Goal: Transaction & Acquisition: Obtain resource

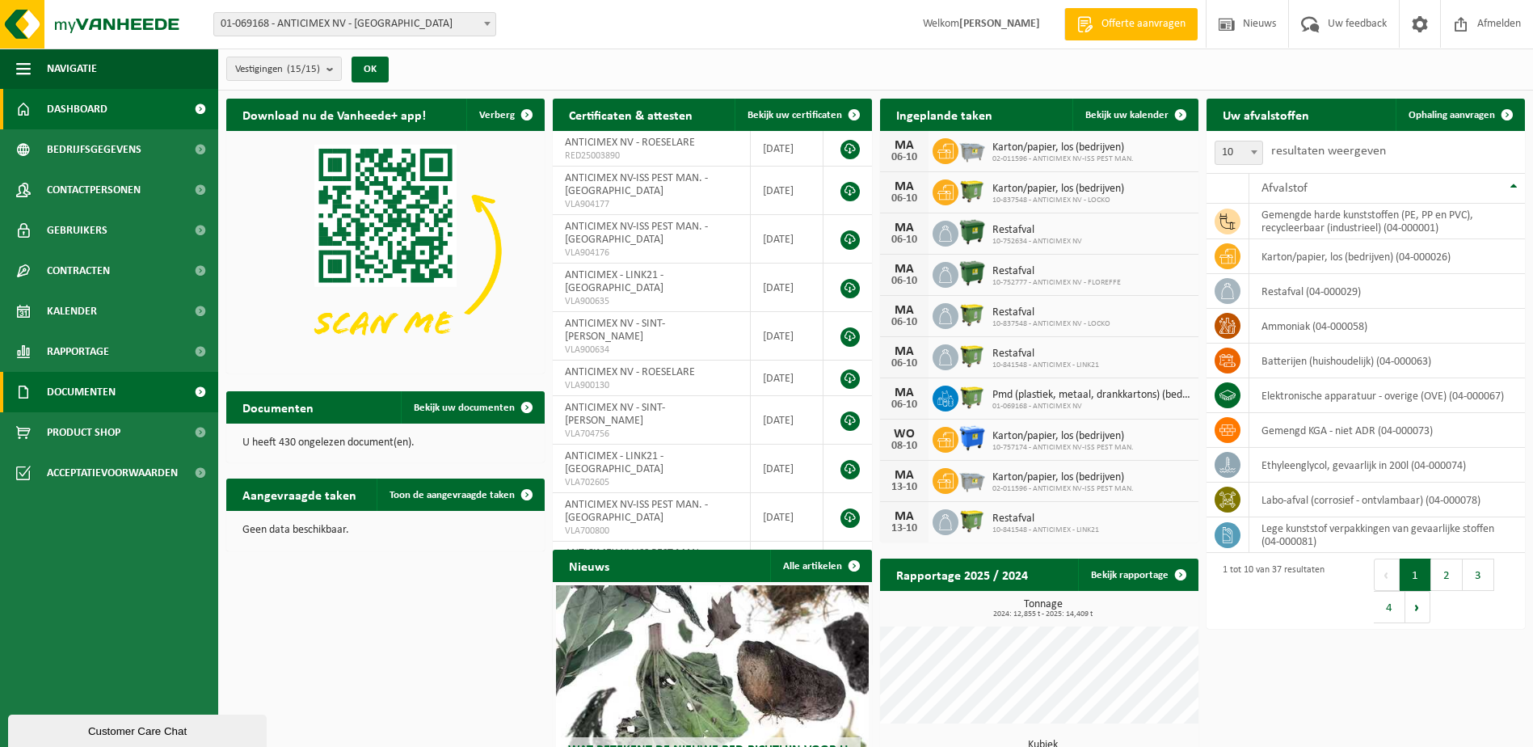
click at [196, 399] on span at bounding box center [200, 392] width 36 height 40
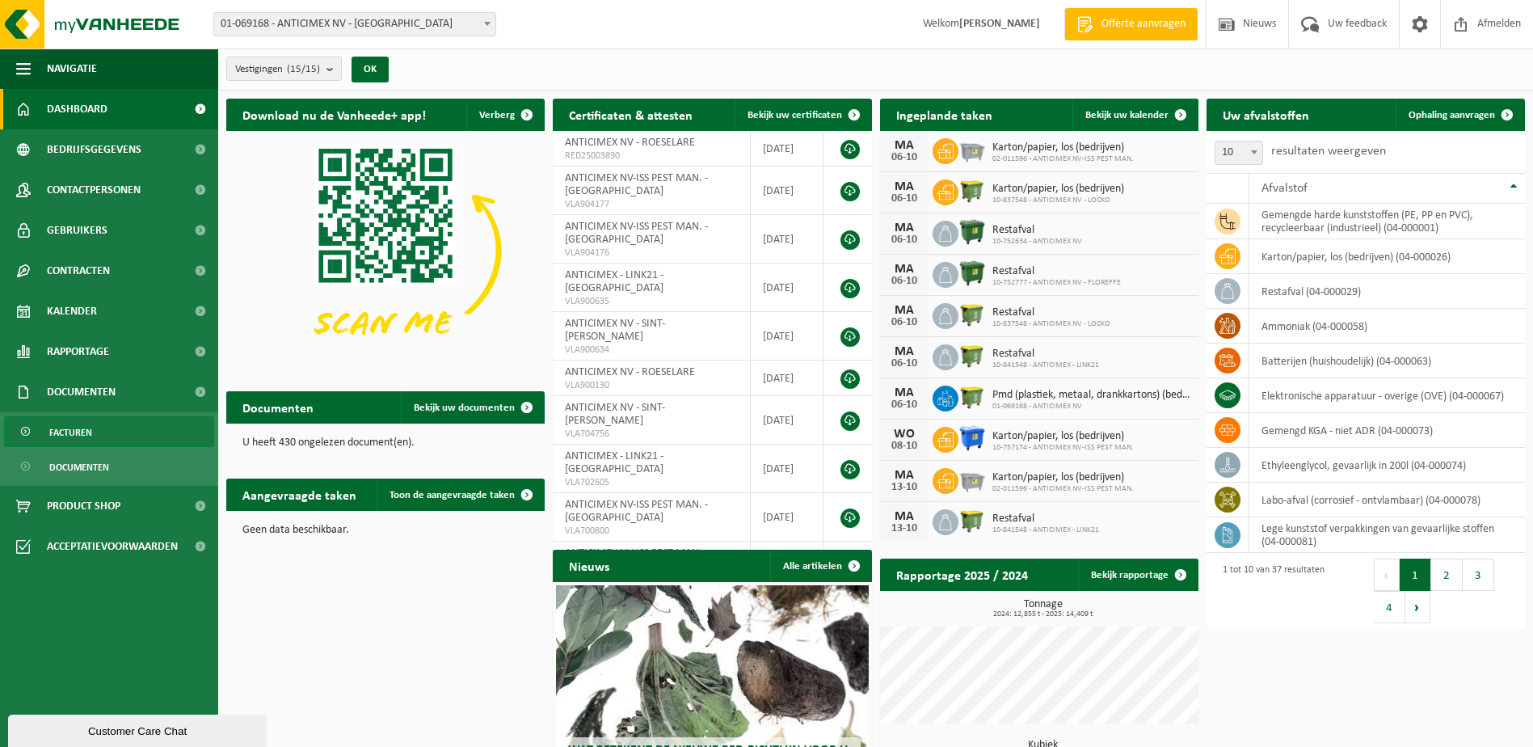
click at [82, 429] on span "Facturen" at bounding box center [70, 432] width 43 height 31
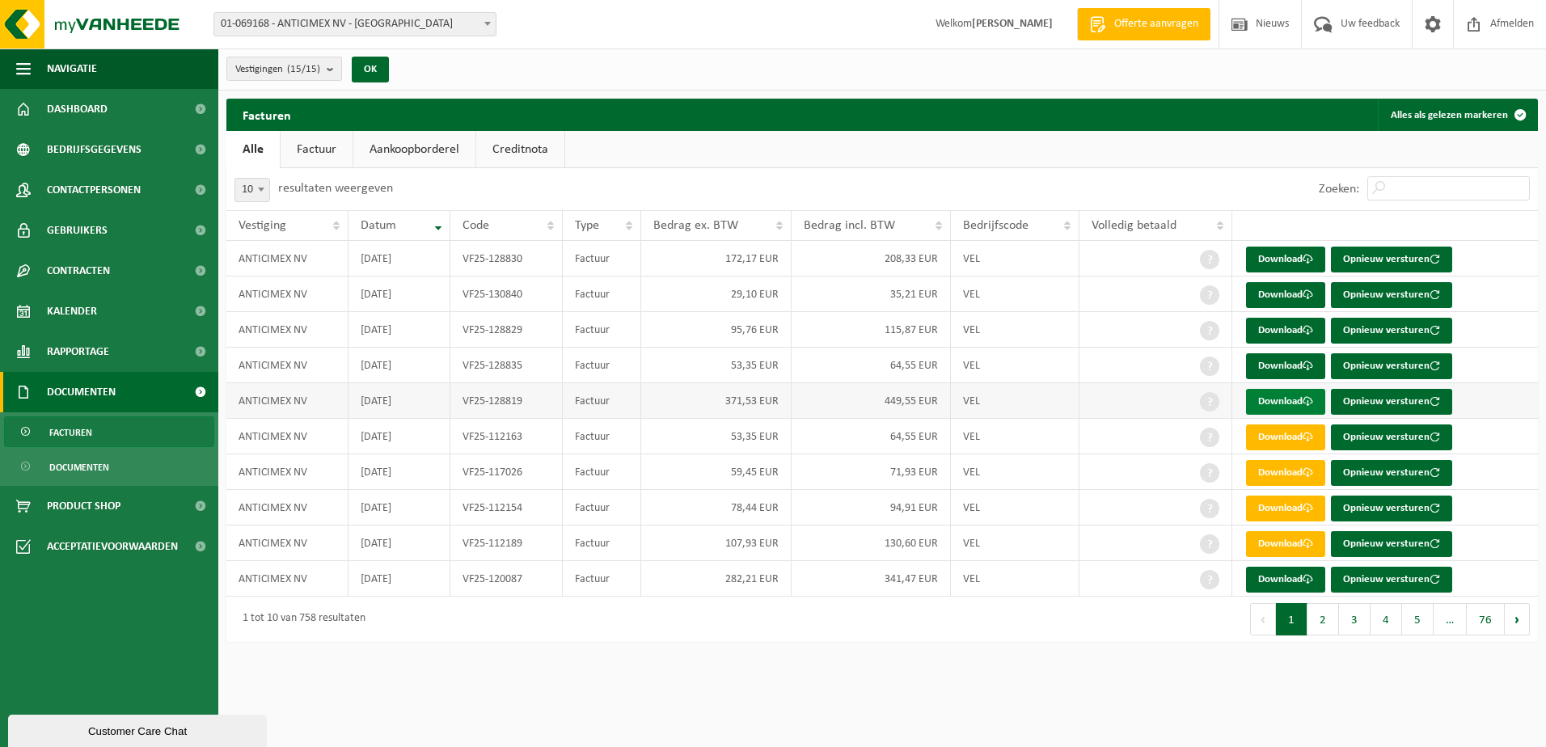
click at [1288, 395] on link "Download" at bounding box center [1285, 402] width 79 height 26
click at [847, 652] on div "Navigatie Offerte aanvragen Nieuws Uw feedback Afmelden Dashboard Bedrijfsgegev…" at bounding box center [773, 329] width 1546 height 658
click at [1268, 578] on link "Download" at bounding box center [1285, 580] width 79 height 26
click at [716, 630] on div "1 tot 10 van 758 resultaten" at bounding box center [554, 619] width 656 height 45
click at [1327, 621] on button "2" at bounding box center [1323, 619] width 32 height 32
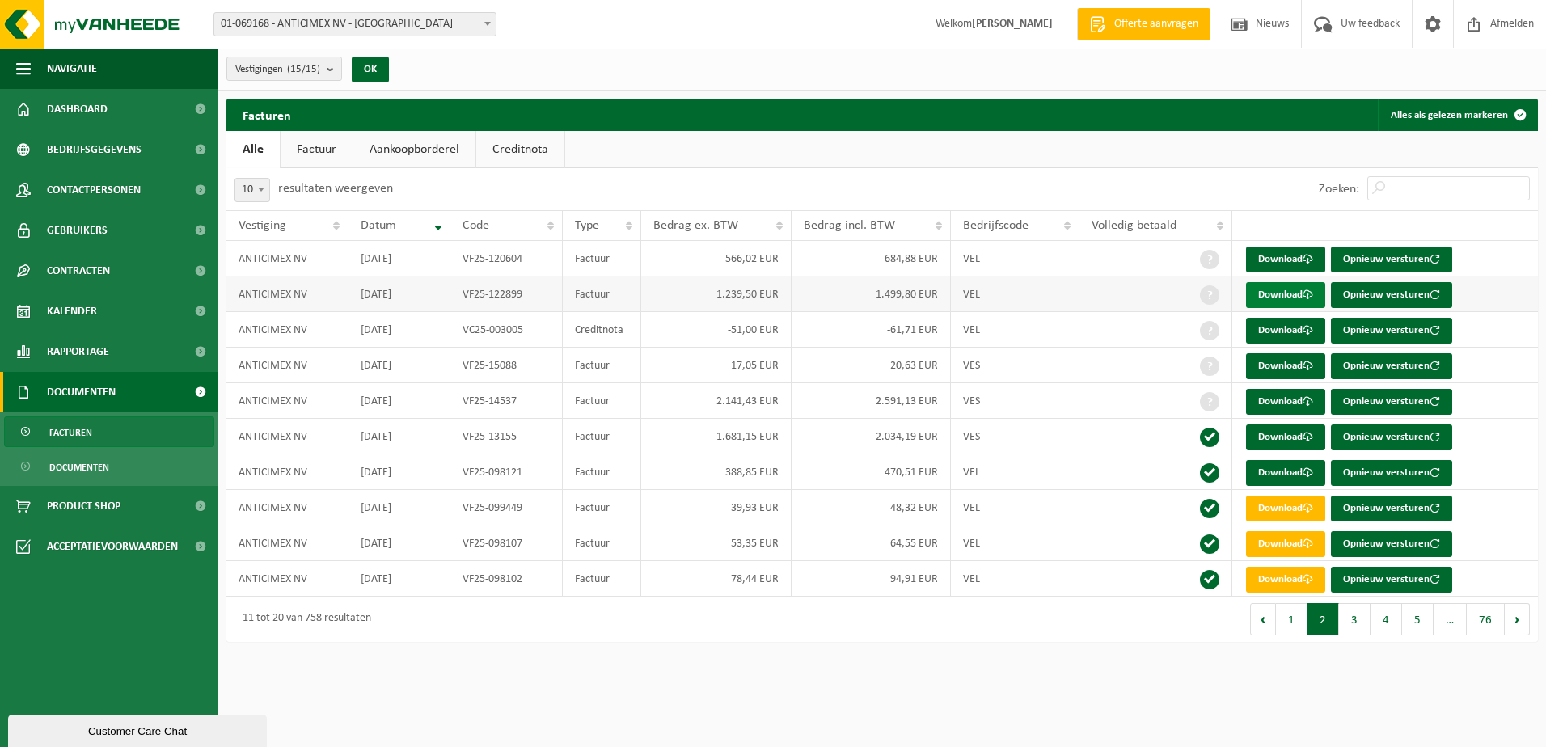
click at [1278, 289] on link "Download" at bounding box center [1285, 295] width 79 height 26
click at [772, 693] on html "Vestiging: 01-069168 - ANTICIMEX [GEOGRAPHIC_DATA] - [GEOGRAPHIC_DATA] 10-91359…" at bounding box center [773, 373] width 1546 height 747
click at [1293, 407] on link "Download" at bounding box center [1285, 402] width 79 height 26
click at [754, 651] on div "Navigatie Offerte aanvragen Nieuws Uw feedback Afmelden Dashboard Bedrijfsgegev…" at bounding box center [773, 329] width 1546 height 658
click at [105, 311] on link "Kalender" at bounding box center [109, 311] width 218 height 40
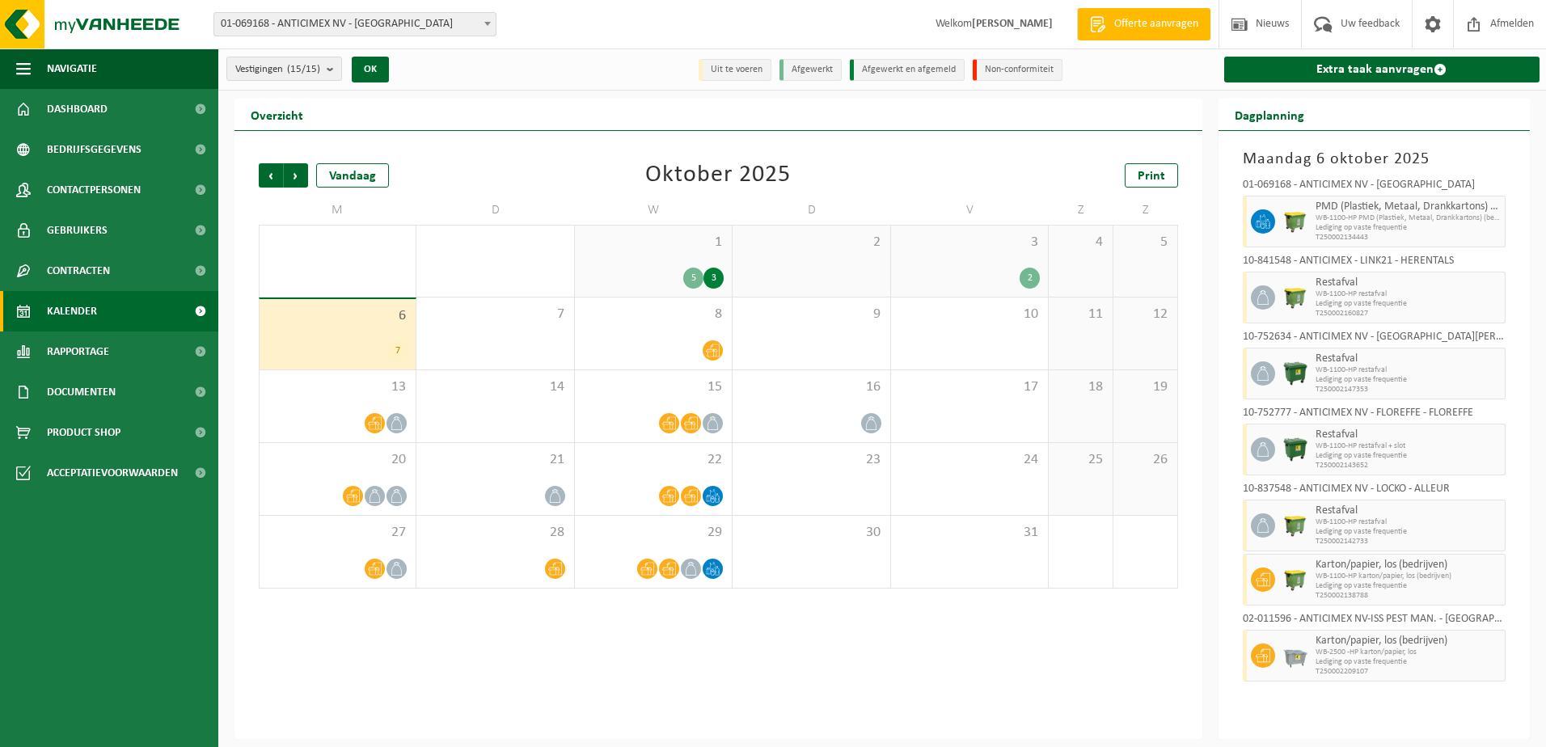
drag, startPoint x: 0, startPoint y: 0, endPoint x: 482, endPoint y: 21, distance: 482.2
click at [482, 21] on span at bounding box center [487, 23] width 16 height 21
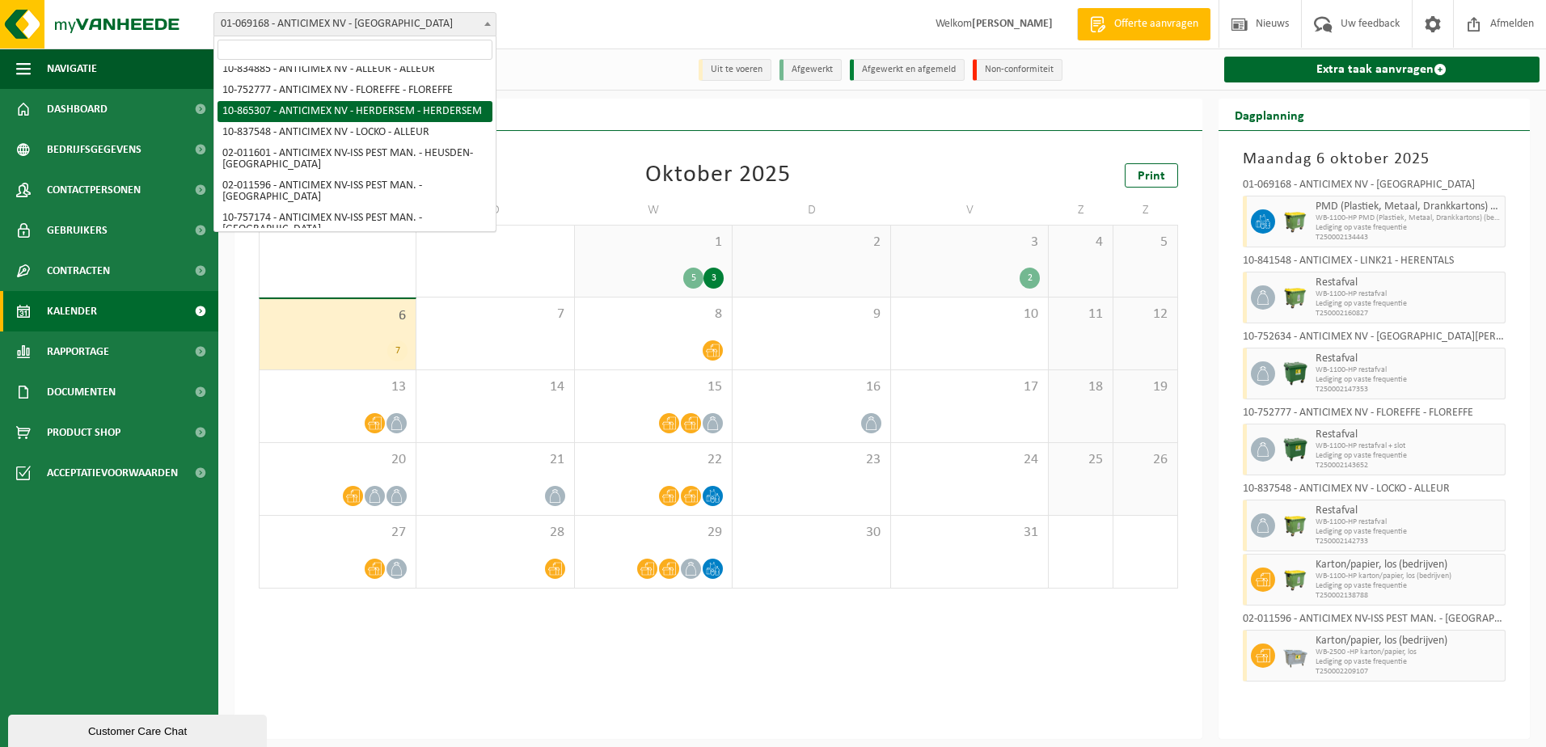
scroll to position [162, 0]
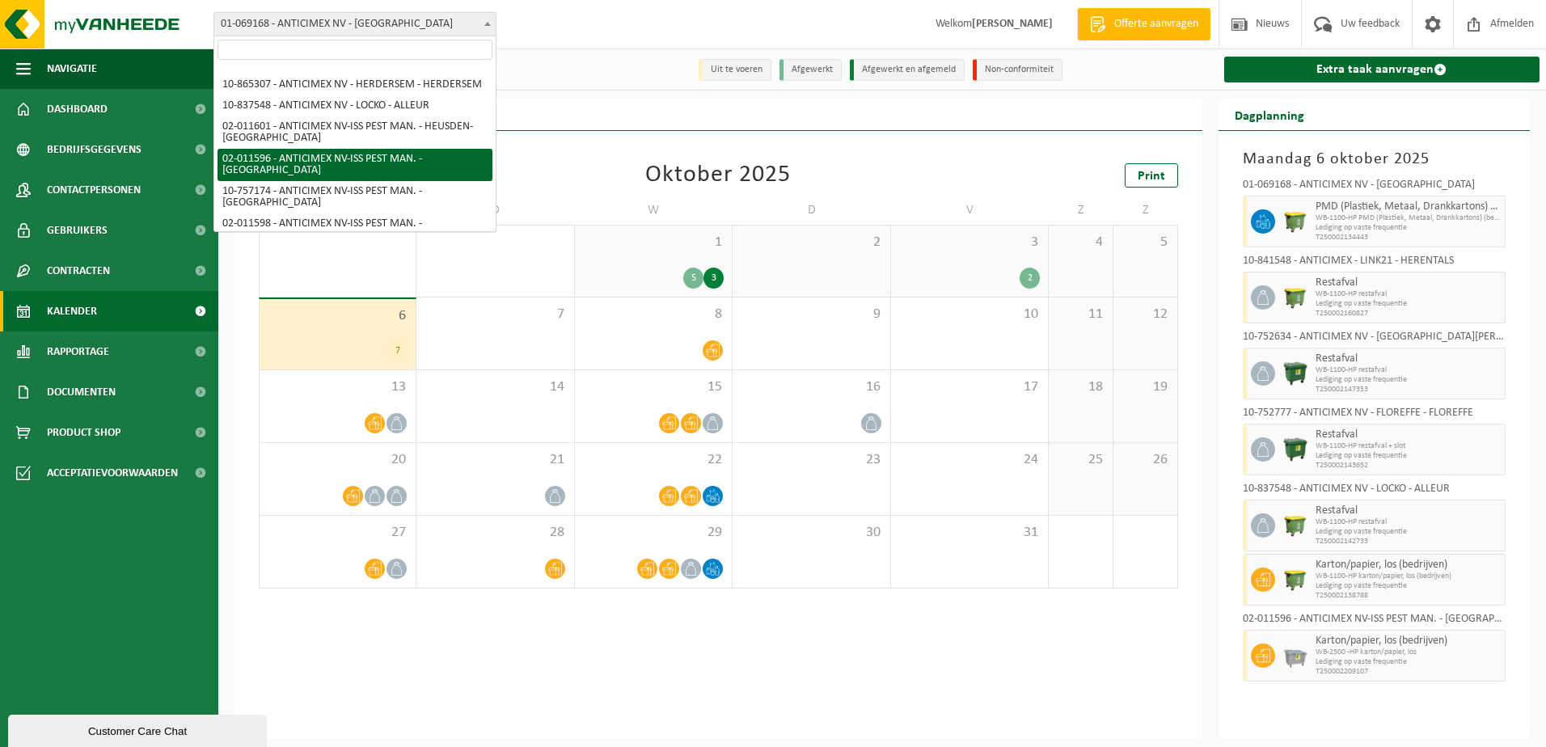
select select "7756"
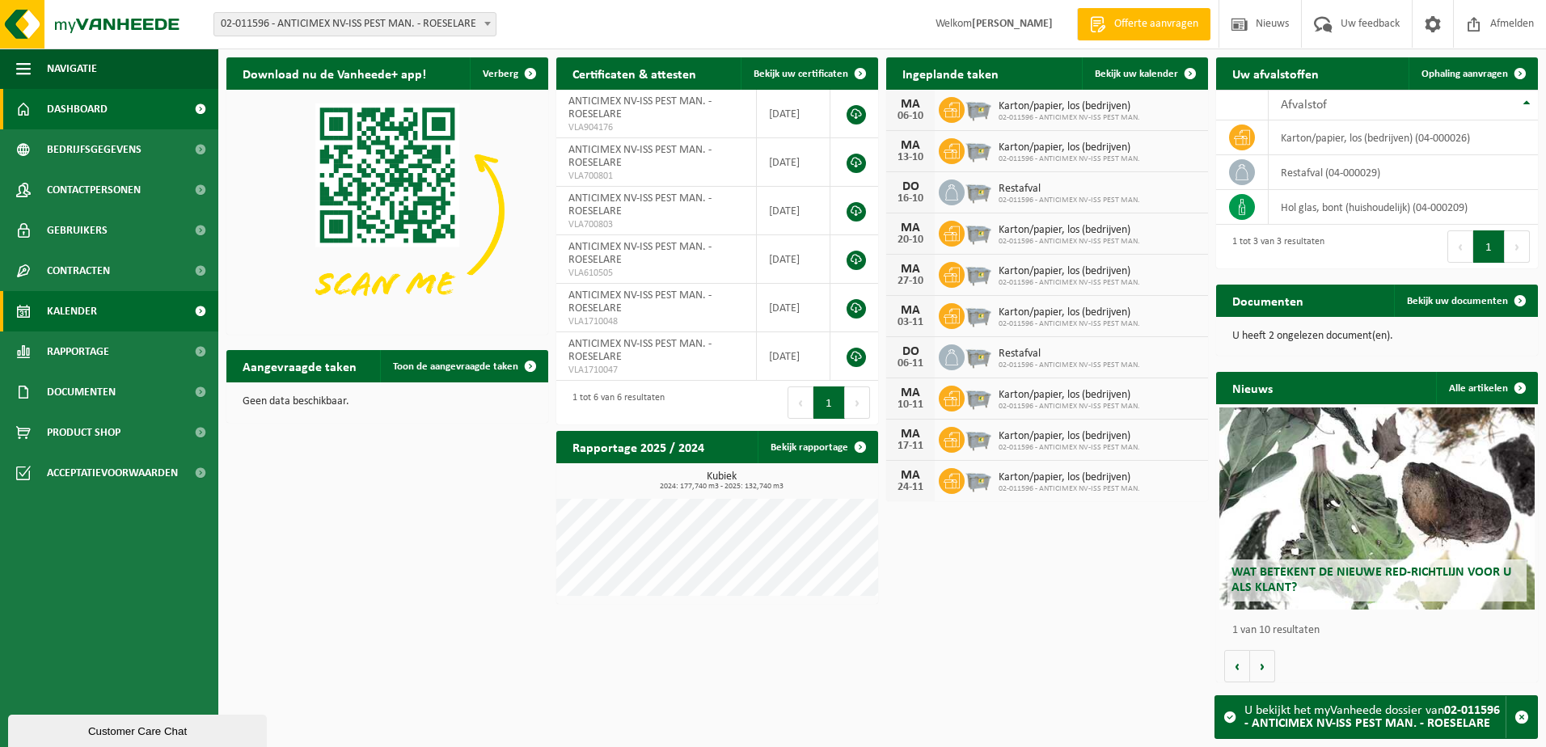
click at [73, 313] on span "Kalender" at bounding box center [72, 311] width 50 height 40
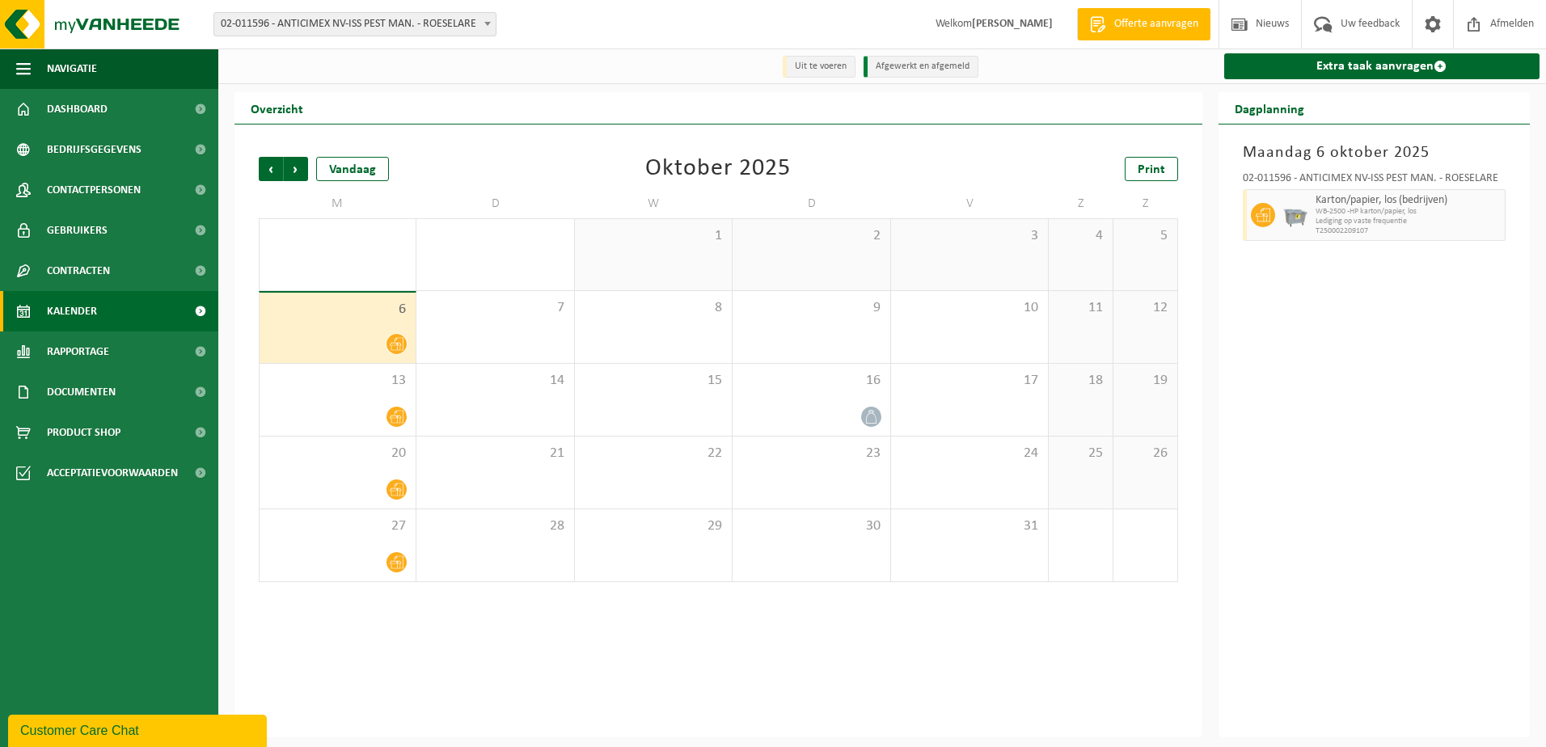
click at [256, 165] on div "Vorige Volgende Vandaag Oktober 2025 Print M D W D V Z Z 29 1 30 1 2 3 4 5 6 7 …" at bounding box center [718, 370] width 935 height 458
click at [268, 166] on span "Vorige" at bounding box center [271, 169] width 24 height 24
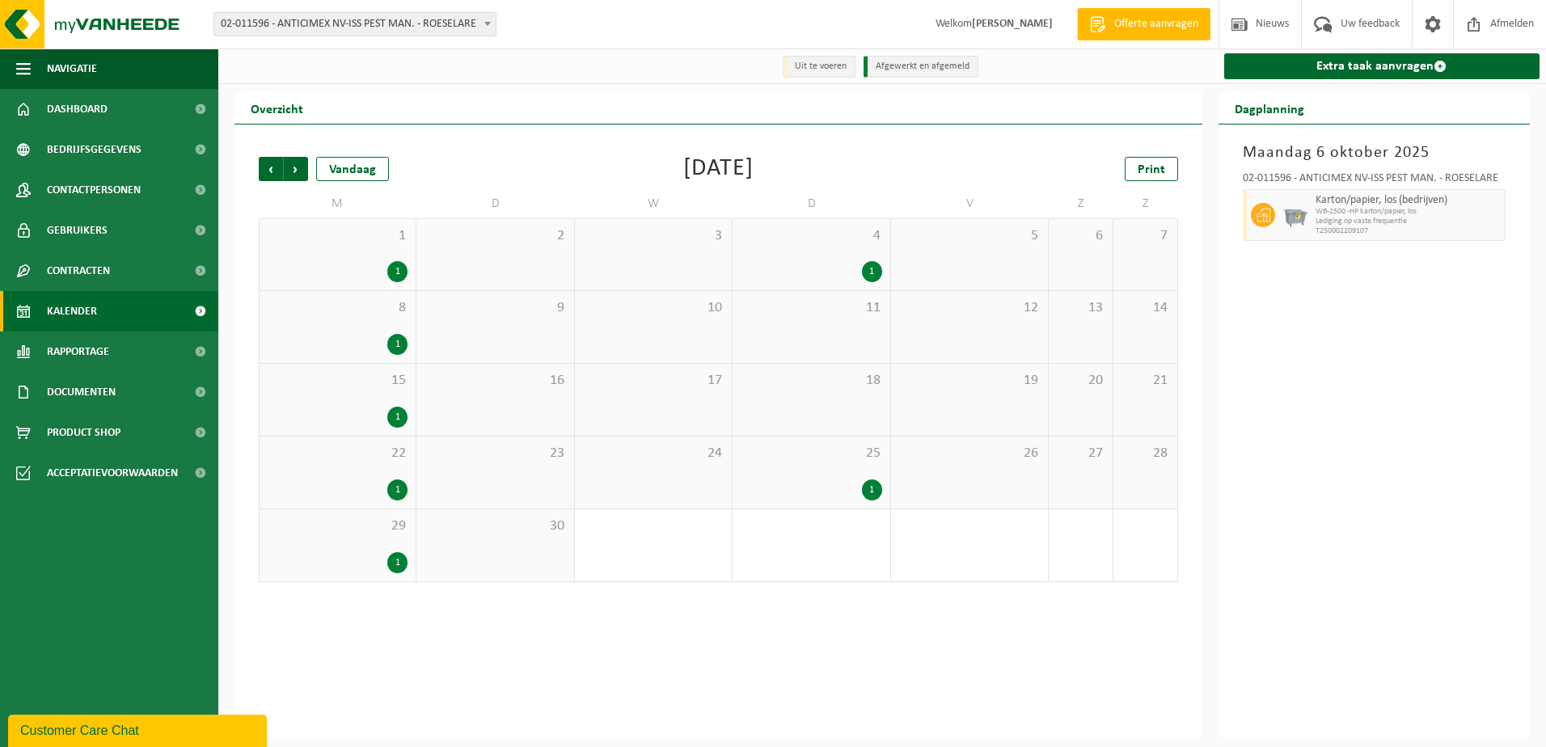
click at [333, 230] on span "1" at bounding box center [338, 236] width 140 height 18
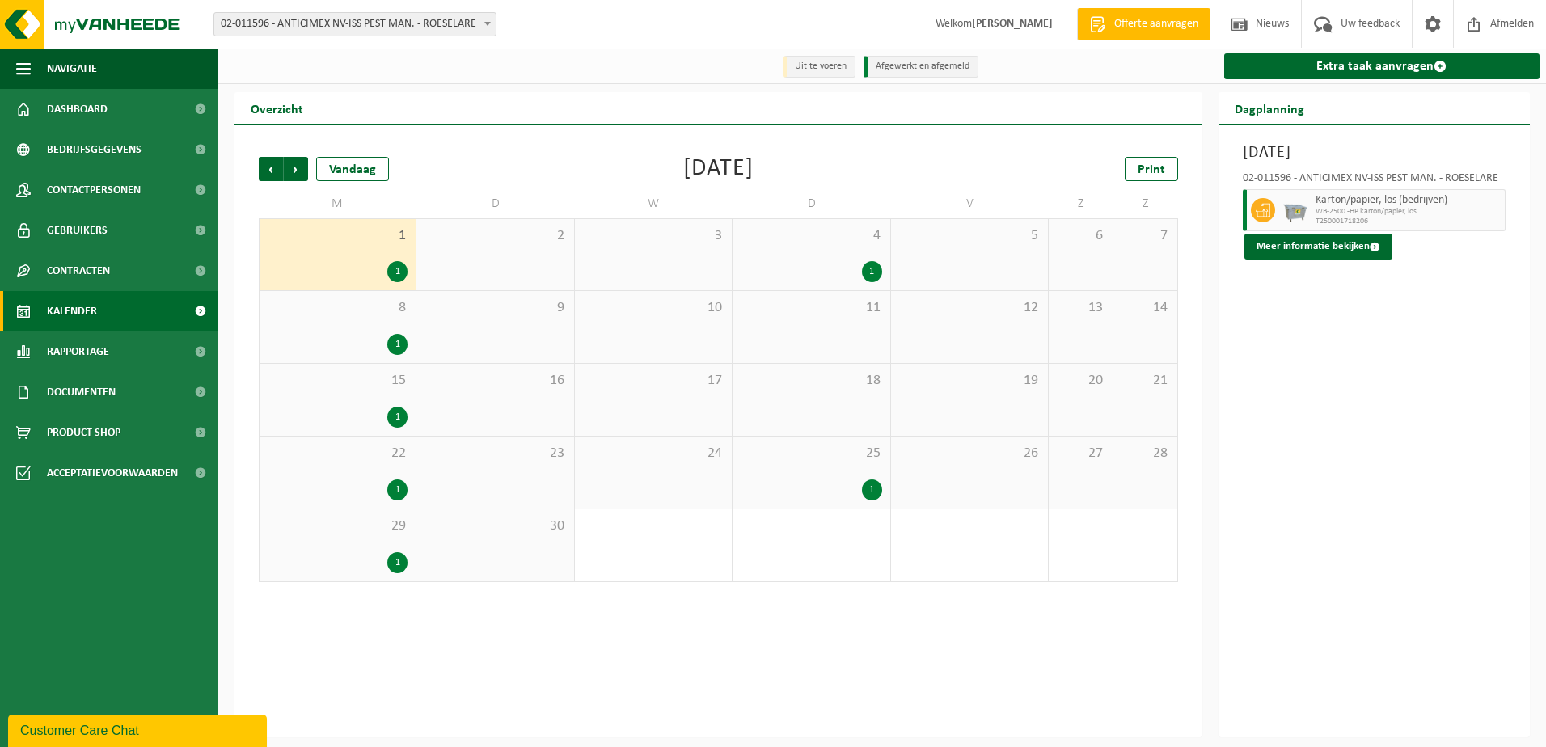
click at [778, 250] on div "4 1" at bounding box center [810, 254] width 157 height 71
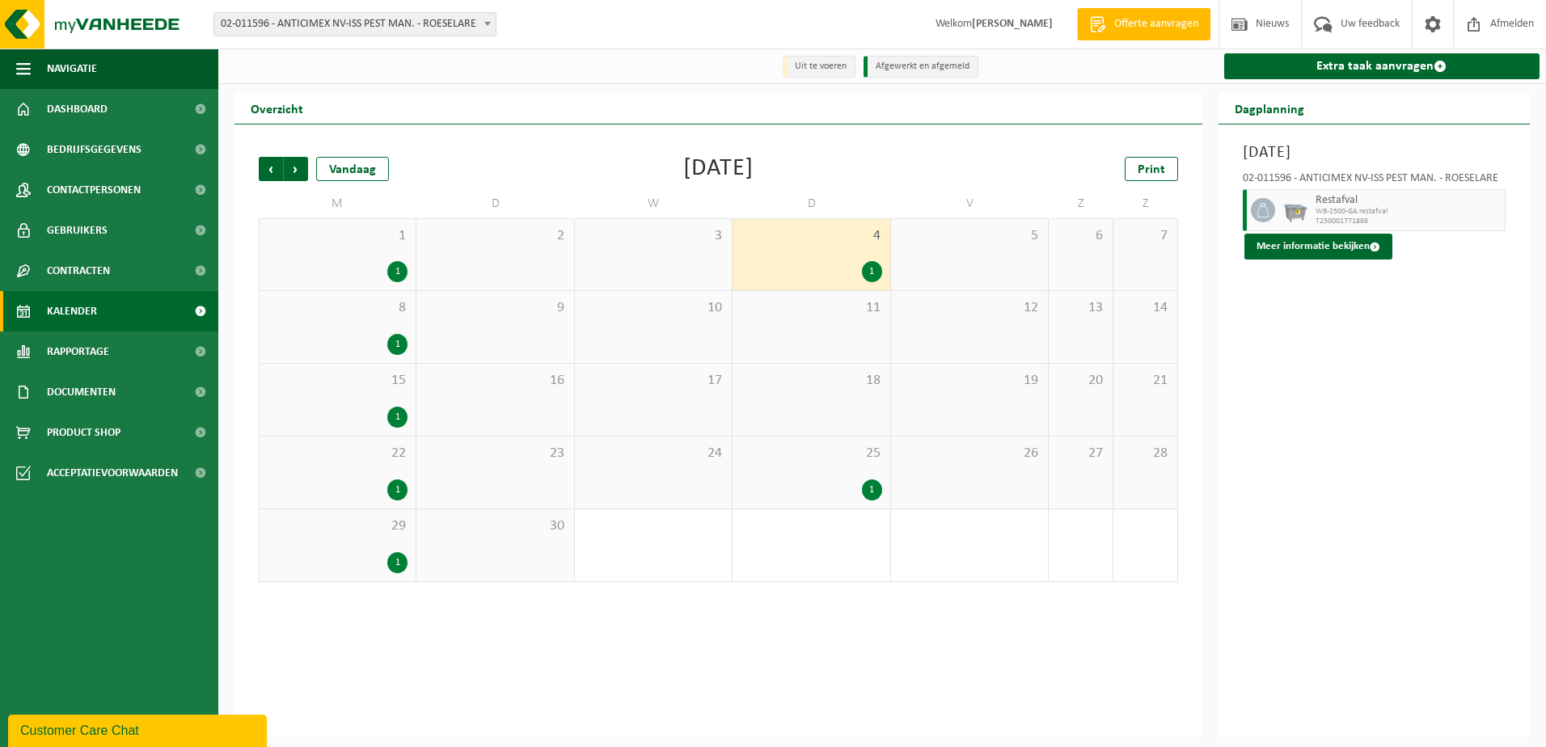
click at [779, 495] on div "1" at bounding box center [810, 489] width 141 height 21
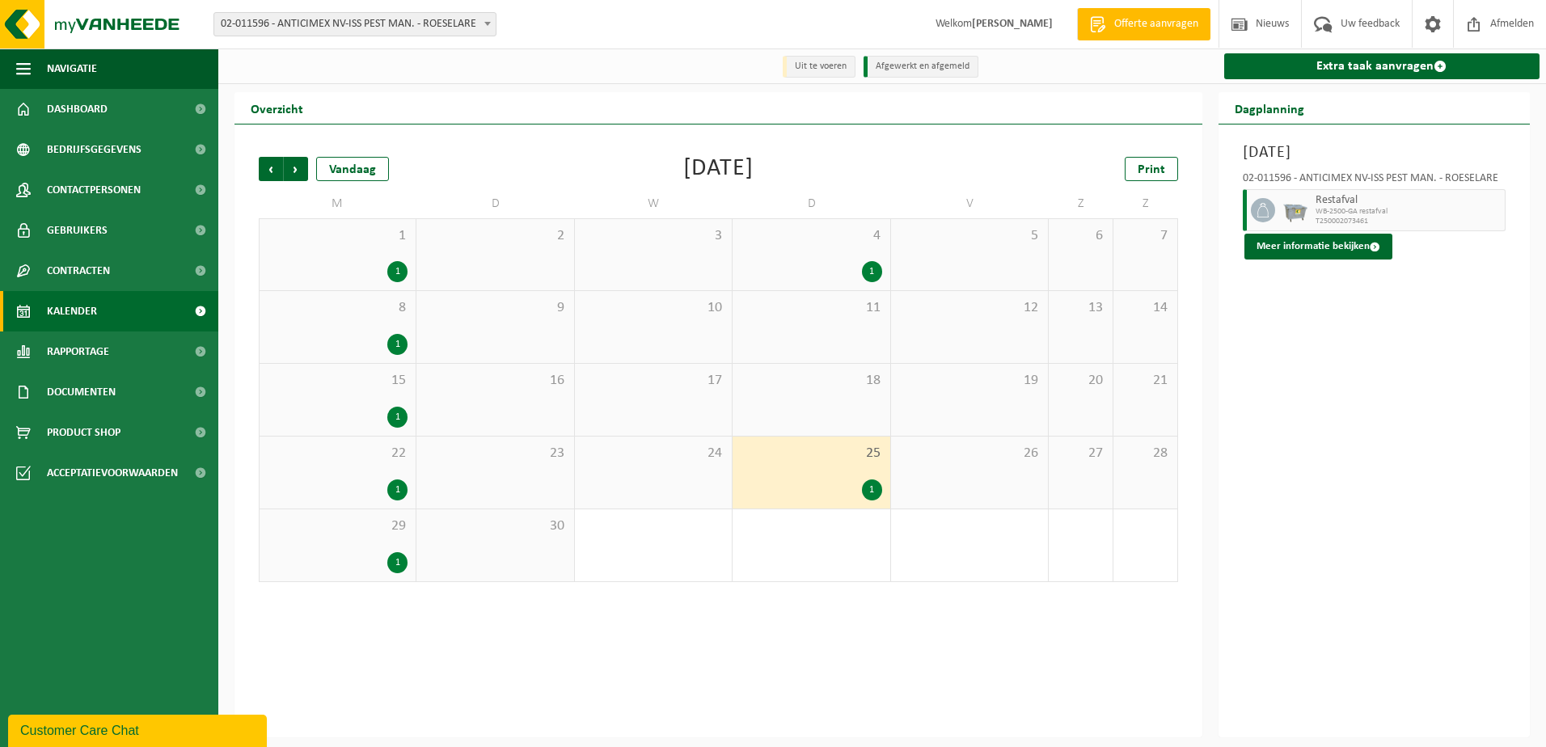
click at [331, 473] on div "22 1" at bounding box center [337, 472] width 156 height 72
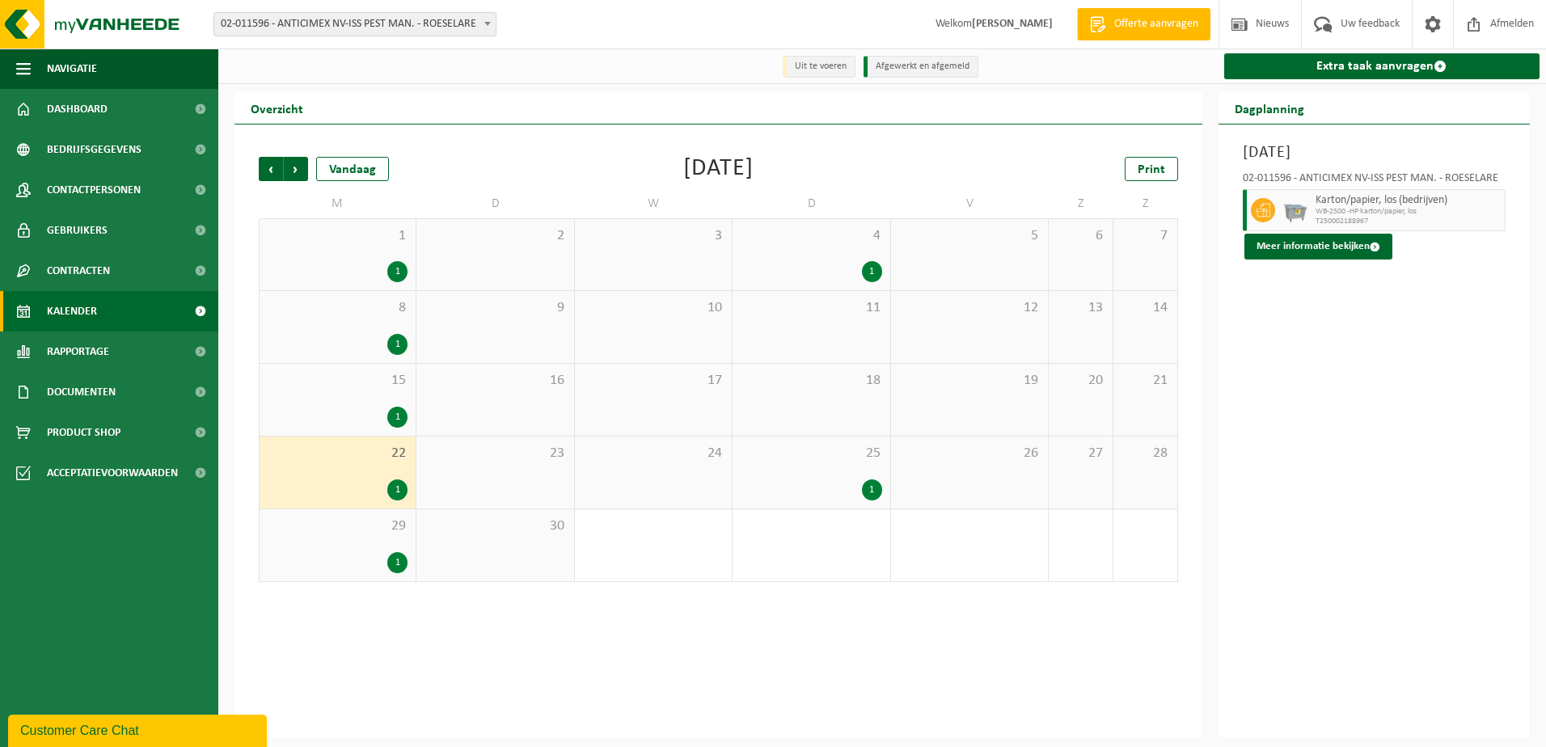
click at [325, 394] on div "15 1" at bounding box center [337, 400] width 156 height 72
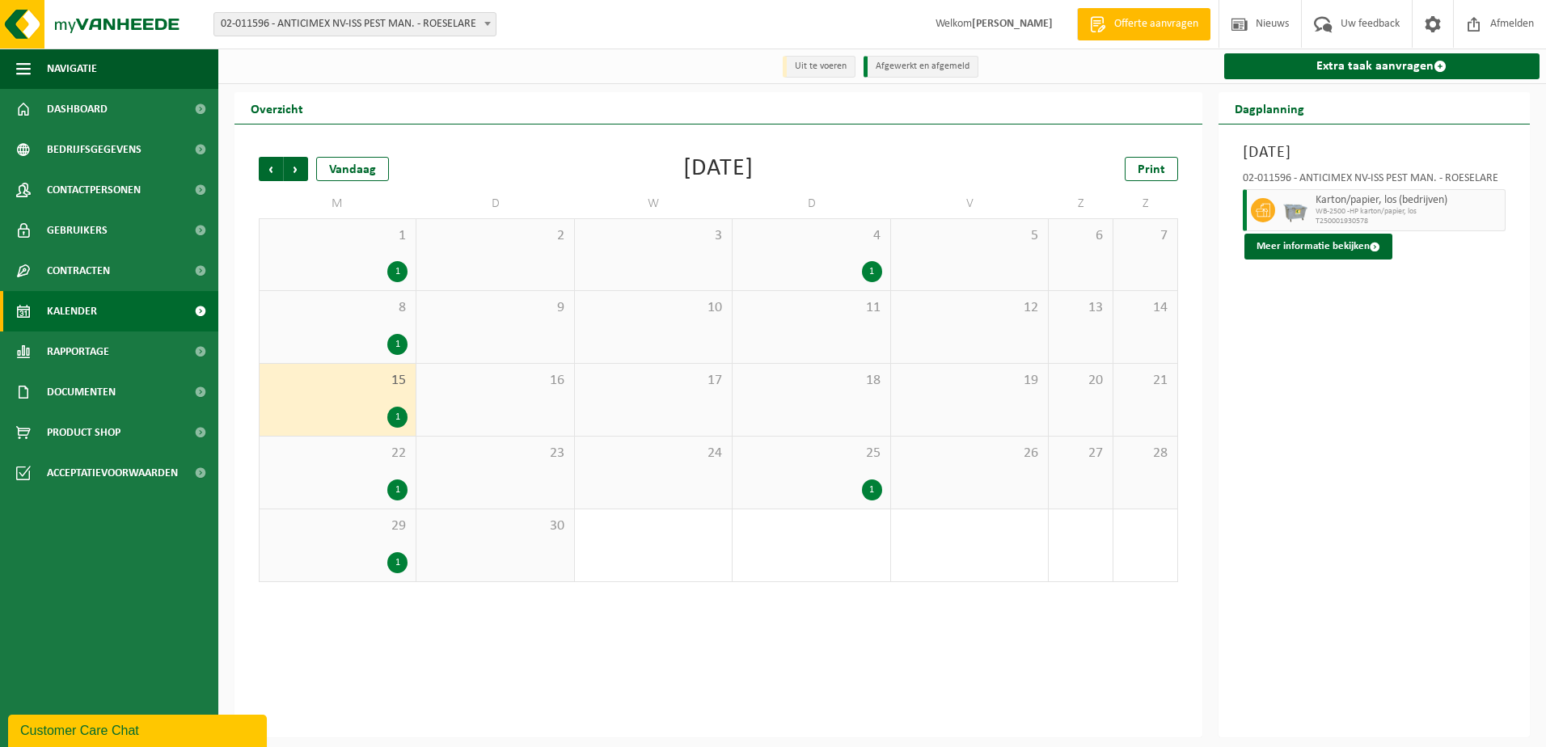
click at [318, 339] on div "1" at bounding box center [338, 344] width 140 height 21
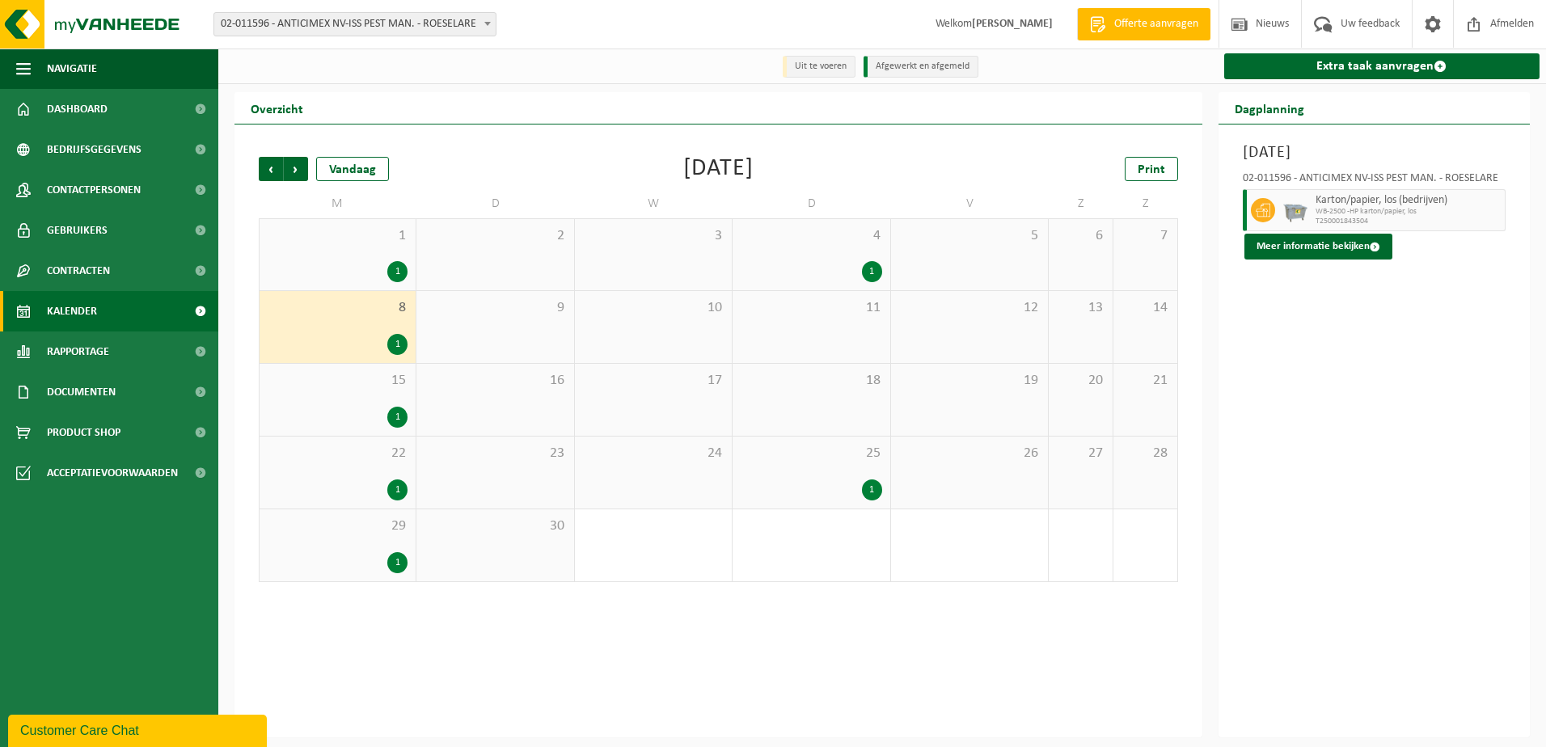
click at [334, 542] on div "29 1" at bounding box center [337, 545] width 156 height 72
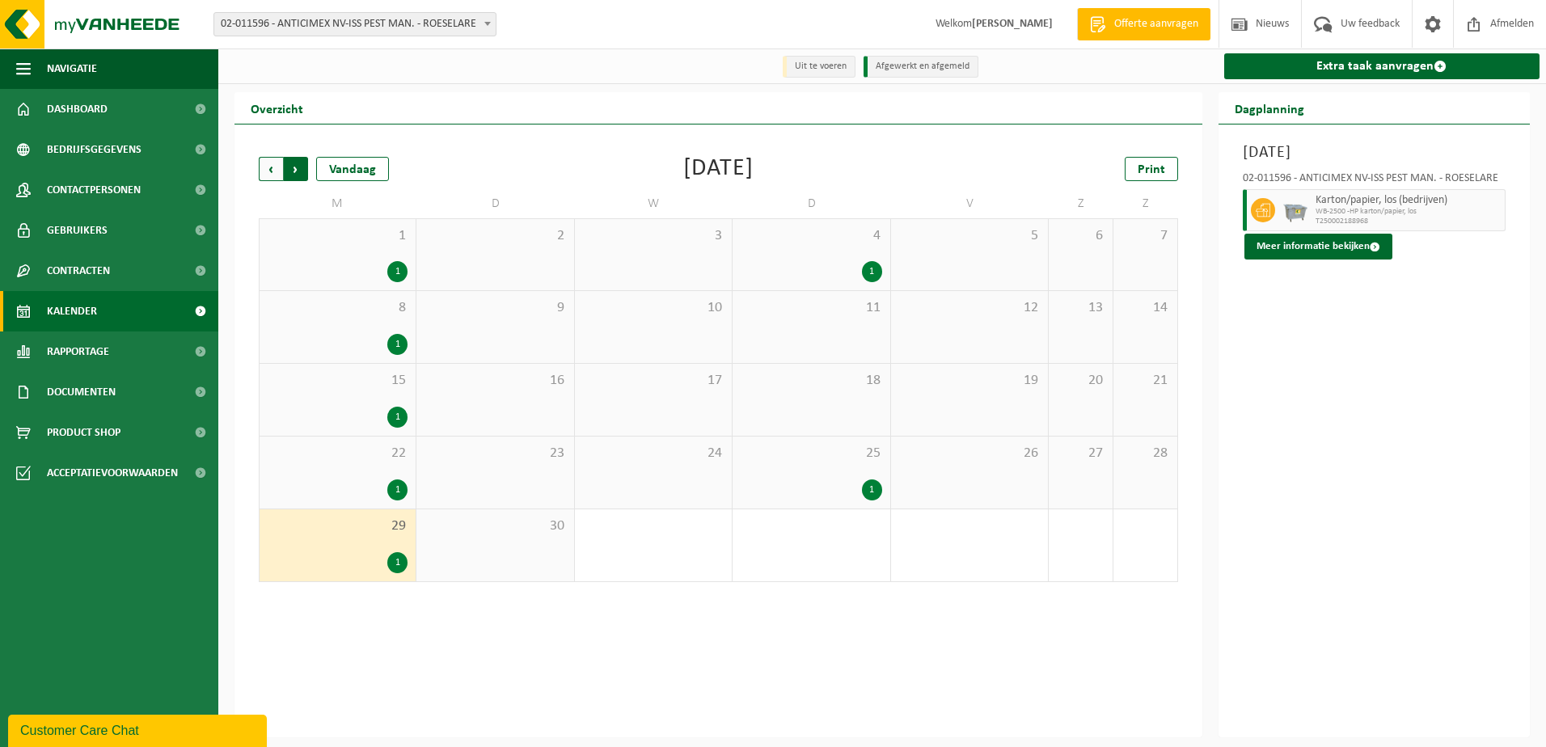
click at [273, 166] on span "Vorige" at bounding box center [271, 169] width 24 height 24
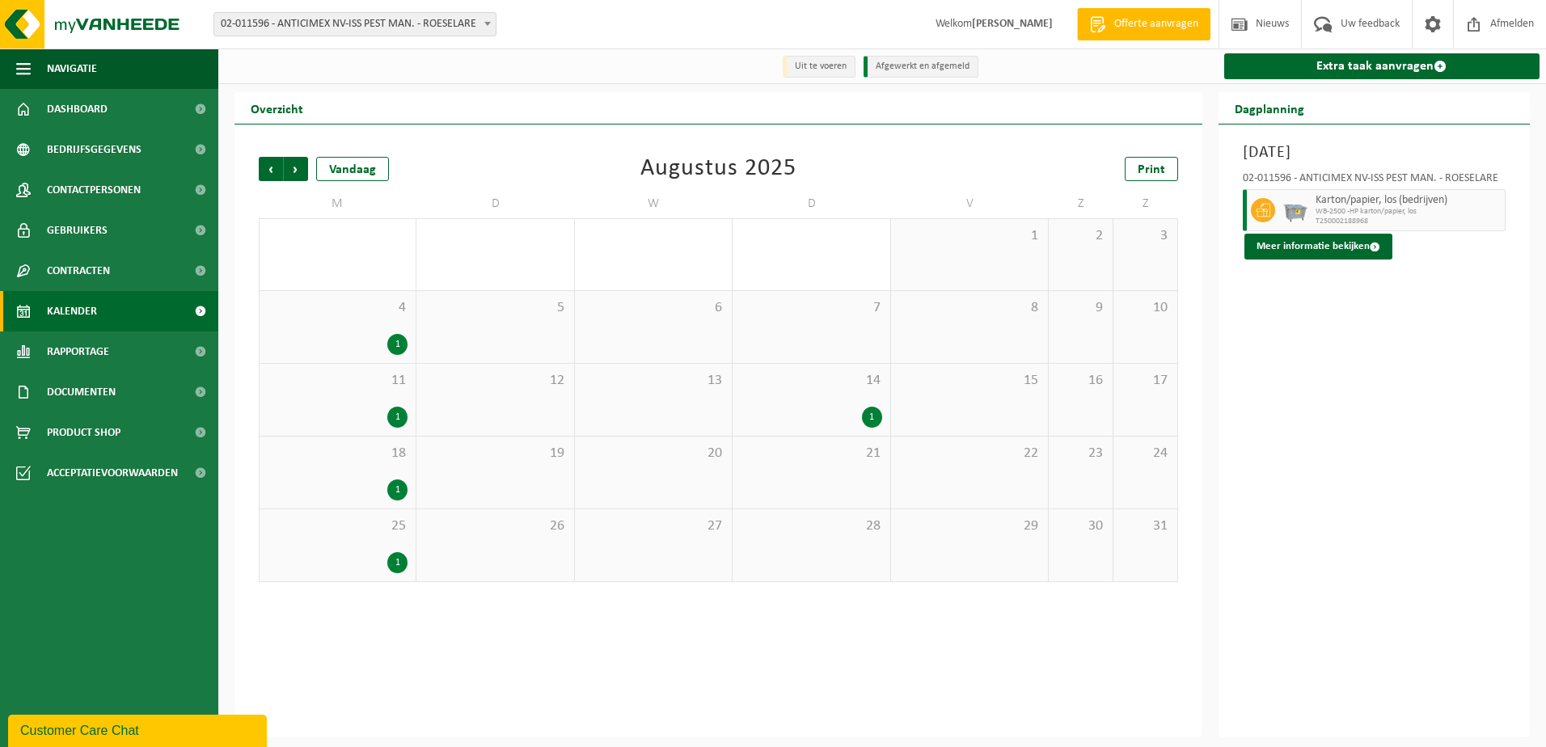
drag, startPoint x: 340, startPoint y: 377, endPoint x: 334, endPoint y: 356, distance: 22.8
click at [340, 377] on span "11" at bounding box center [338, 381] width 140 height 18
click at [327, 335] on div "1" at bounding box center [338, 344] width 140 height 21
click at [327, 458] on span "18" at bounding box center [338, 454] width 140 height 18
click at [323, 533] on span "25" at bounding box center [338, 526] width 140 height 18
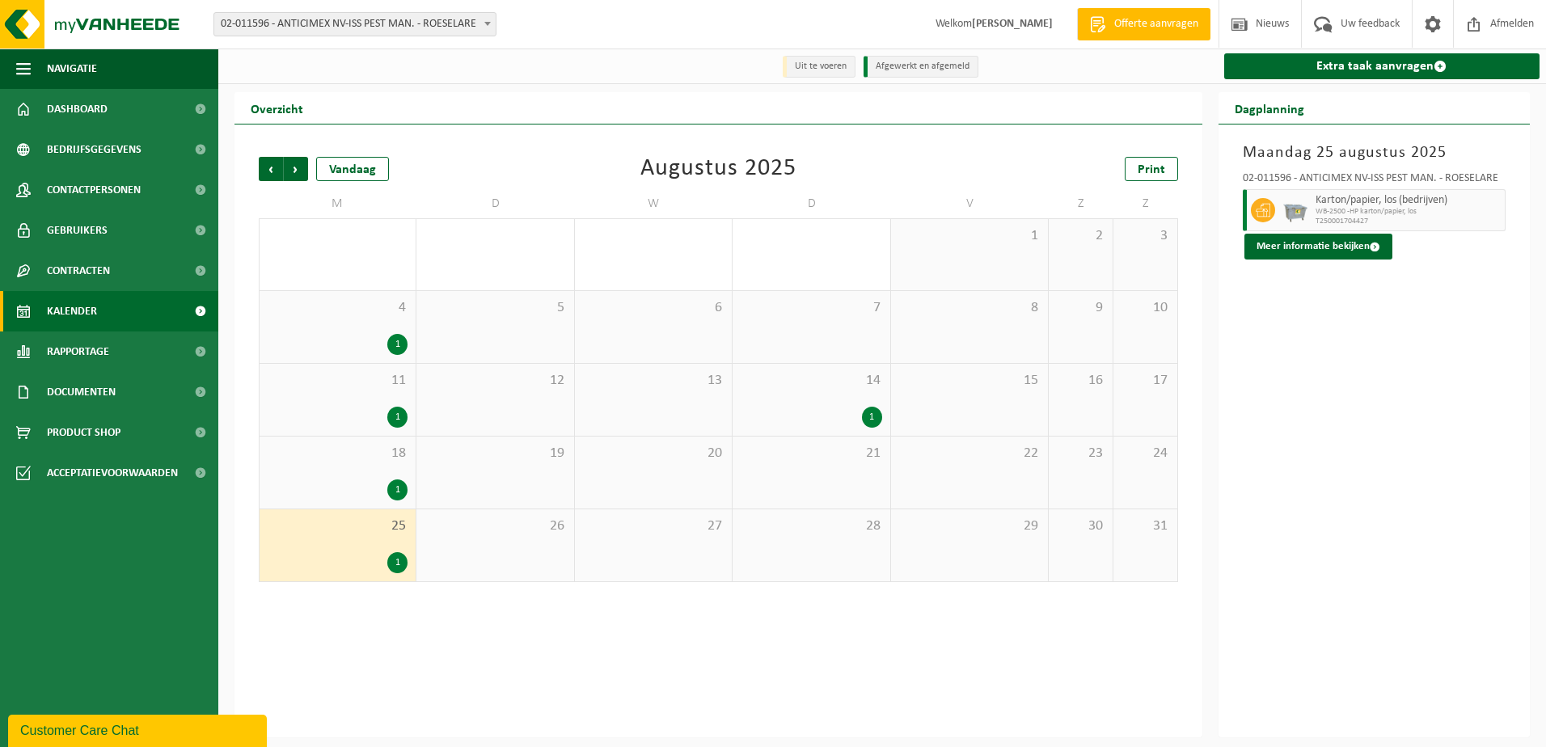
click at [824, 393] on div "14 1" at bounding box center [810, 400] width 157 height 72
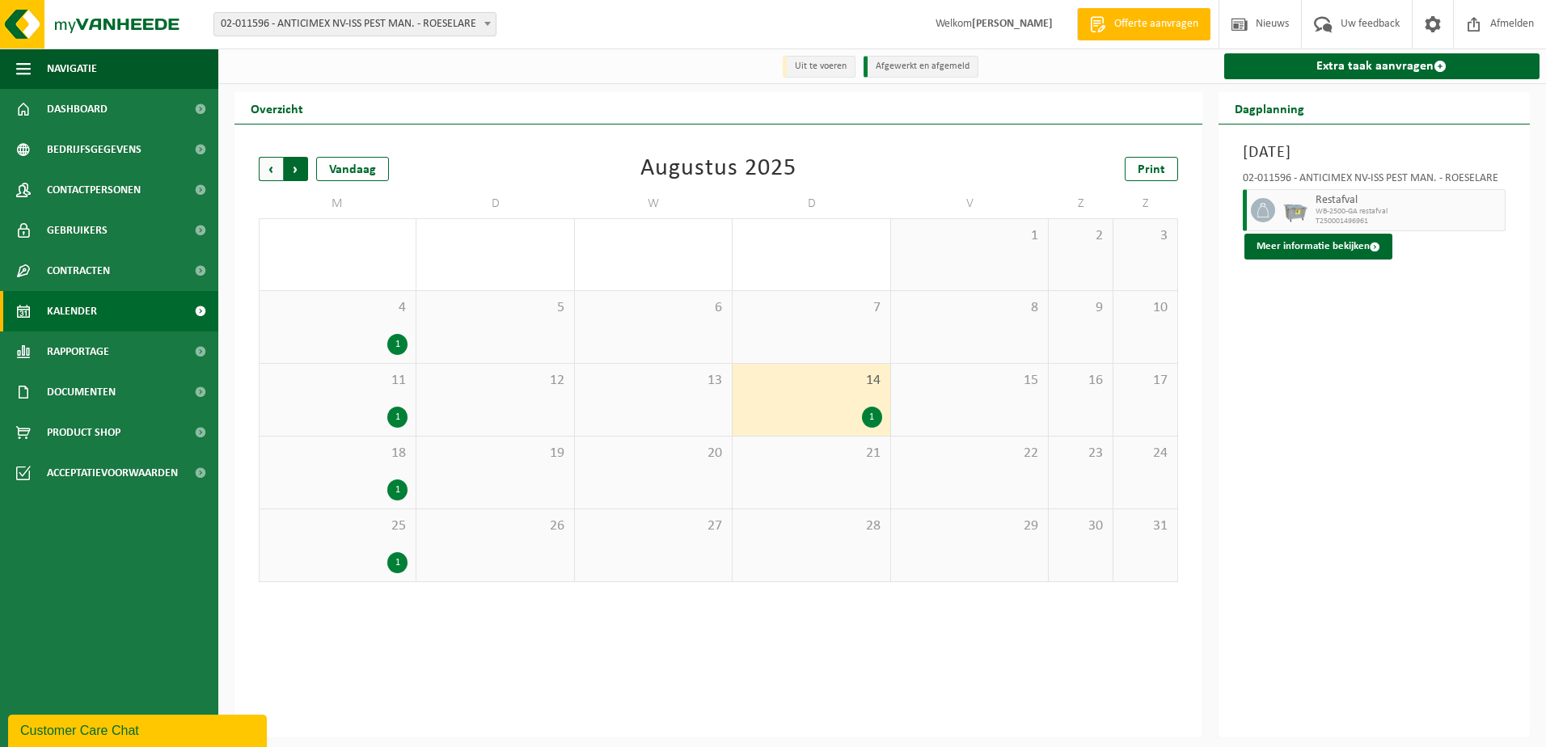
click at [272, 164] on span "Vorige" at bounding box center [271, 169] width 24 height 24
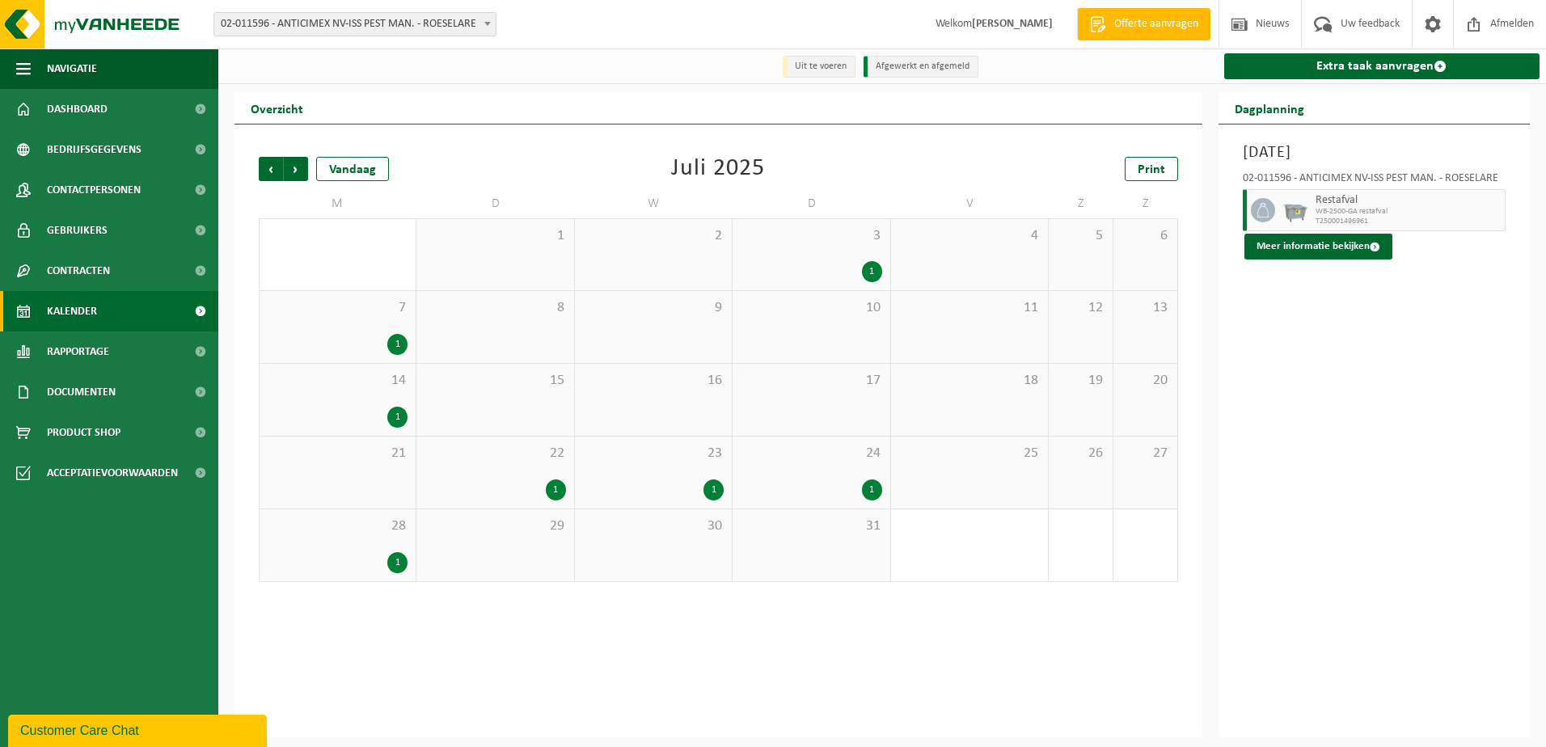
click at [365, 352] on div "1" at bounding box center [338, 344] width 140 height 21
click at [328, 390] on span "14" at bounding box center [338, 381] width 140 height 18
click at [334, 529] on span "28" at bounding box center [338, 526] width 140 height 18
click at [487, 467] on div "22 1" at bounding box center [494, 472] width 157 height 72
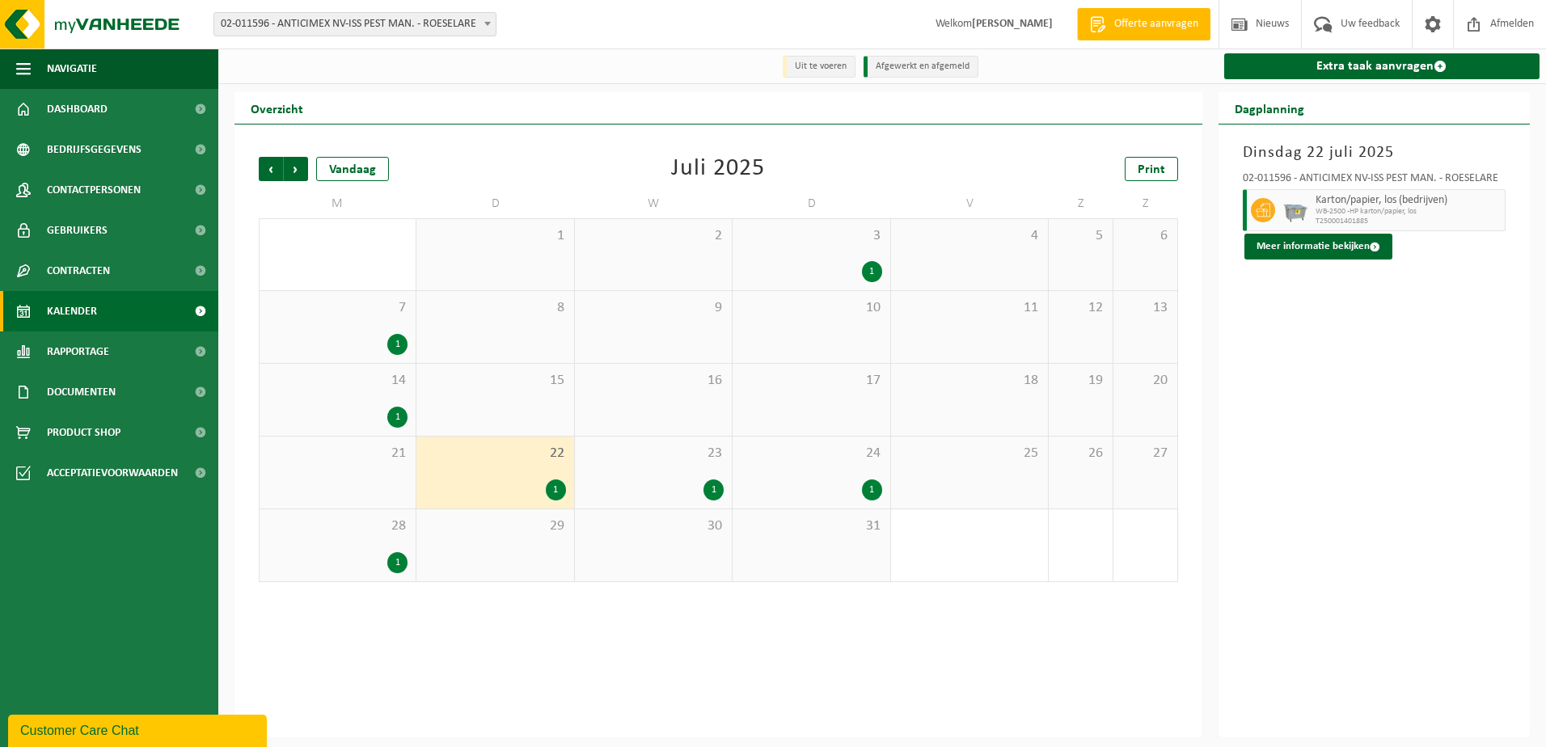
click at [614, 462] on span "23" at bounding box center [653, 454] width 141 height 18
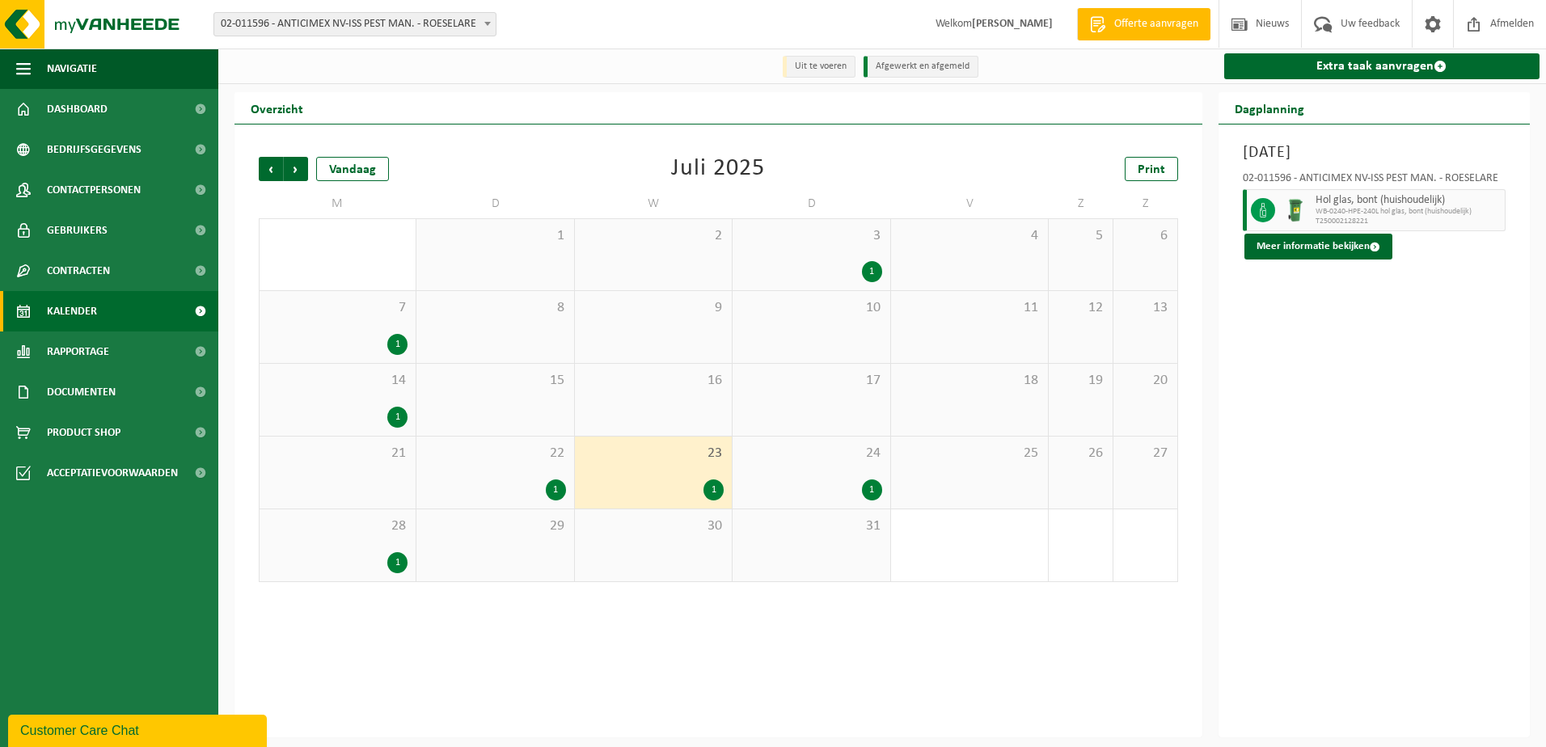
click at [785, 462] on span "24" at bounding box center [810, 454] width 141 height 18
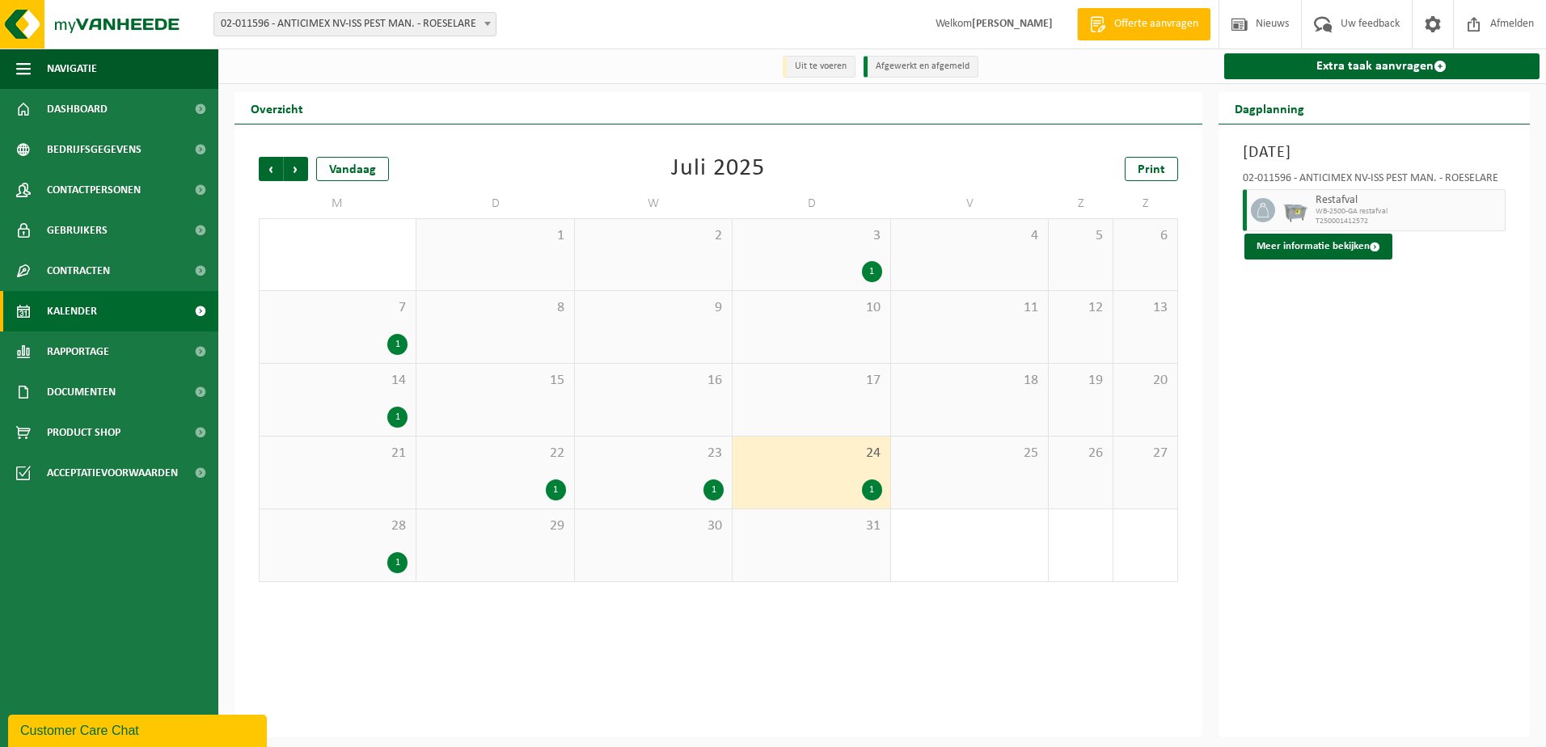
click at [771, 268] on div "1" at bounding box center [810, 271] width 141 height 21
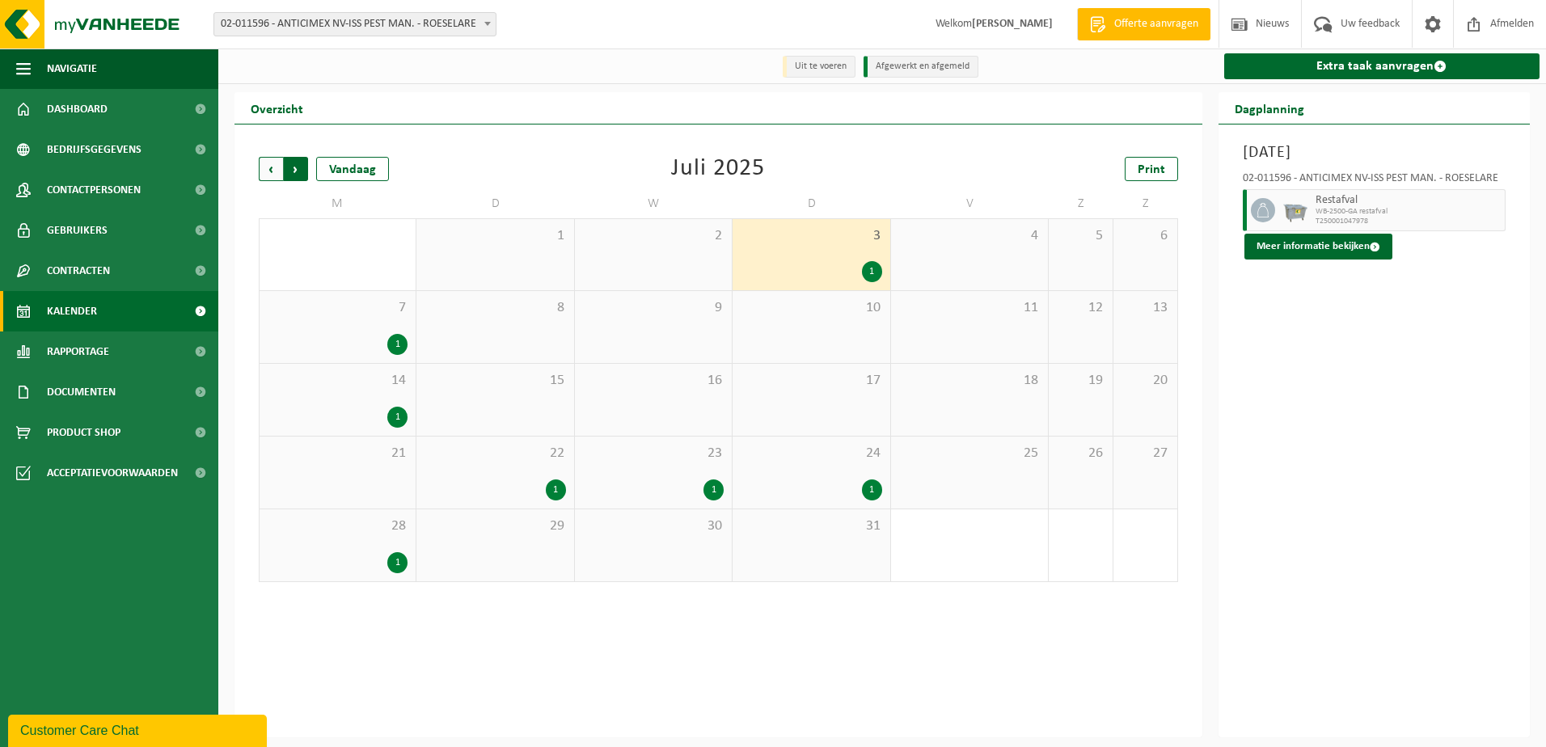
click at [276, 171] on span "Vorige" at bounding box center [271, 169] width 24 height 24
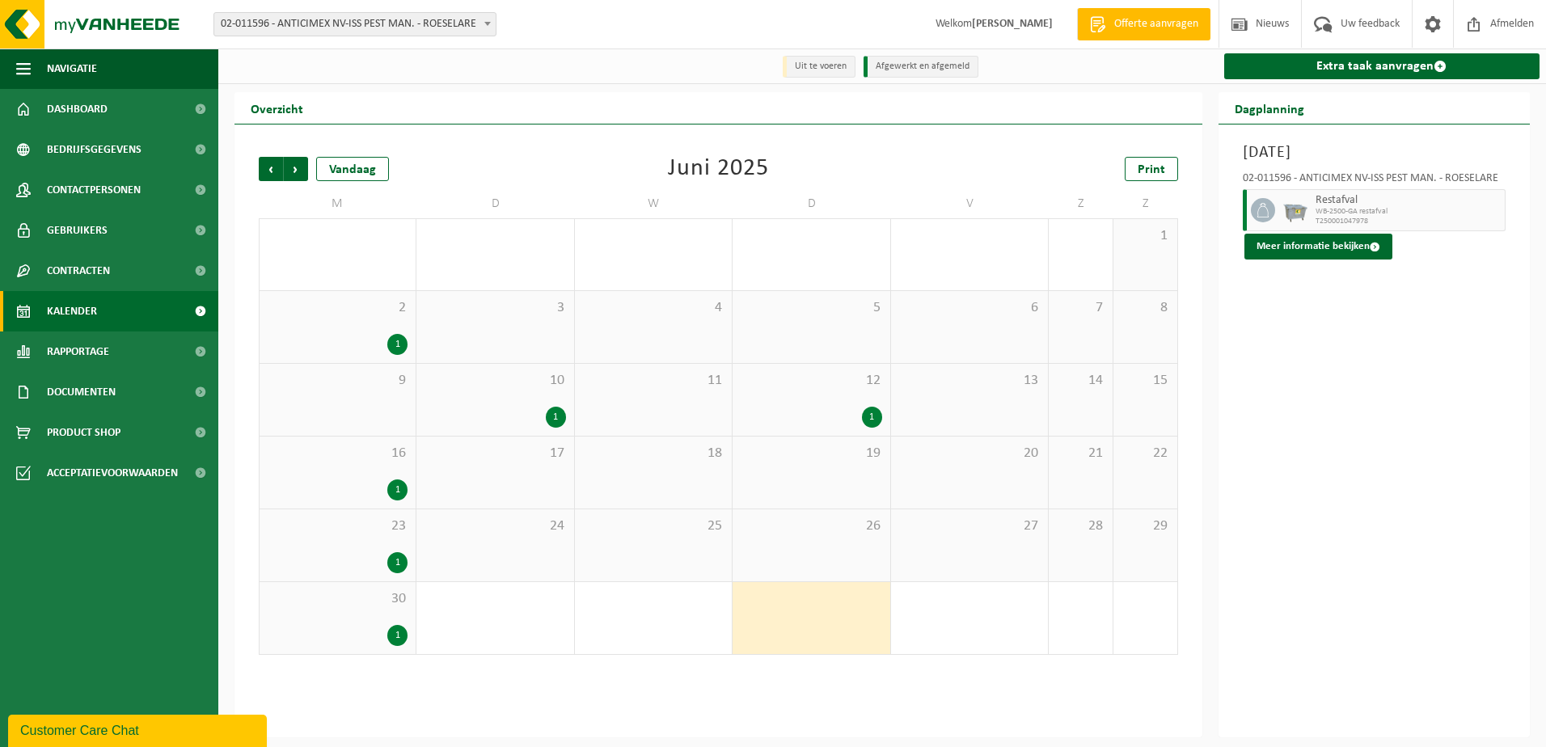
click at [348, 342] on div "1" at bounding box center [338, 344] width 140 height 21
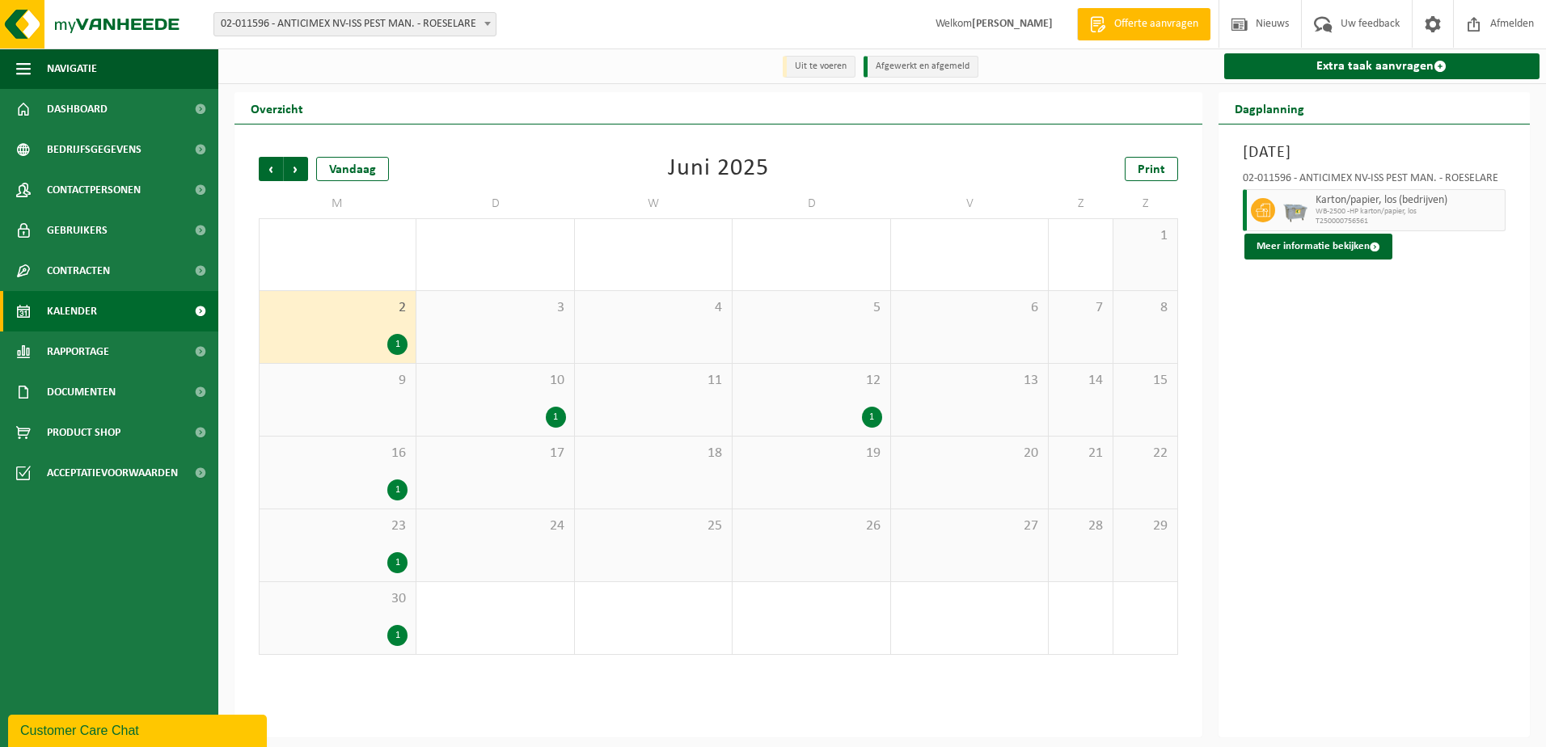
click at [478, 403] on div "10 1" at bounding box center [494, 400] width 157 height 72
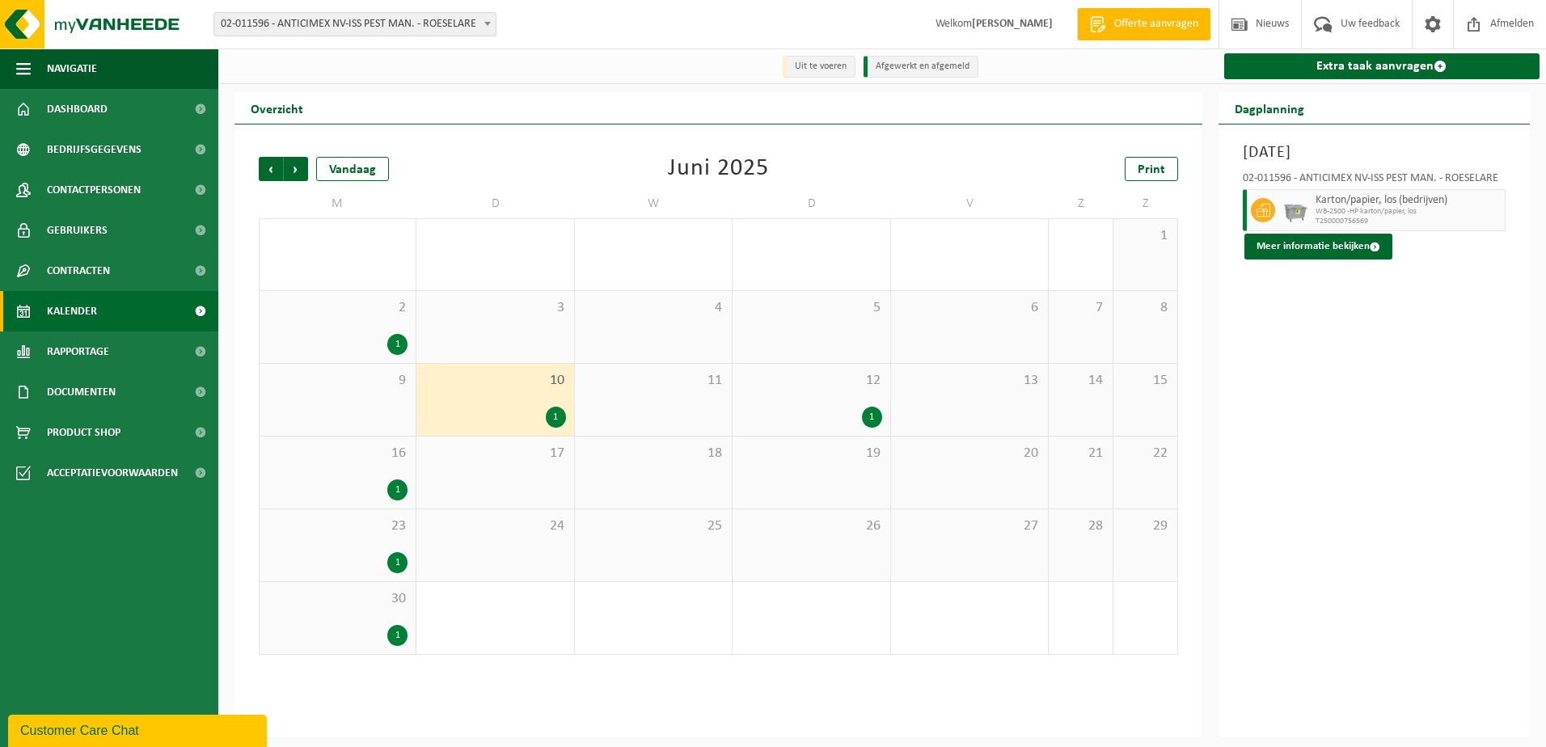
click at [718, 403] on div "11" at bounding box center [653, 400] width 157 height 72
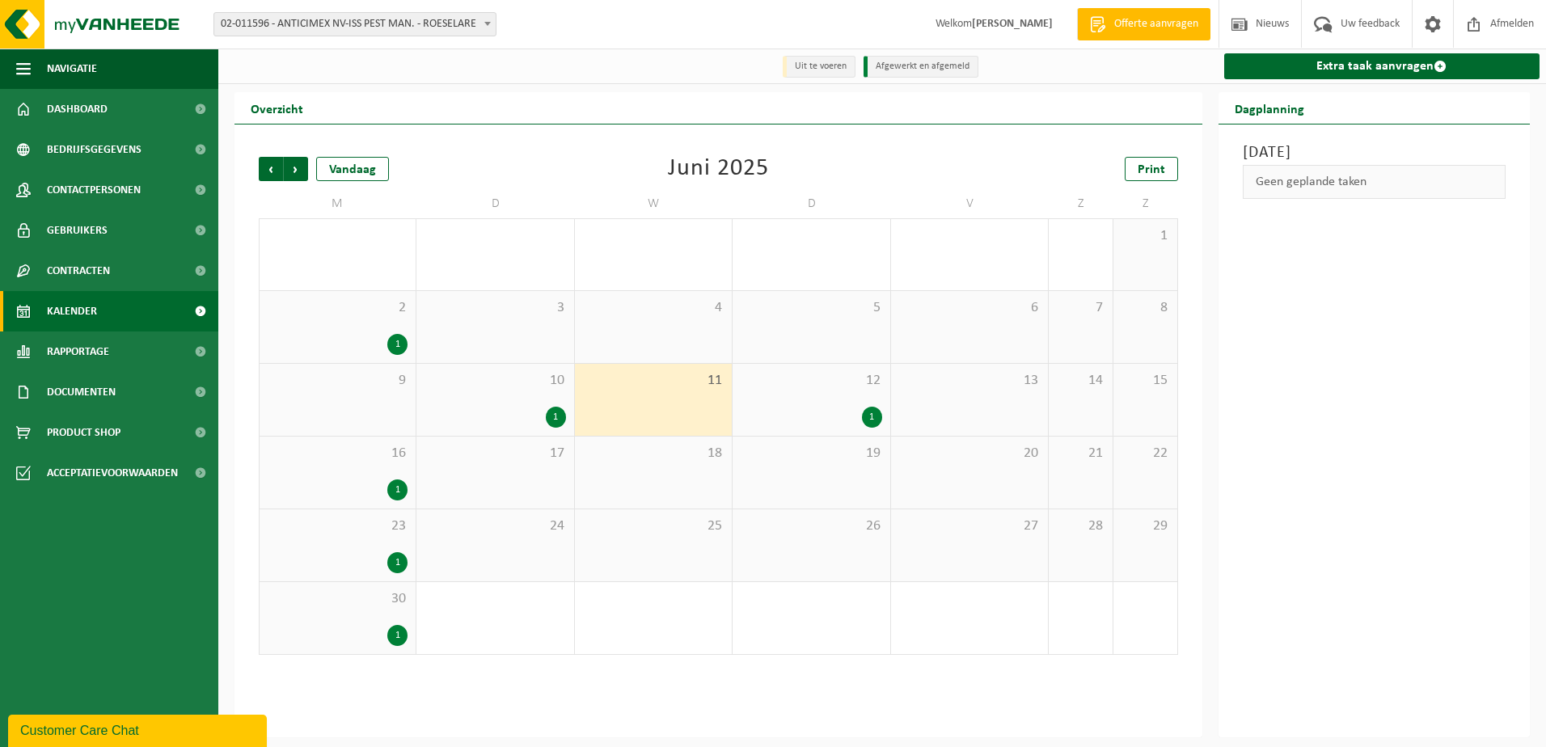
click at [808, 401] on div "12 1" at bounding box center [810, 400] width 157 height 72
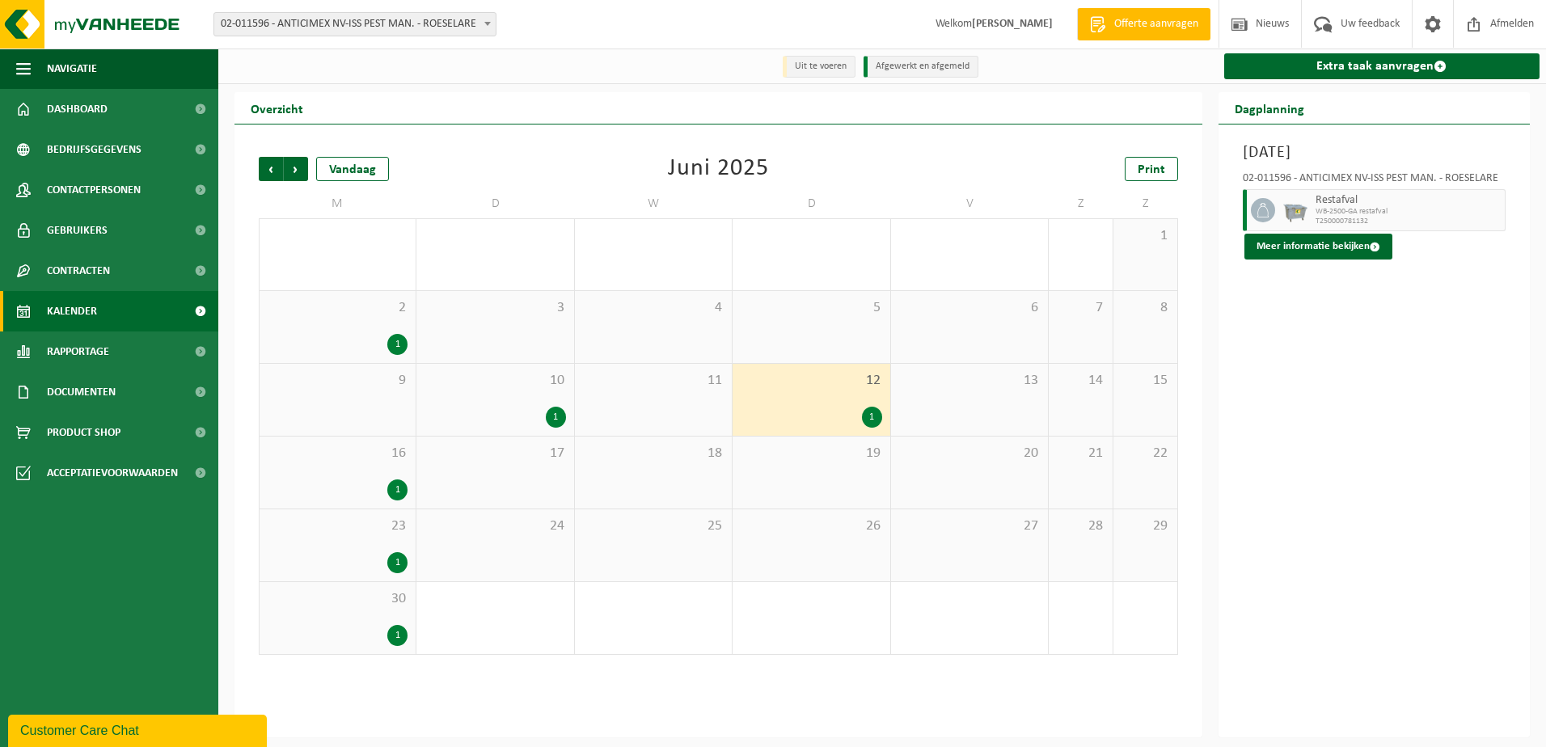
click at [357, 490] on div "1" at bounding box center [338, 489] width 140 height 21
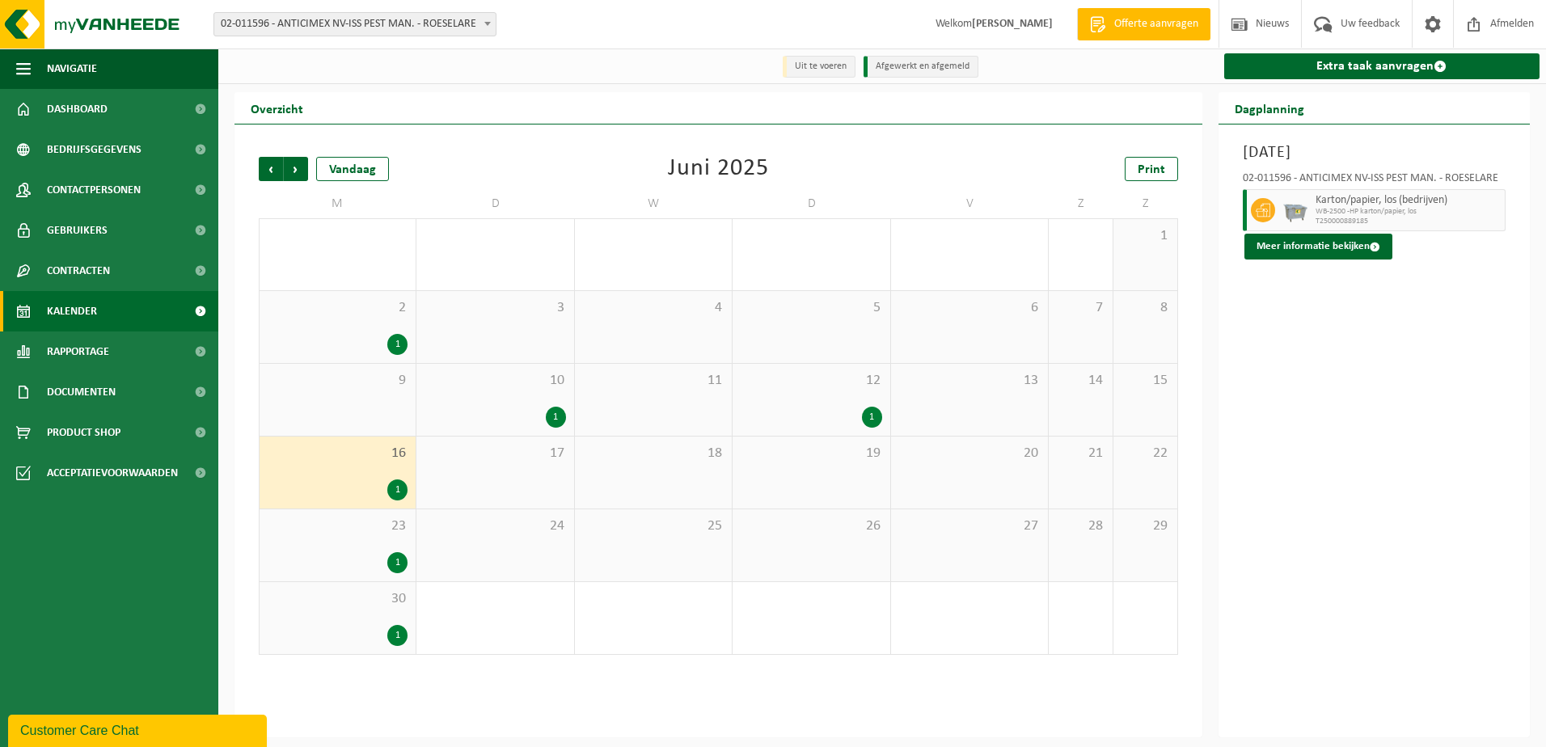
click at [350, 540] on div "23 1" at bounding box center [337, 545] width 156 height 72
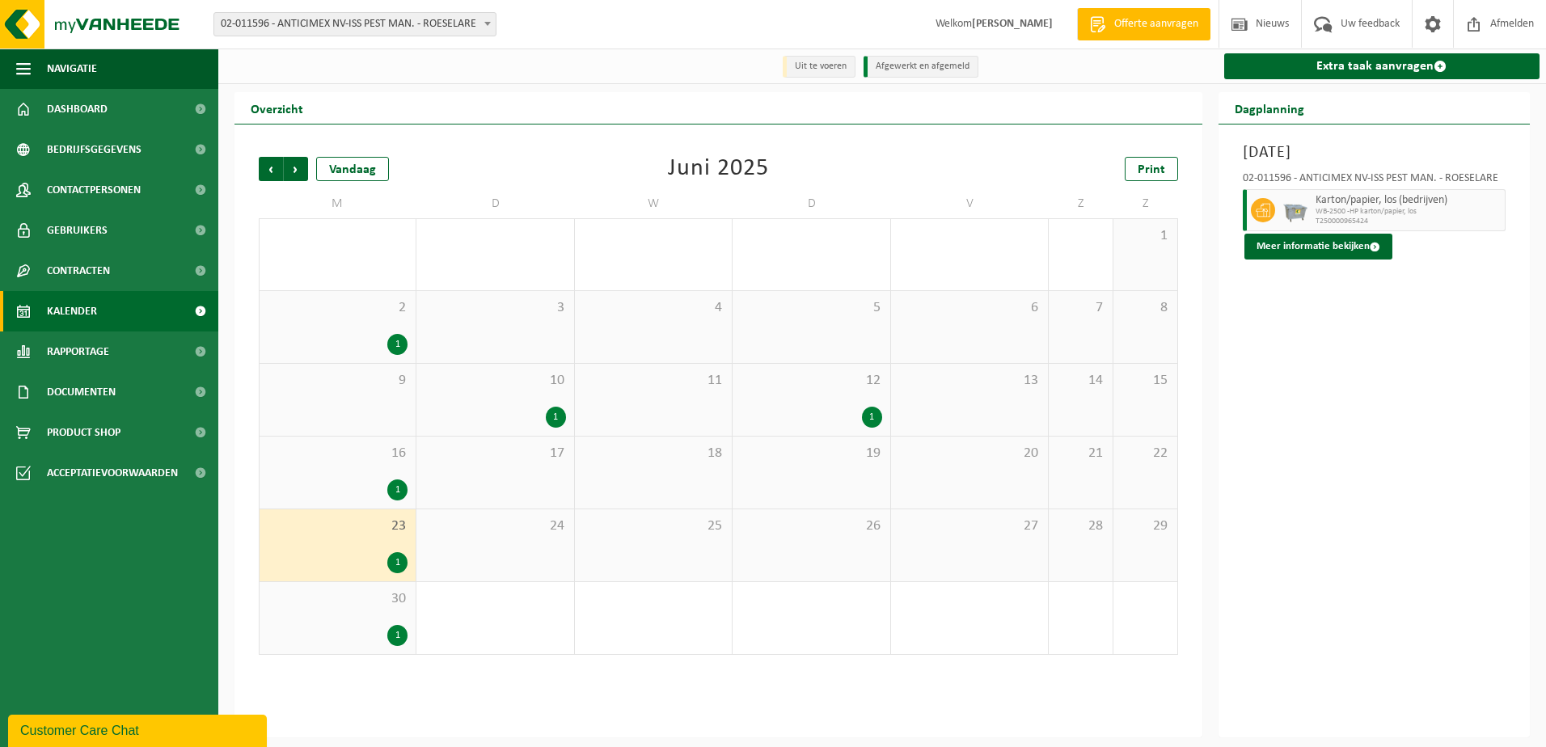
click at [340, 610] on div "30 1" at bounding box center [337, 618] width 156 height 72
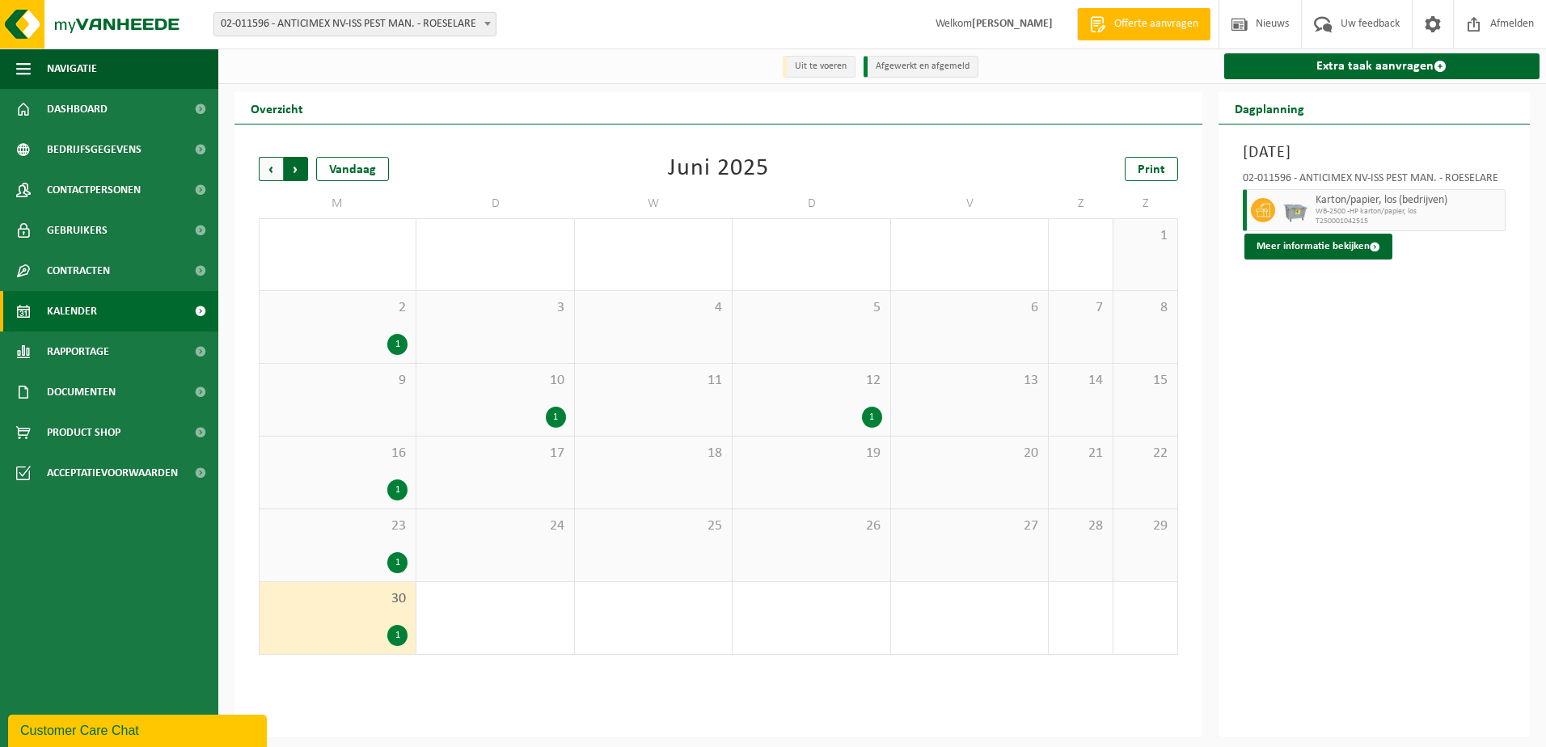
click at [264, 169] on span "Vorige" at bounding box center [271, 169] width 24 height 24
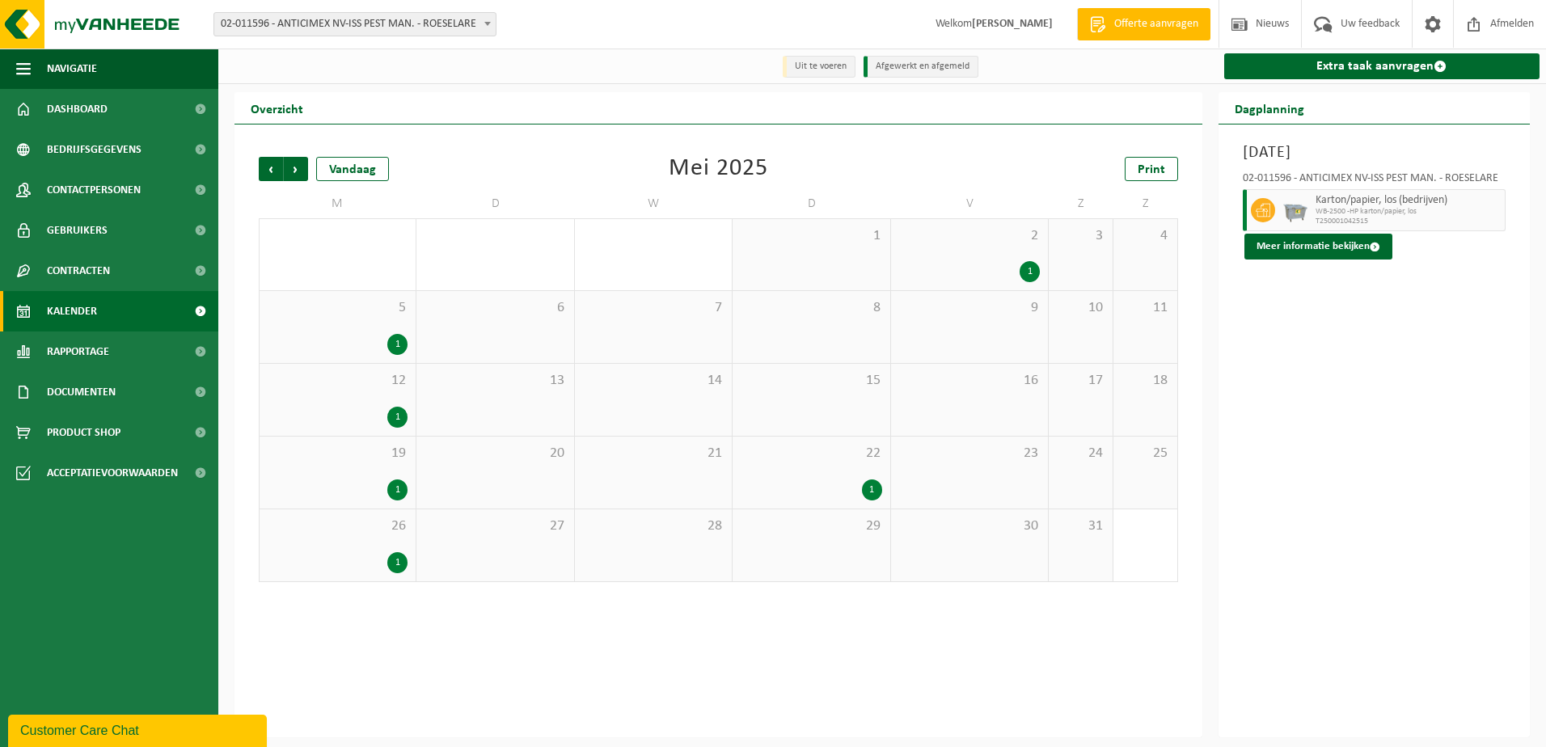
click at [1011, 260] on div "2 1" at bounding box center [969, 254] width 157 height 71
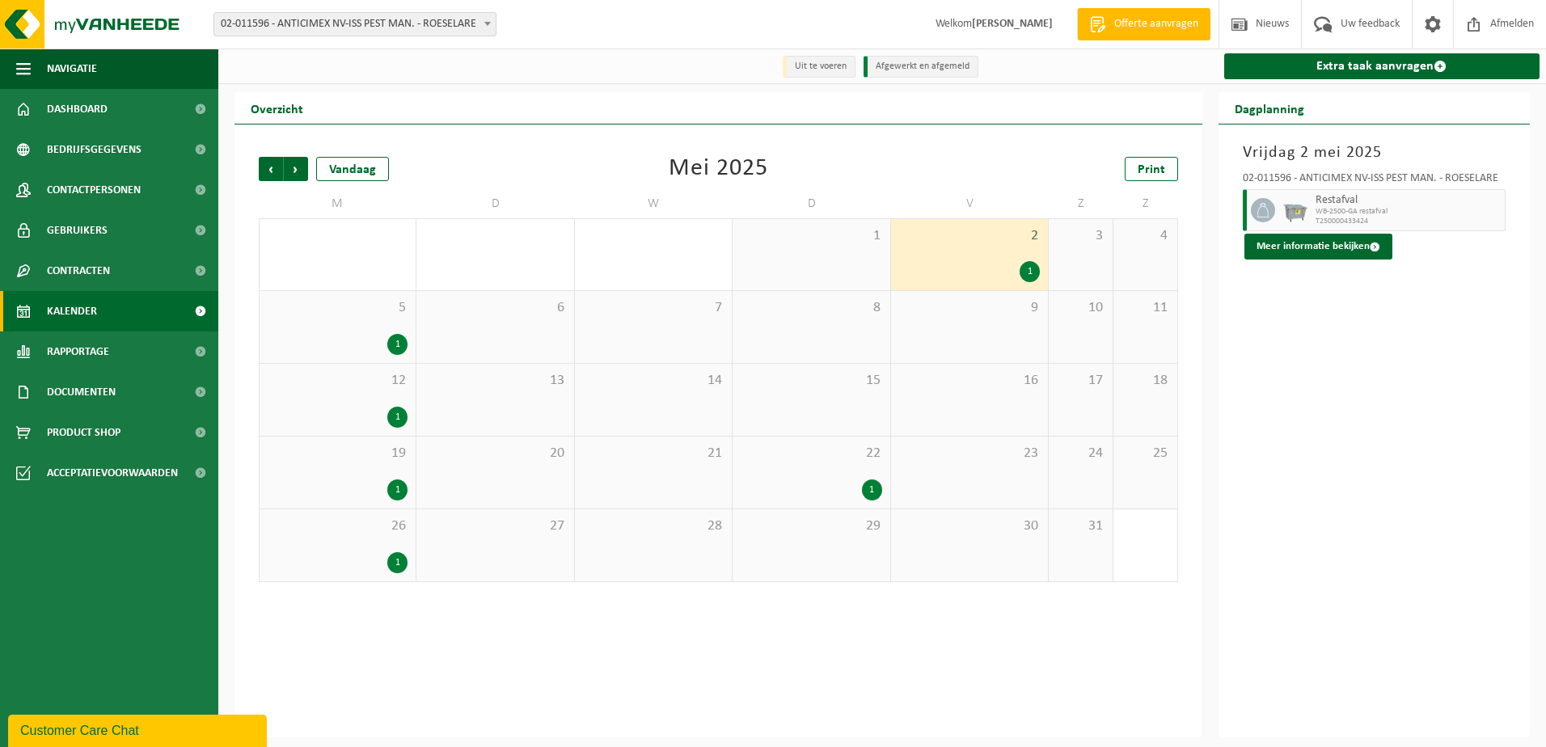
click at [833, 477] on div "22 1" at bounding box center [810, 472] width 157 height 72
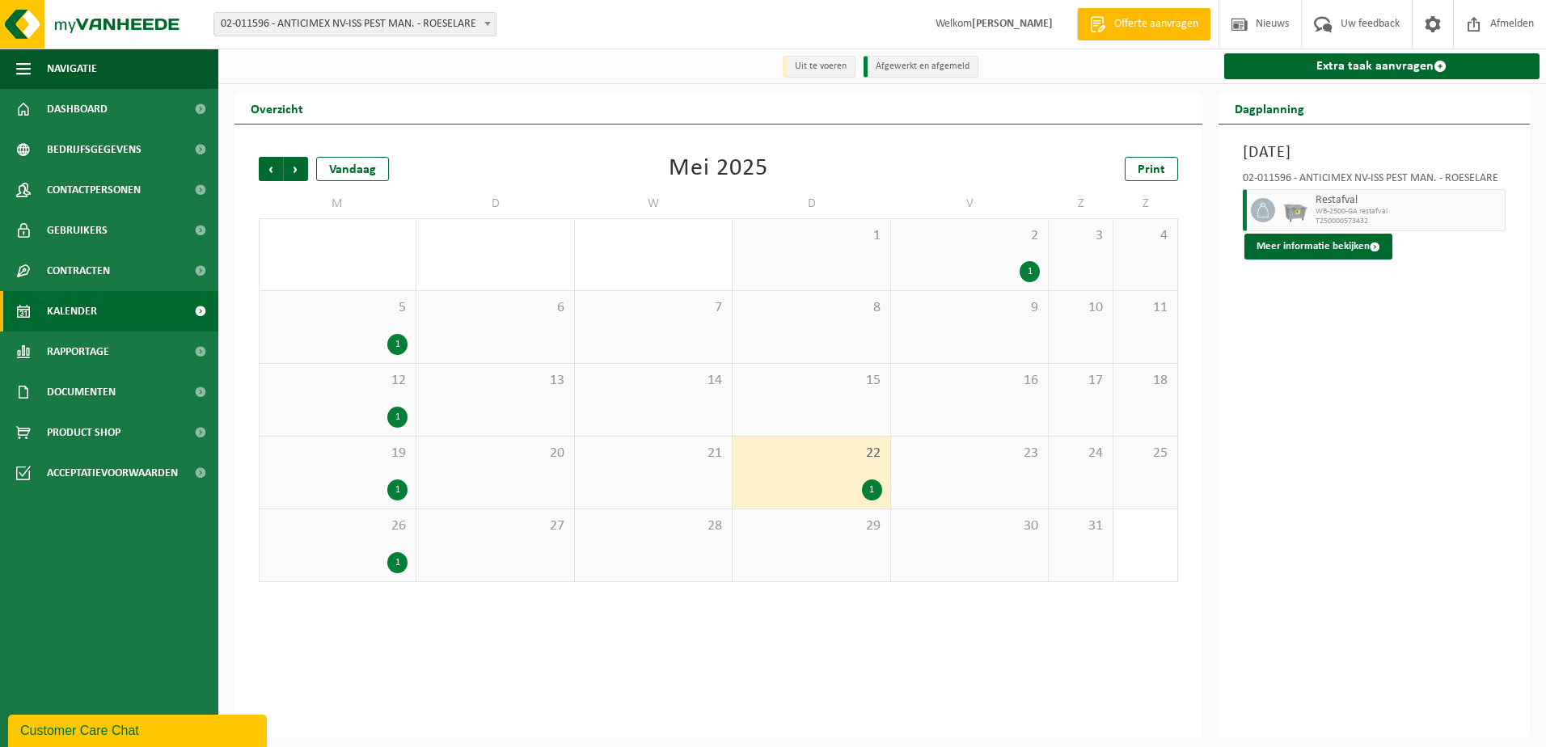
click at [321, 323] on div "5 1" at bounding box center [337, 327] width 156 height 72
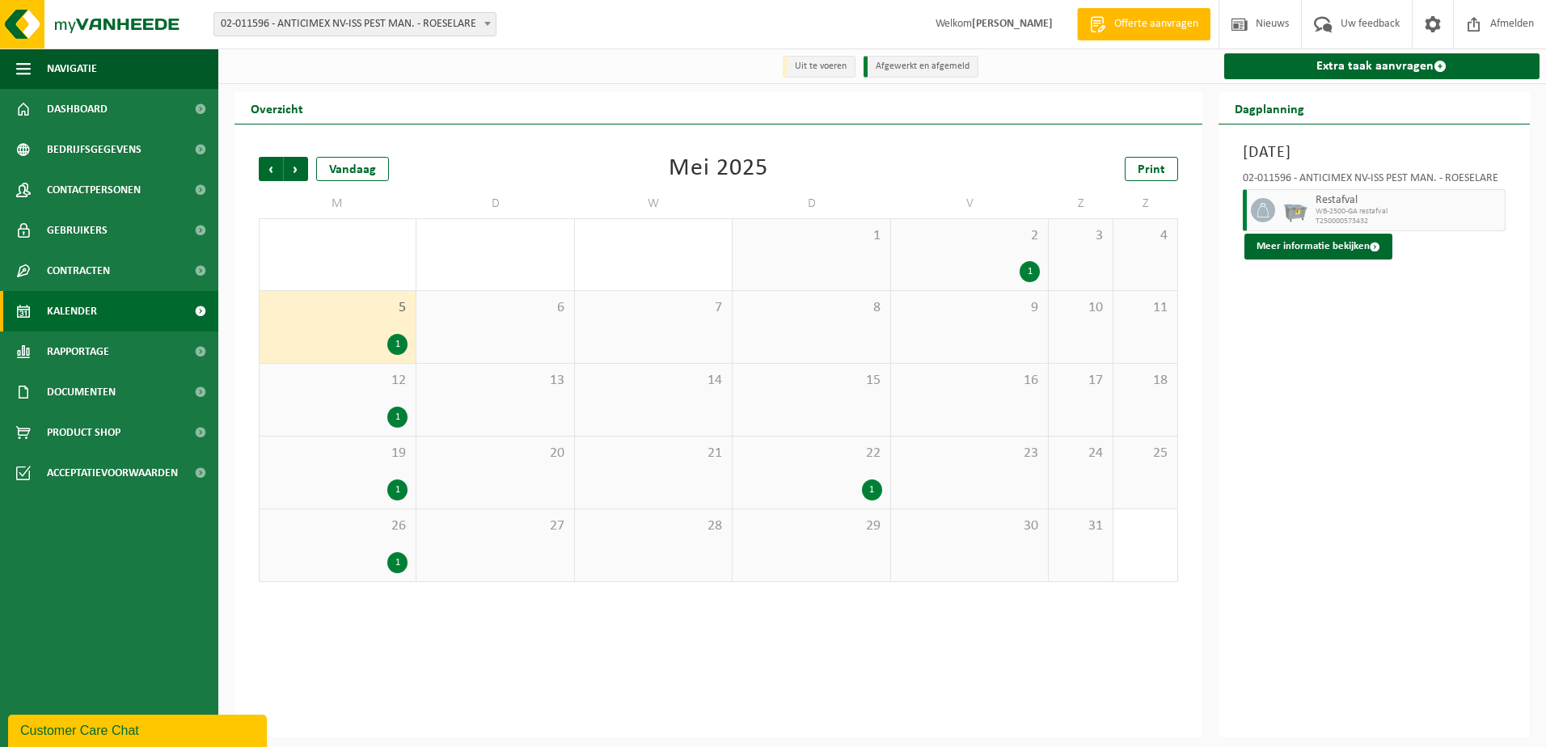
click at [321, 410] on div "1" at bounding box center [338, 417] width 140 height 21
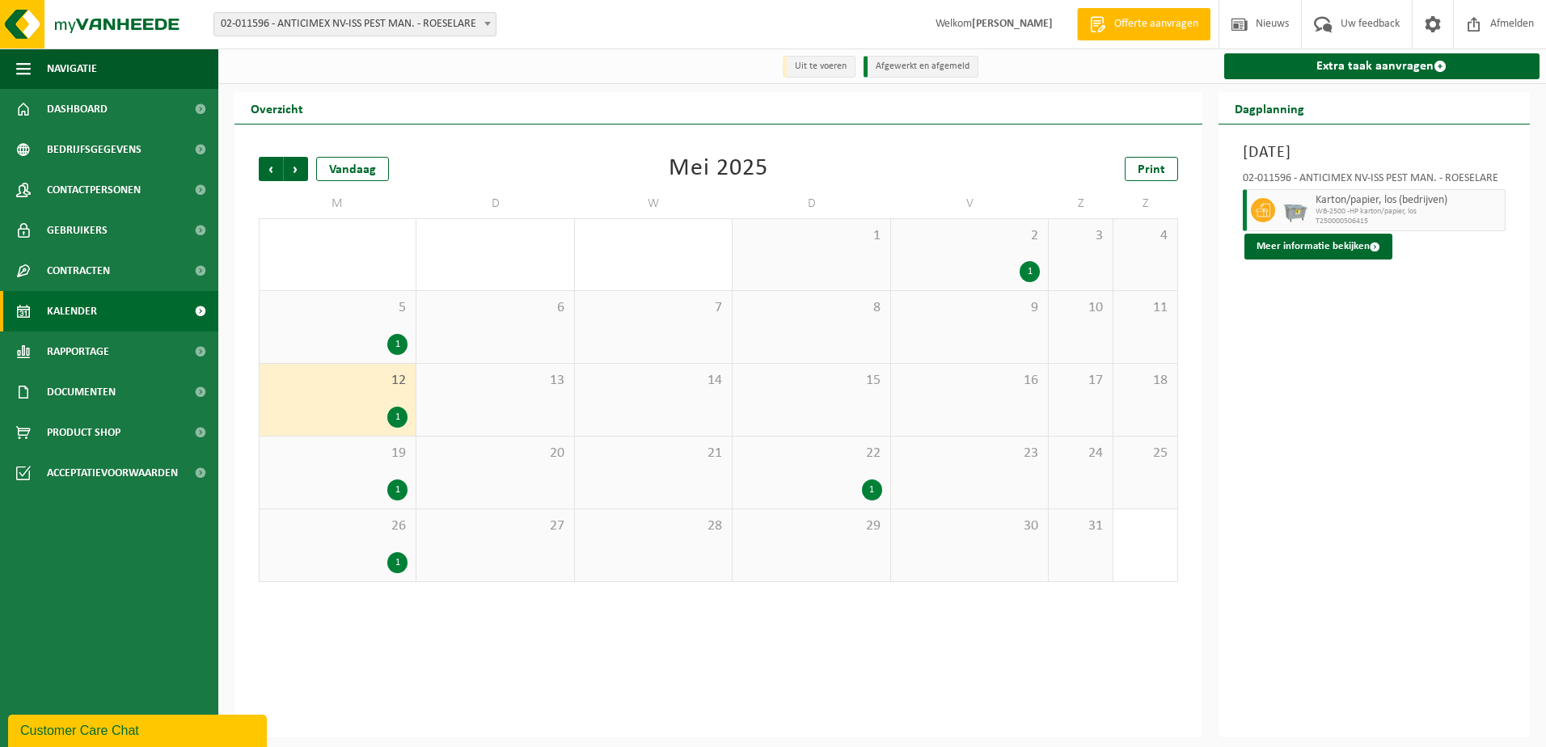
click at [328, 476] on div "19 1" at bounding box center [337, 472] width 156 height 72
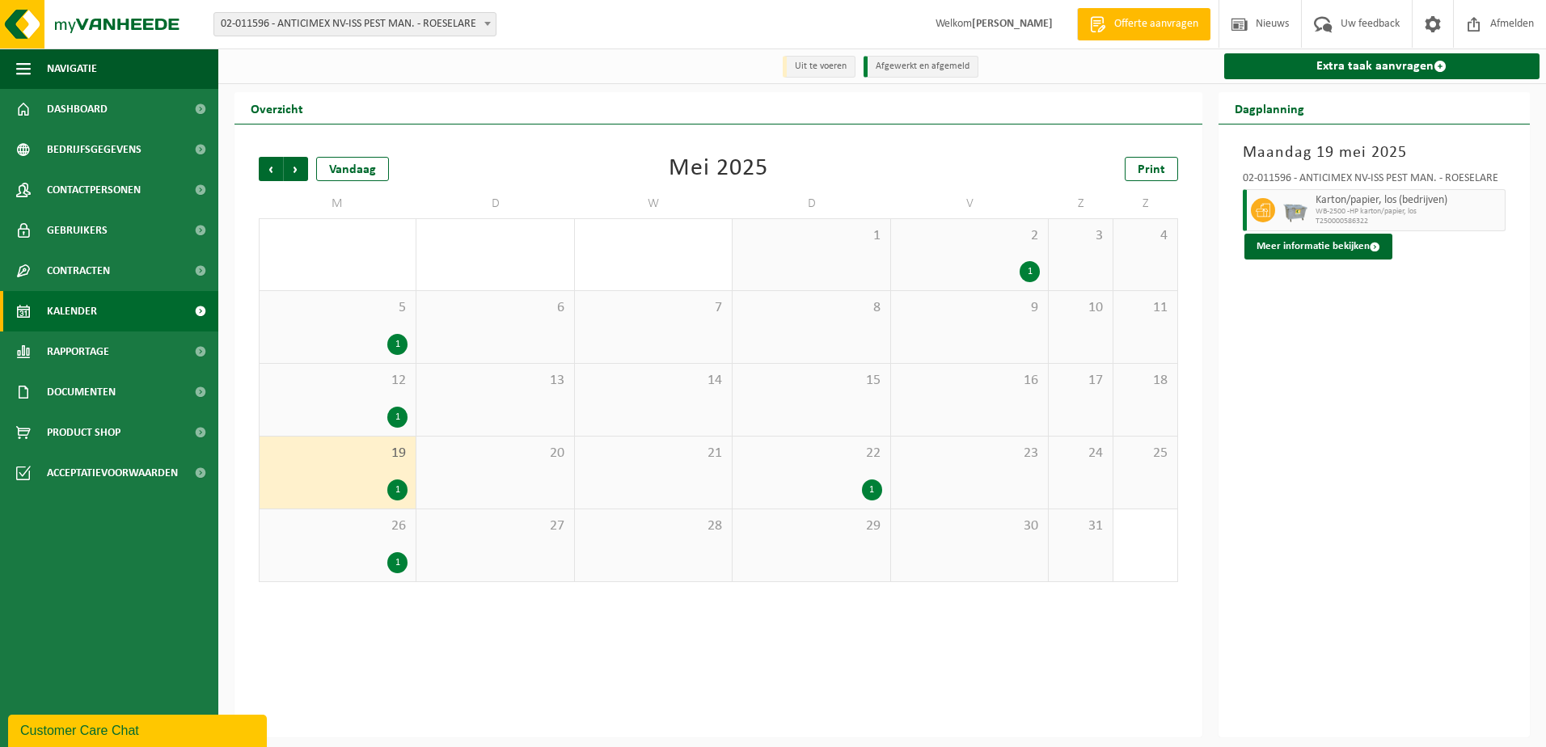
click at [331, 528] on span "26" at bounding box center [338, 526] width 140 height 18
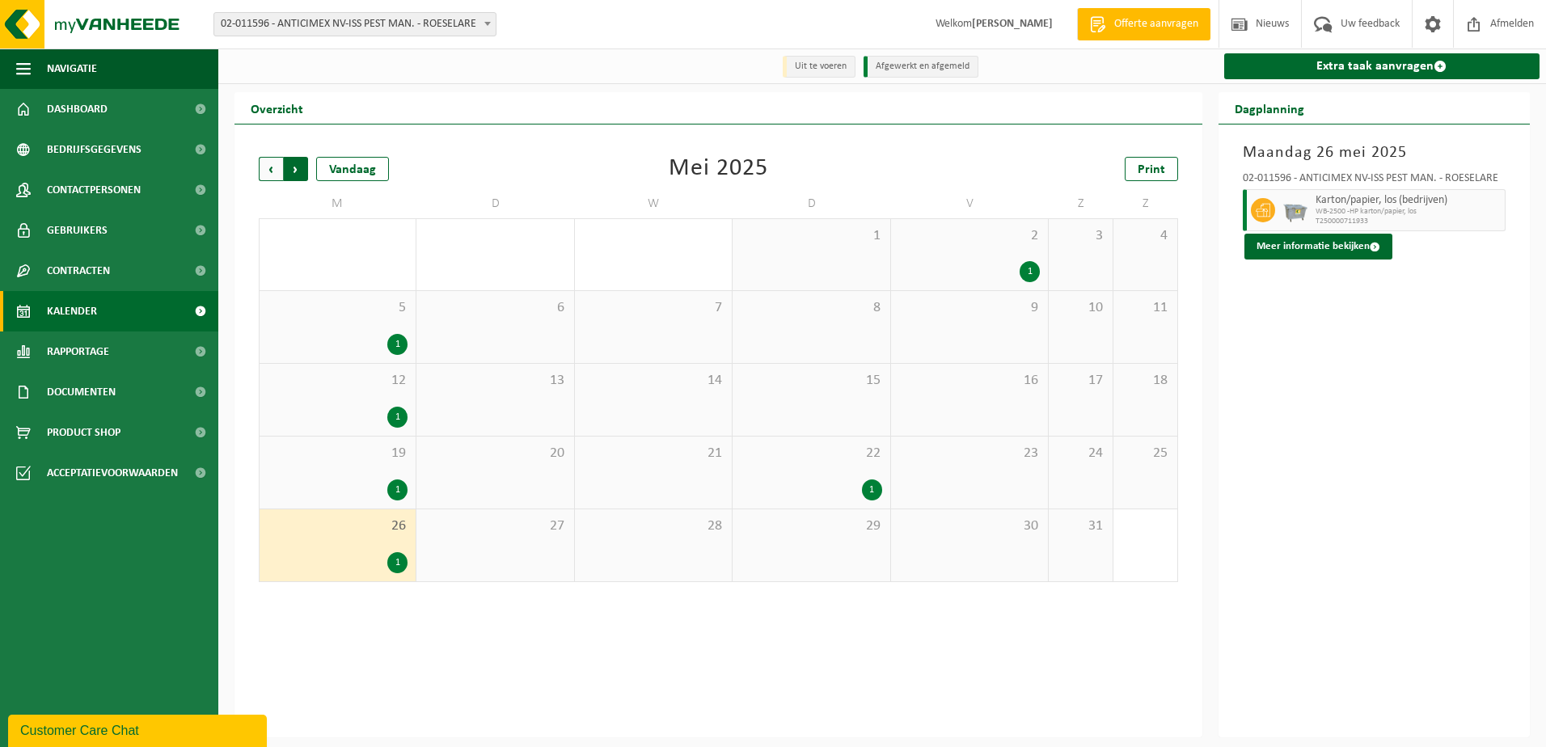
click at [259, 162] on span "Vorige" at bounding box center [271, 169] width 24 height 24
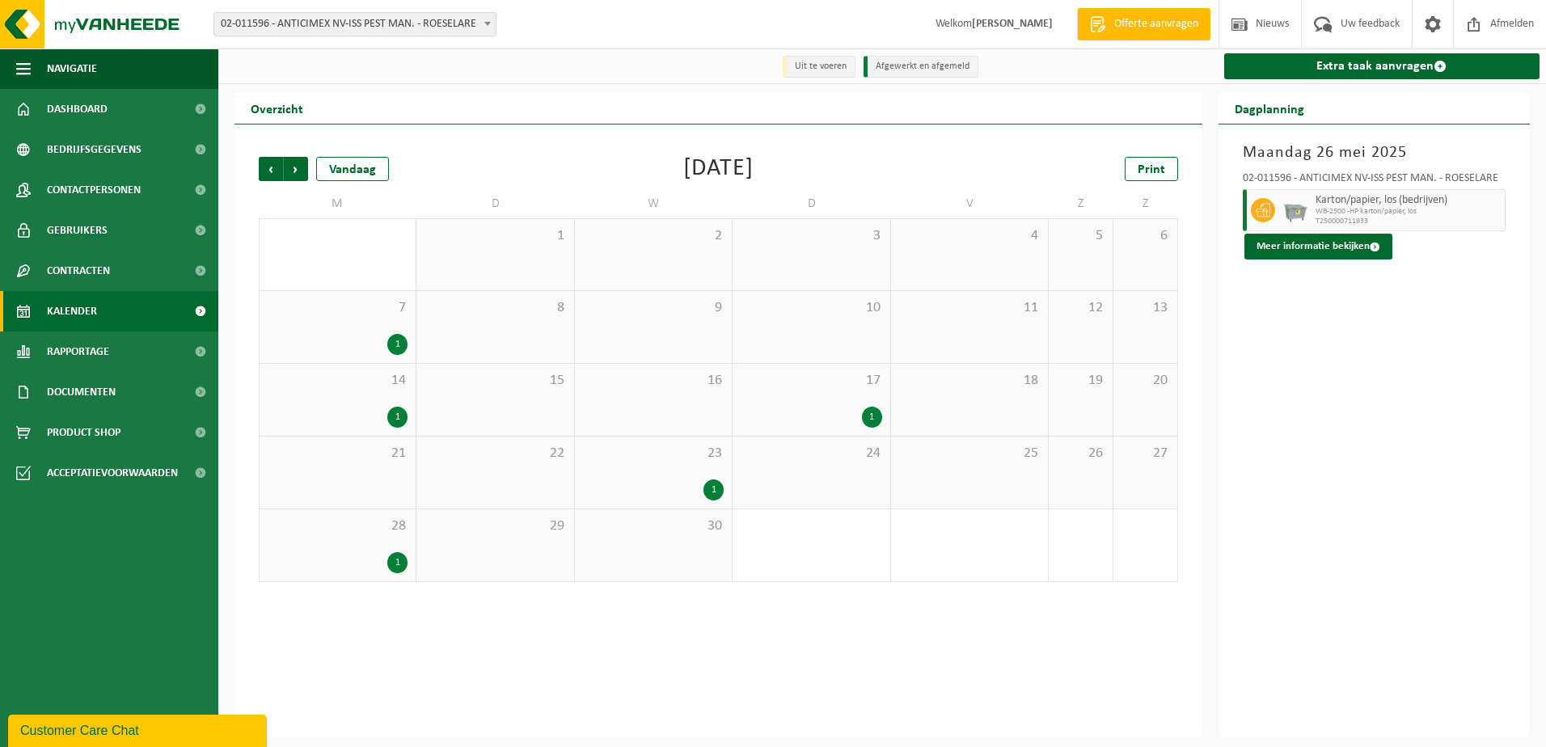
click at [796, 376] on span "17" at bounding box center [810, 381] width 141 height 18
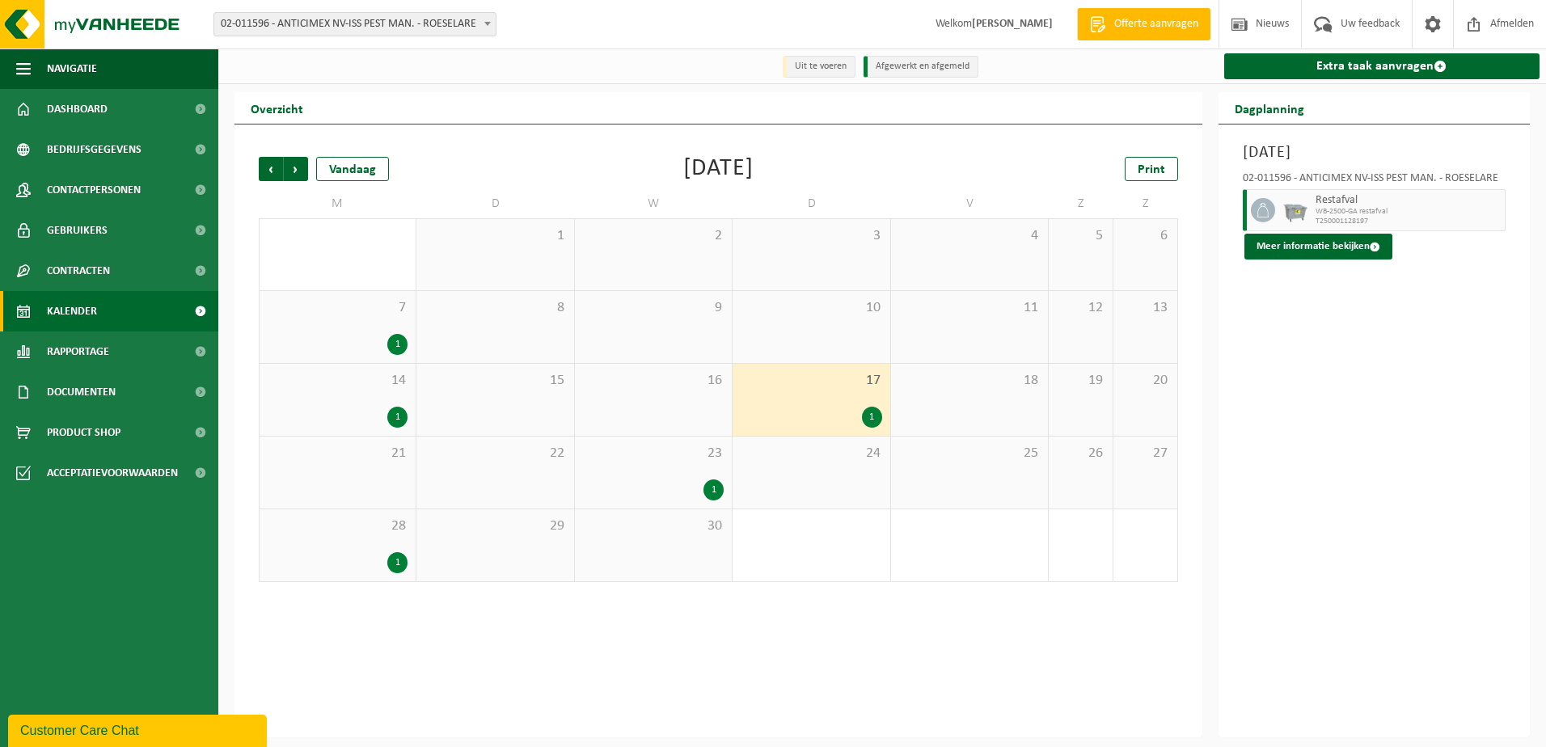
click at [650, 473] on div "23 1" at bounding box center [653, 472] width 157 height 72
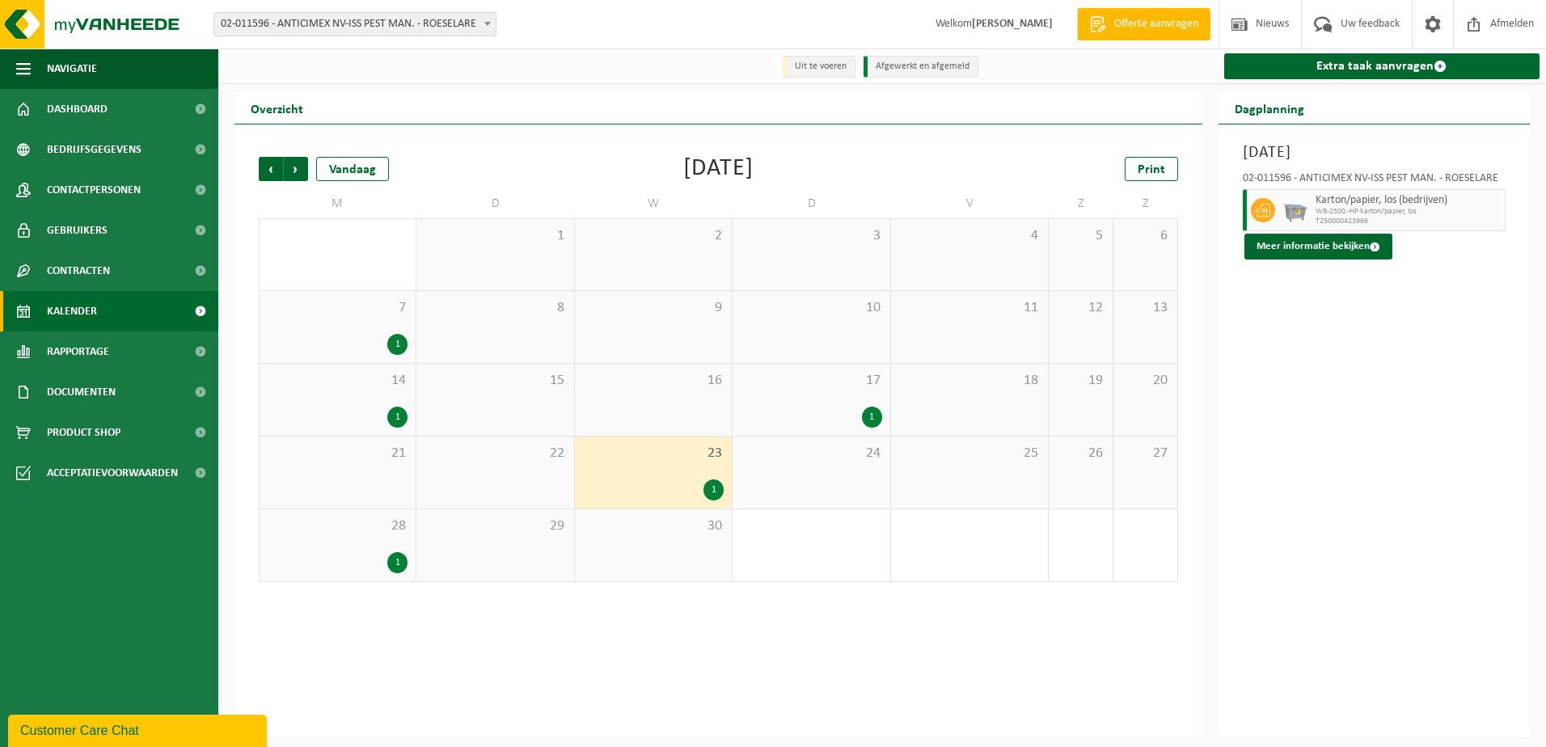
click at [331, 426] on div "1" at bounding box center [338, 417] width 140 height 21
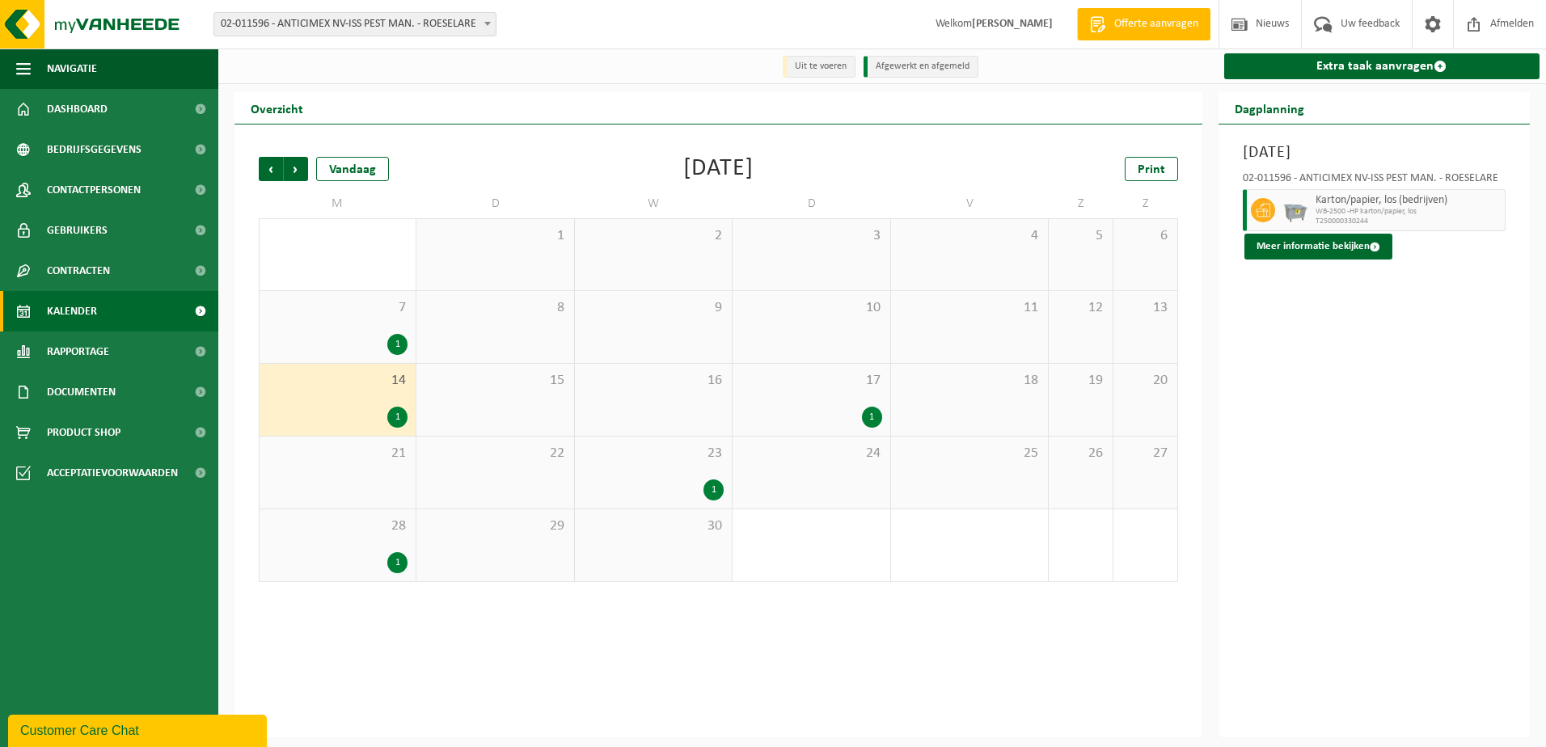
click at [324, 322] on div "7 1" at bounding box center [337, 327] width 156 height 72
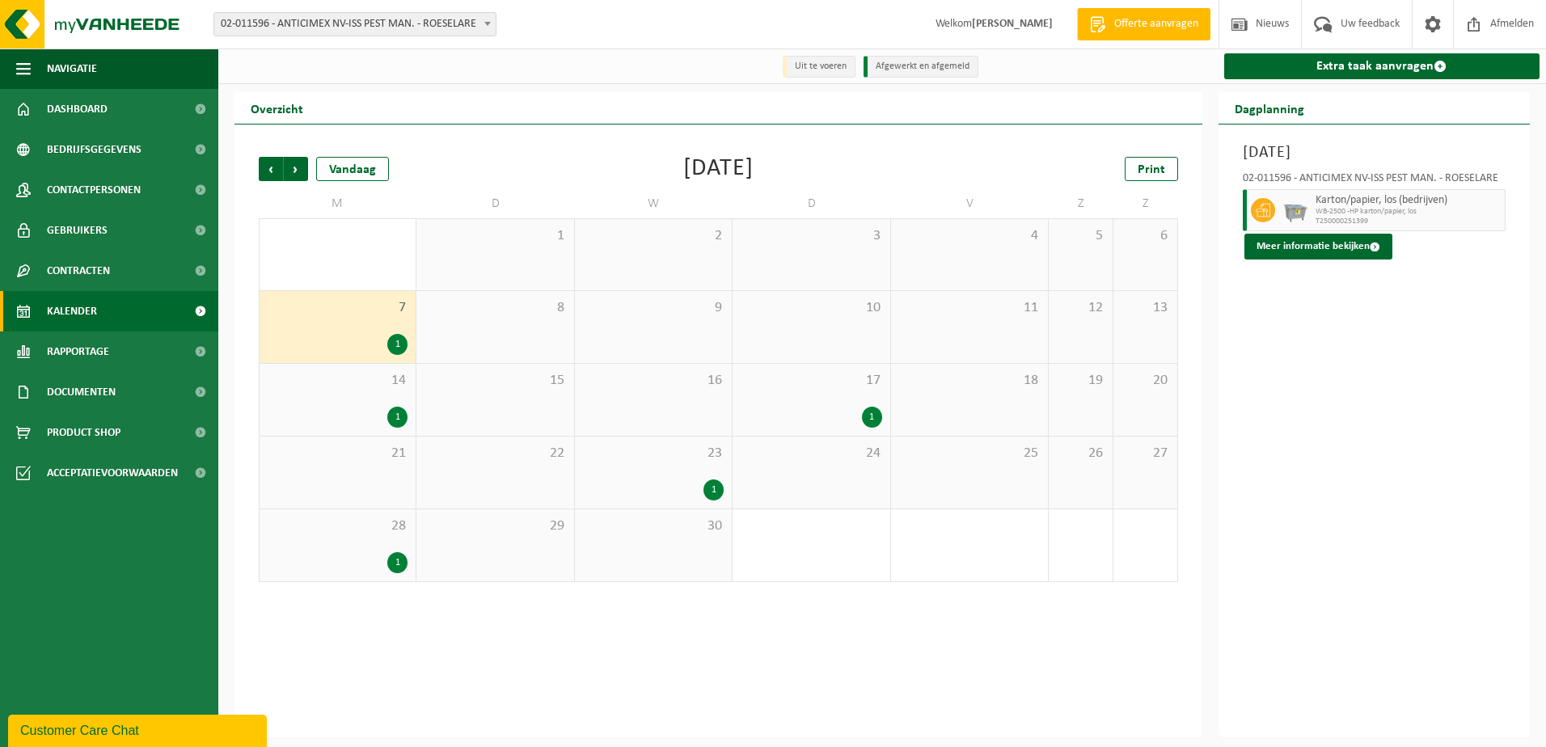
click at [319, 535] on span "28" at bounding box center [338, 526] width 140 height 18
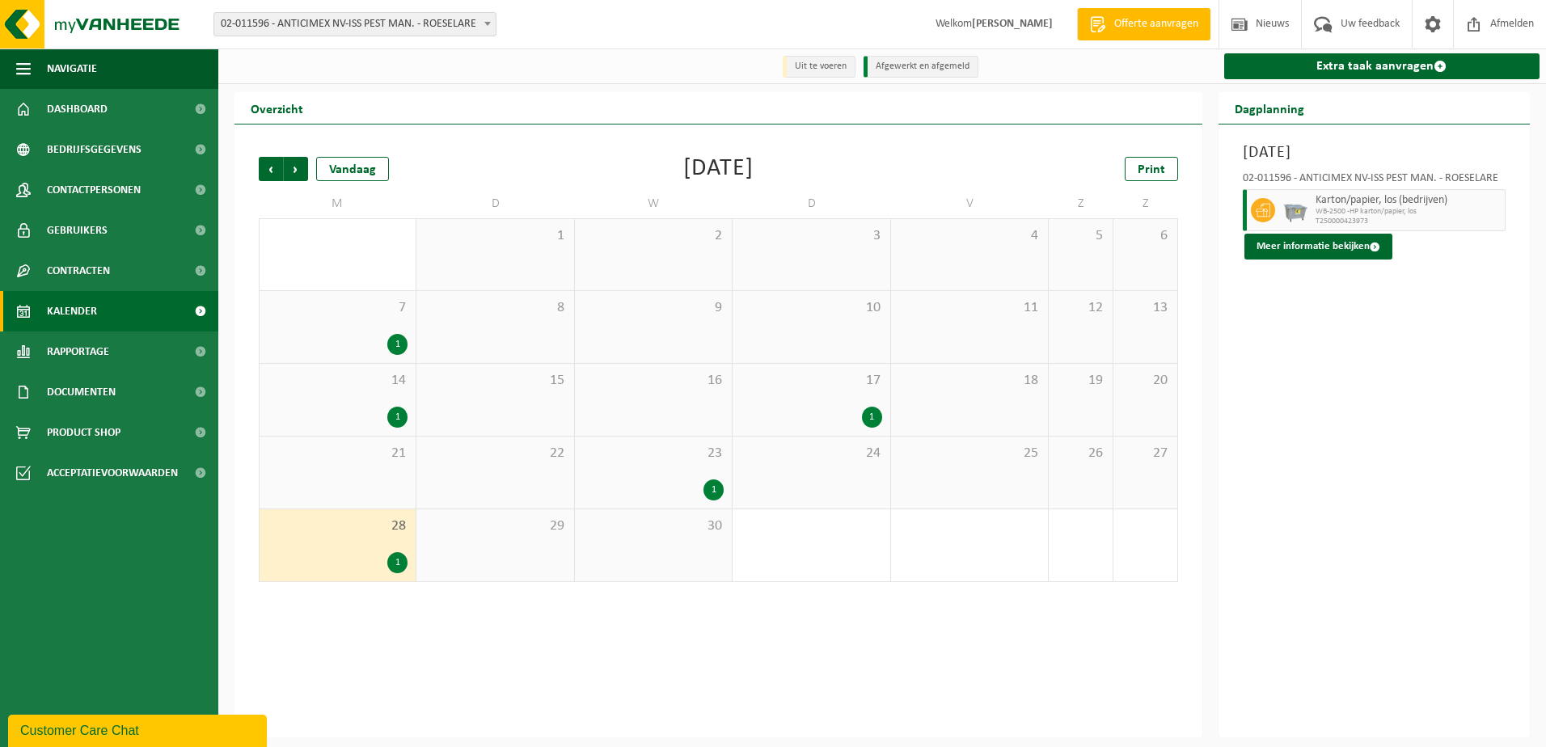
click at [255, 164] on div "Vorige Volgende Vandaag April 2025 Print M D W D V Z Z 31 1 1 2 3 4 5 6 7 1 8 9…" at bounding box center [718, 370] width 935 height 458
click at [265, 166] on span "Vorige" at bounding box center [271, 169] width 24 height 24
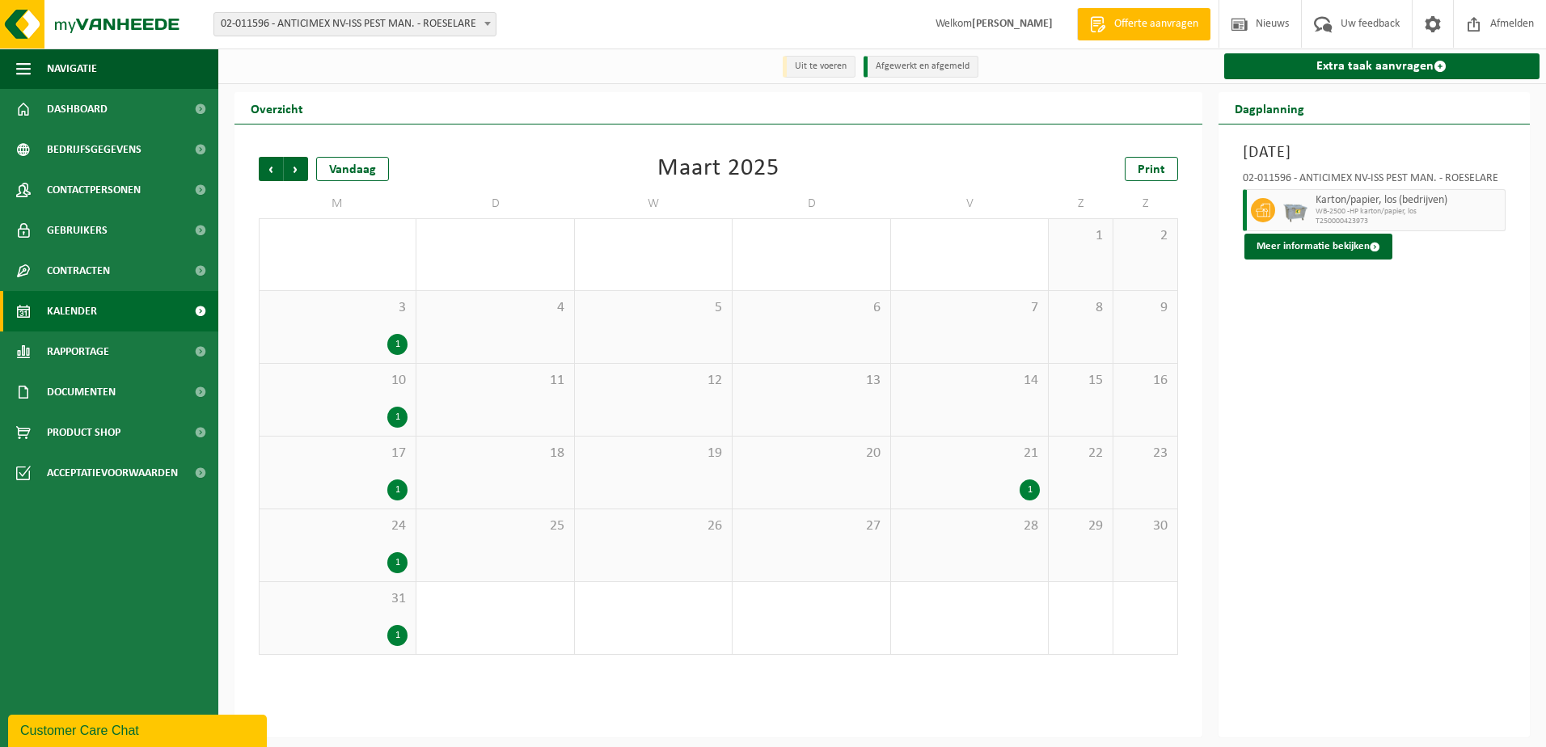
click at [322, 316] on span "3" at bounding box center [338, 308] width 140 height 18
click at [338, 390] on span "10" at bounding box center [338, 381] width 140 height 18
click at [339, 461] on span "17" at bounding box center [338, 454] width 140 height 18
click at [351, 567] on div "1" at bounding box center [338, 562] width 140 height 21
click at [355, 618] on div "31 1" at bounding box center [337, 618] width 156 height 72
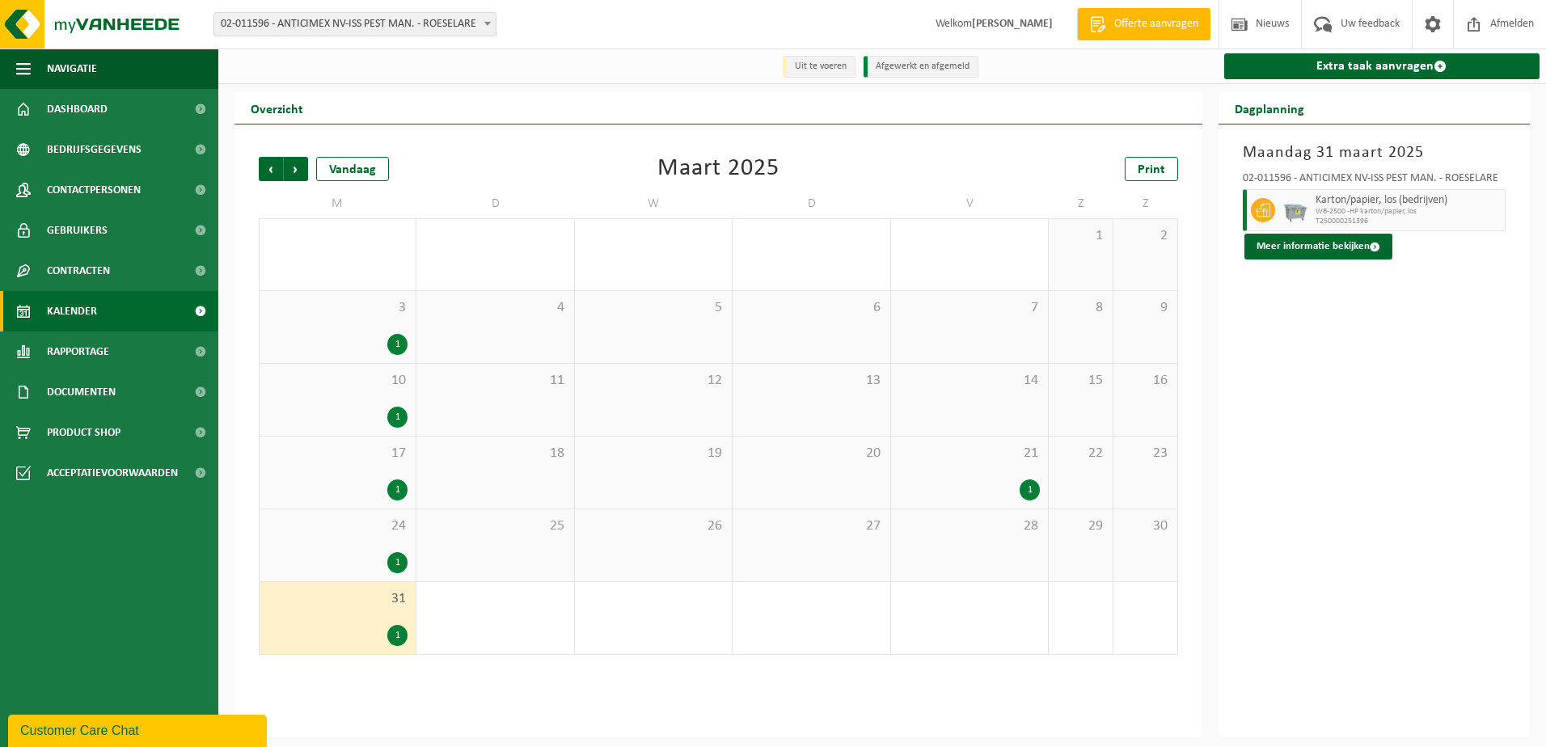
click at [978, 434] on div "14" at bounding box center [969, 400] width 157 height 72
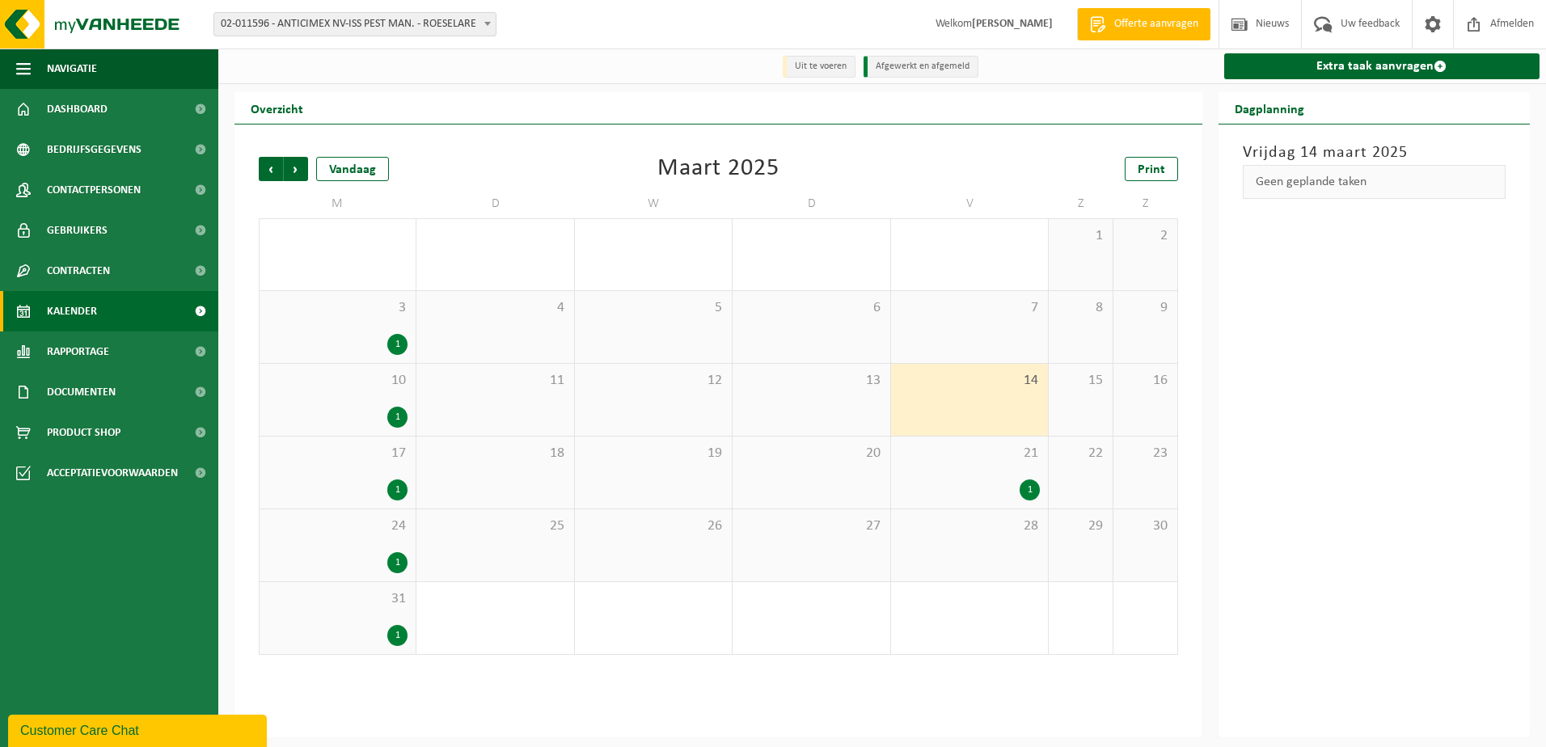
click at [969, 465] on div "21 1" at bounding box center [969, 472] width 157 height 72
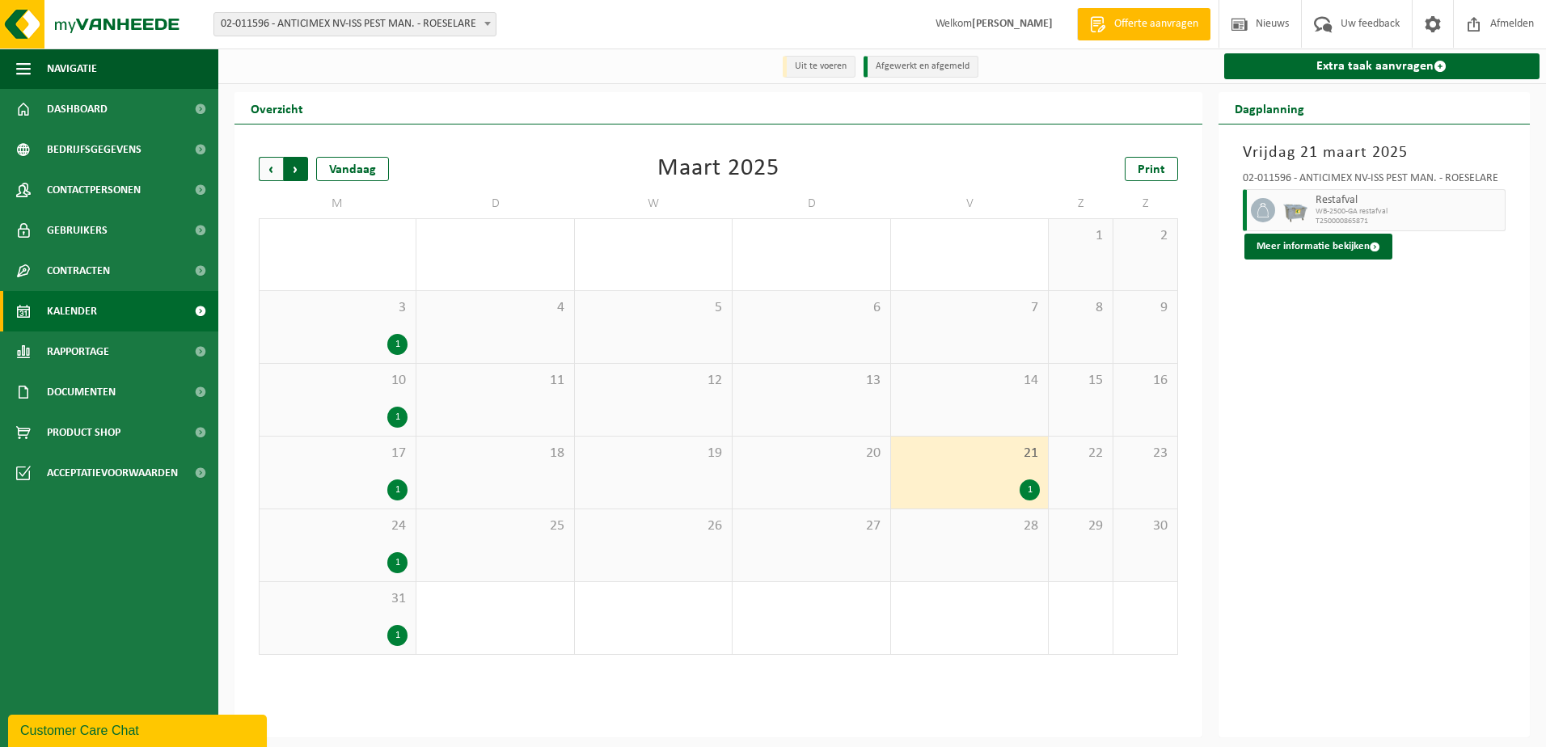
click at [262, 168] on span "Vorige" at bounding box center [271, 169] width 24 height 24
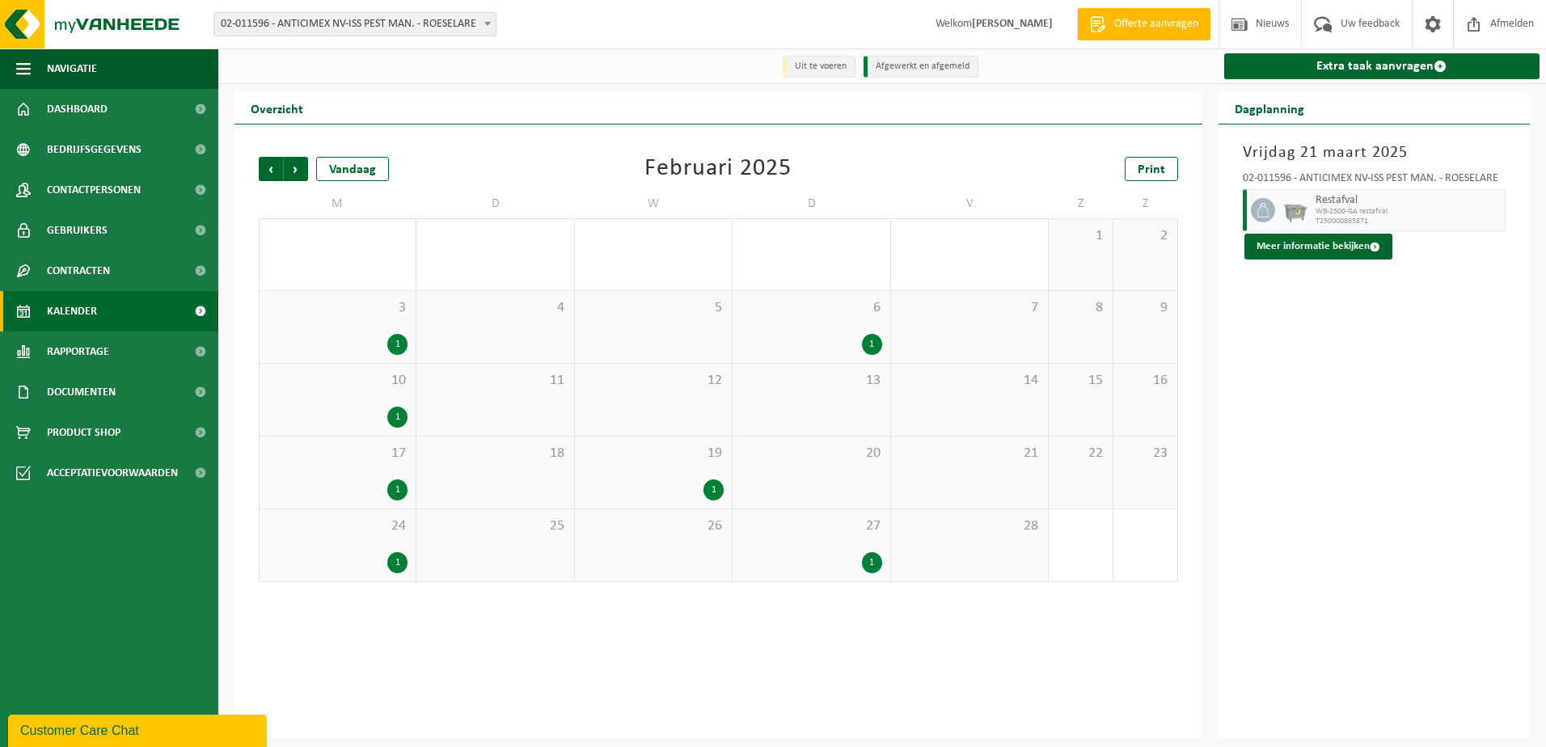
click at [824, 354] on div "1" at bounding box center [810, 344] width 141 height 21
click at [335, 328] on div "3 1" at bounding box center [337, 327] width 156 height 72
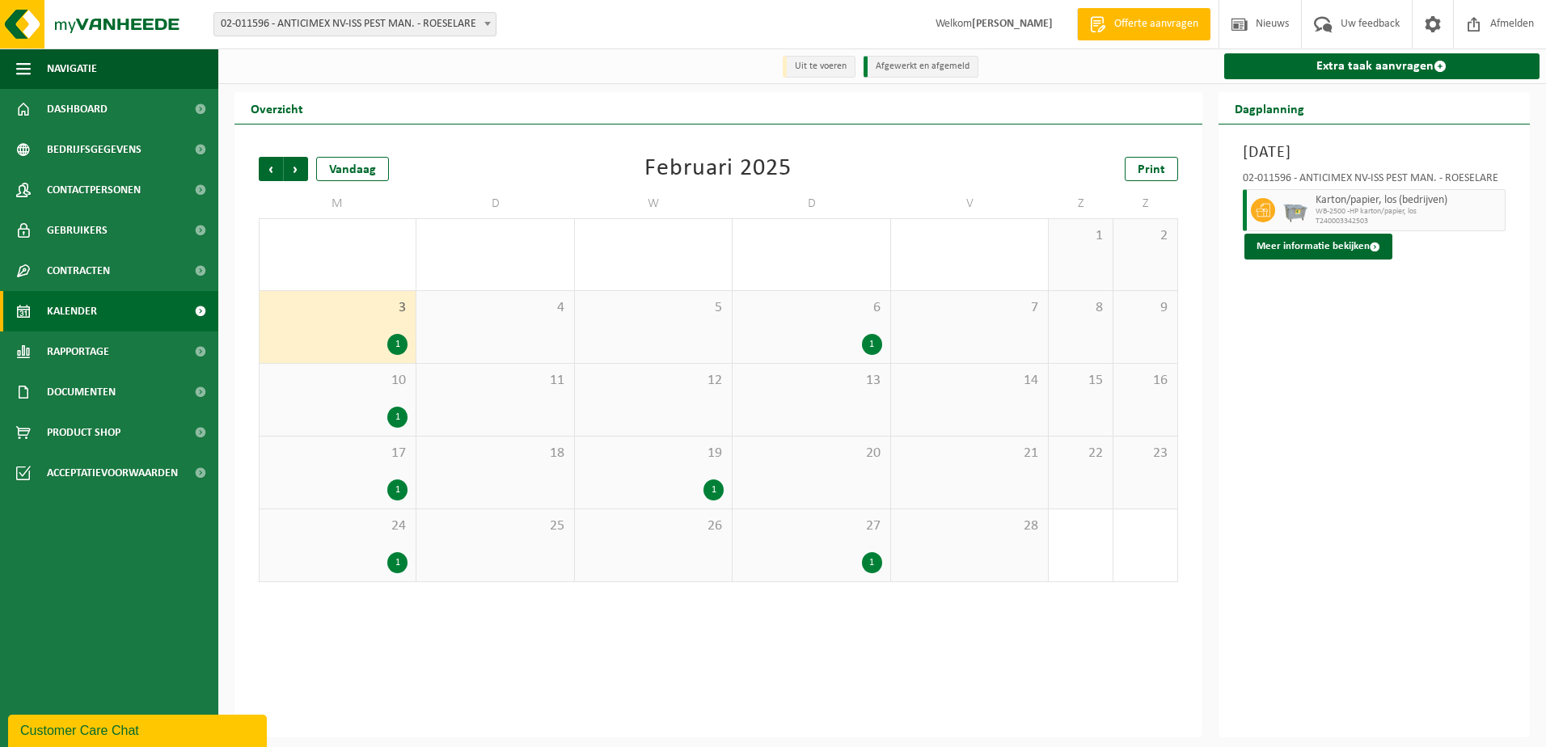
click at [343, 403] on div "10 1" at bounding box center [337, 400] width 156 height 72
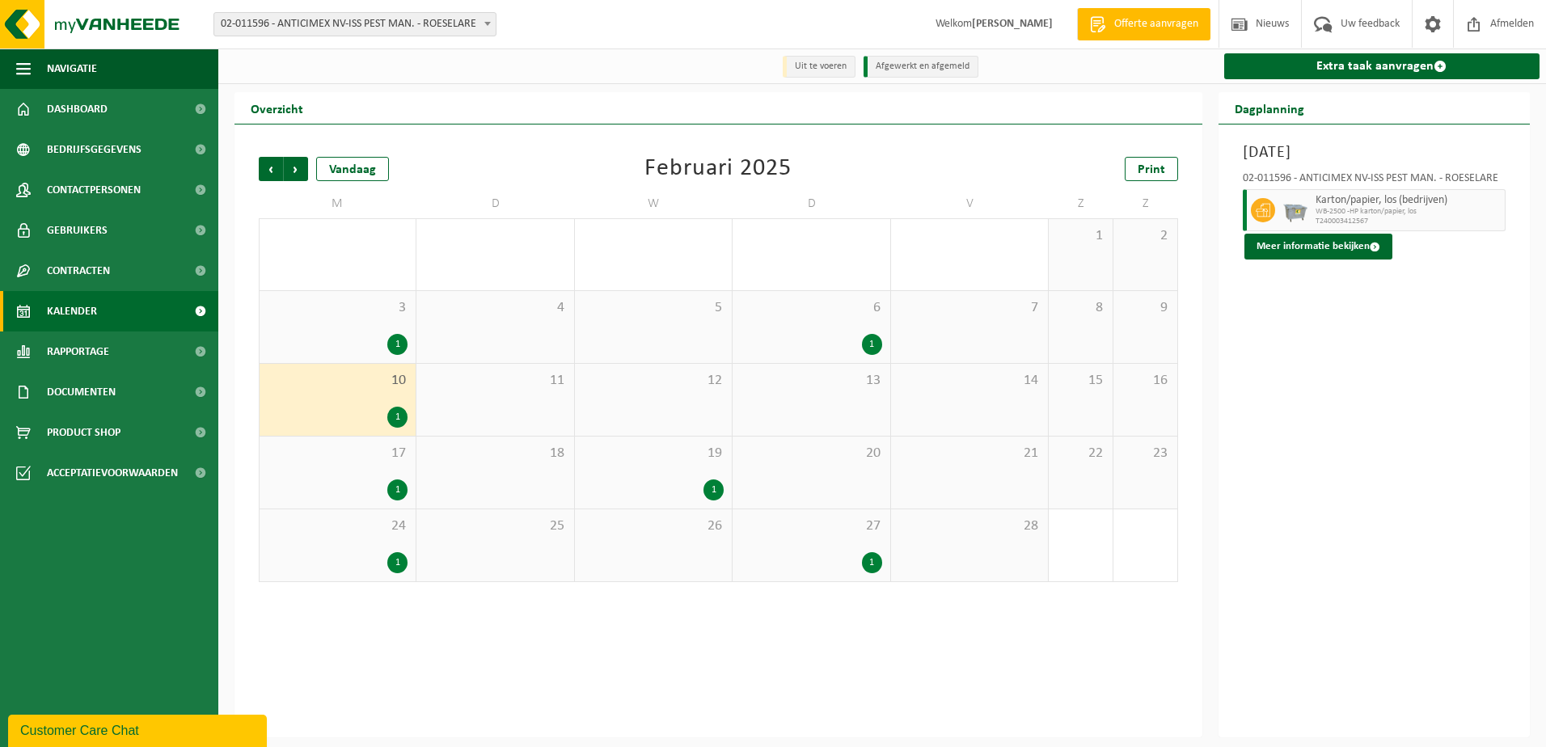
click at [345, 474] on div "17 1" at bounding box center [337, 472] width 156 height 72
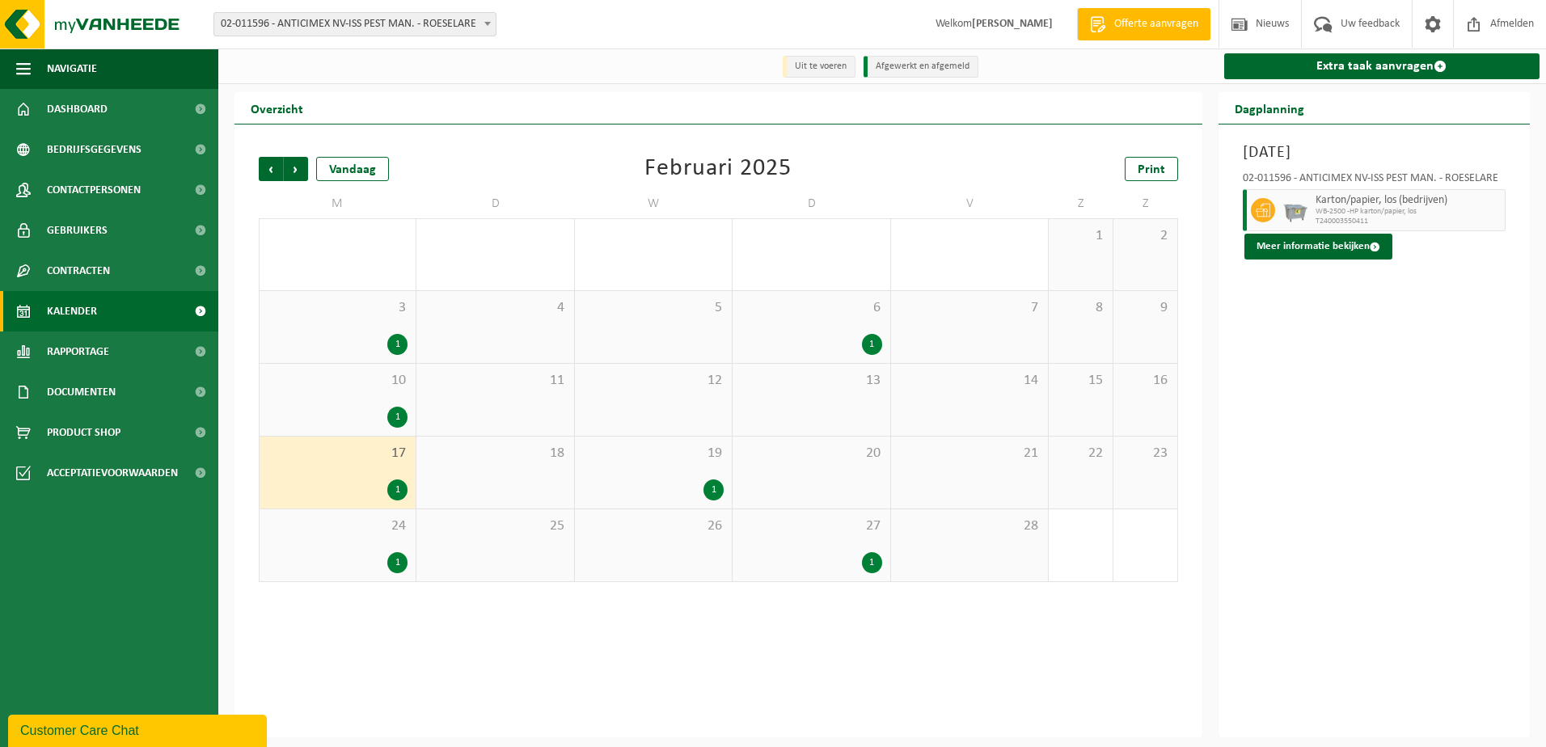
click at [354, 563] on div "1" at bounding box center [338, 562] width 140 height 21
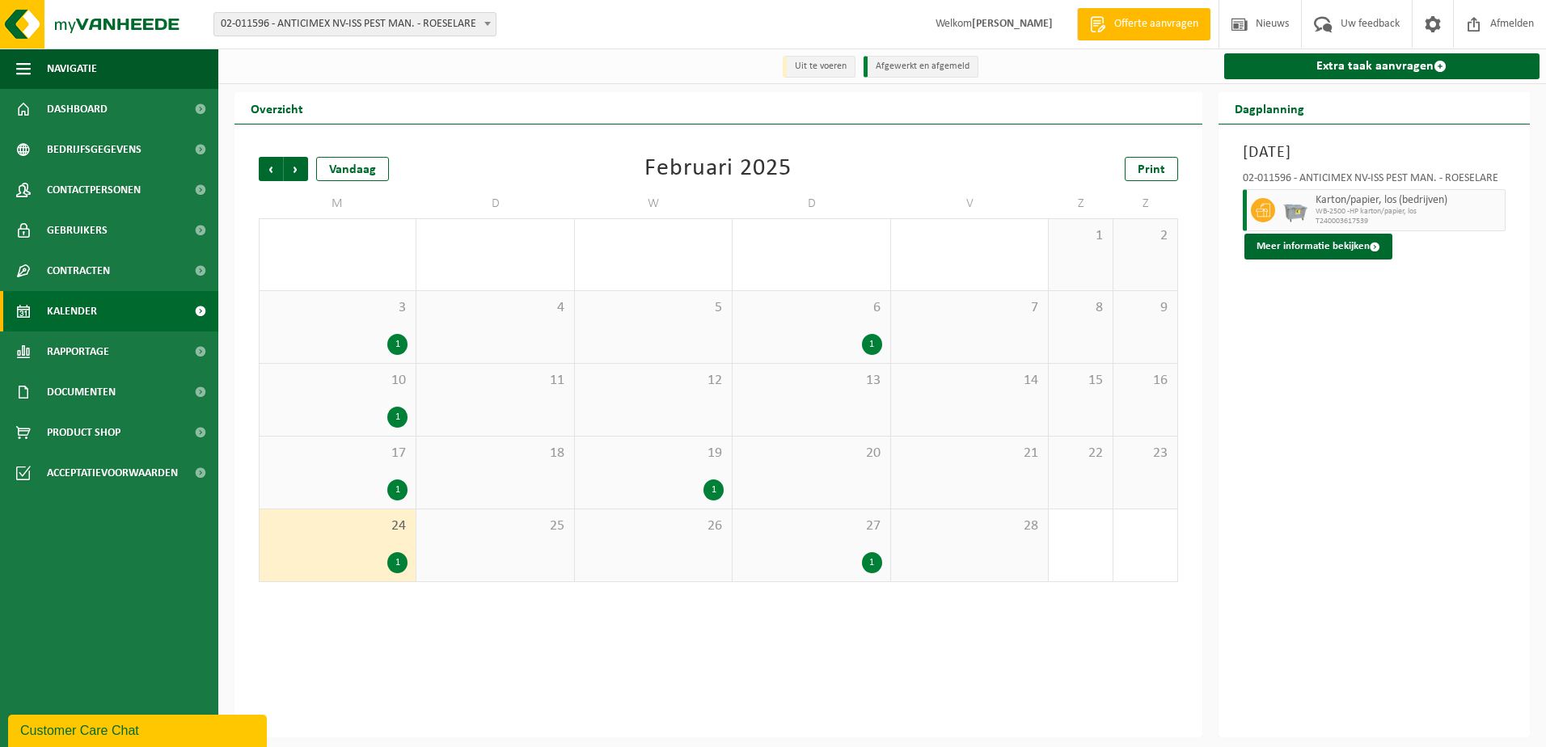
click at [664, 474] on div "19 1" at bounding box center [653, 472] width 157 height 72
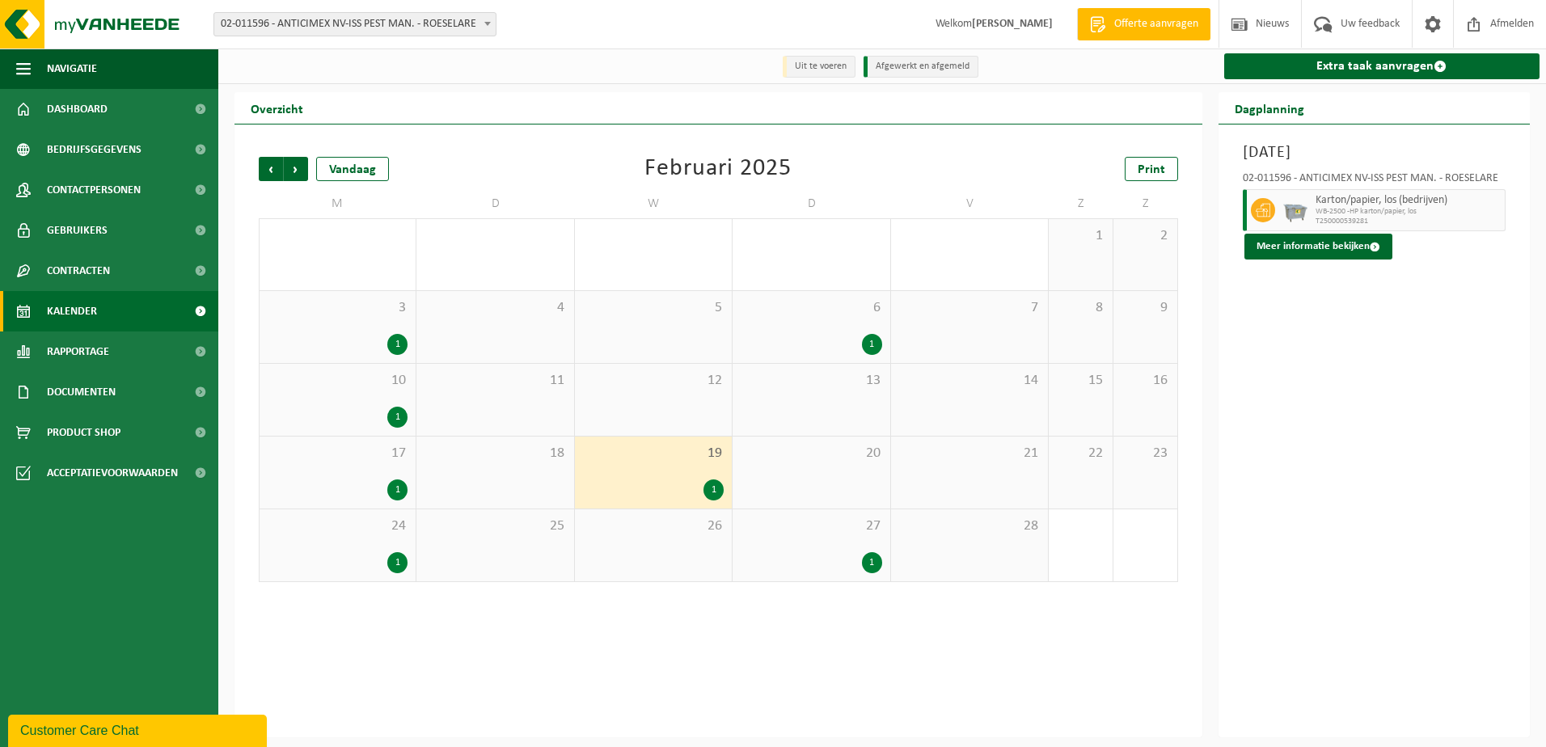
click at [805, 547] on div "27 1" at bounding box center [810, 545] width 157 height 72
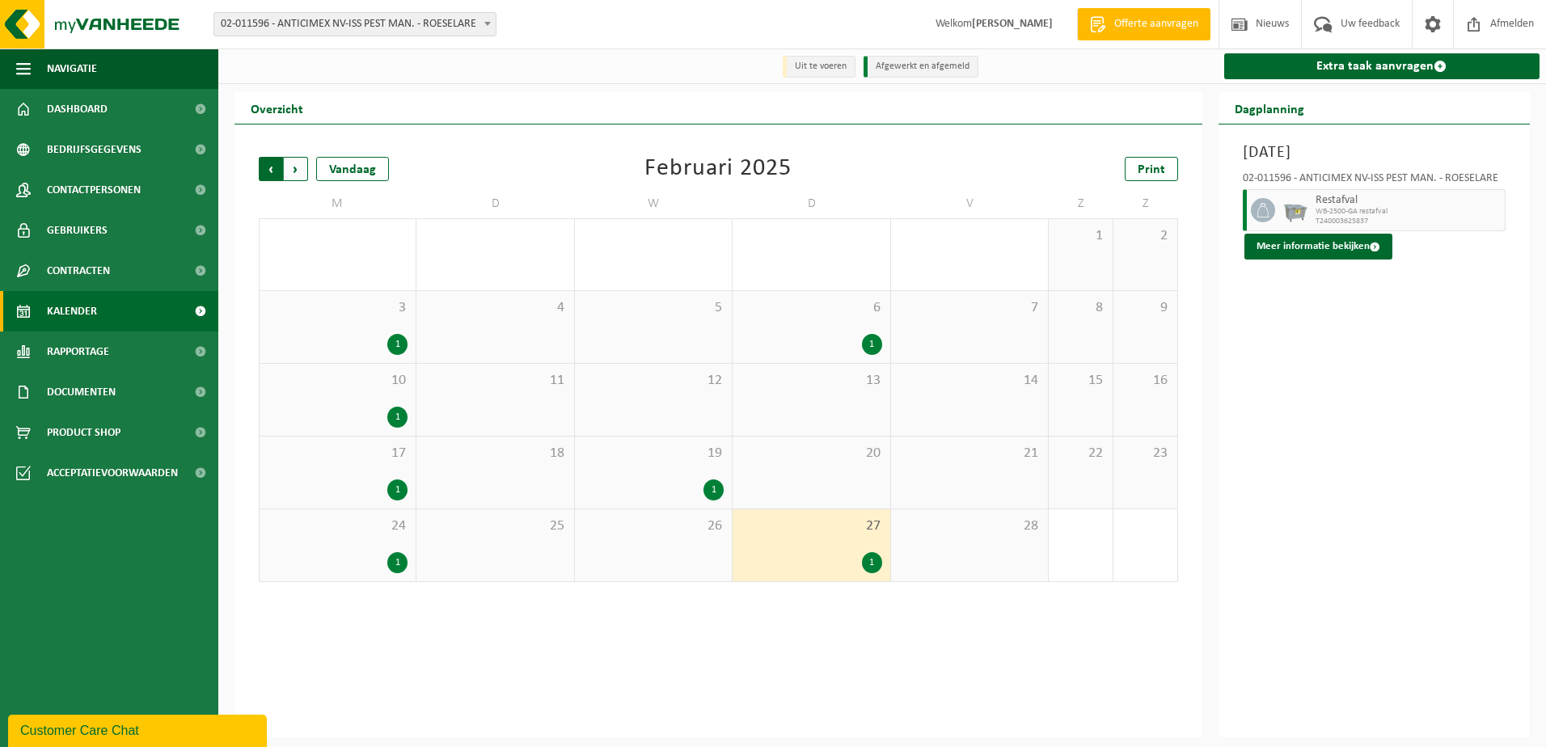
click at [283, 170] on div "Volgende" at bounding box center [295, 169] width 25 height 24
click at [264, 167] on span "Vorige" at bounding box center [271, 169] width 24 height 24
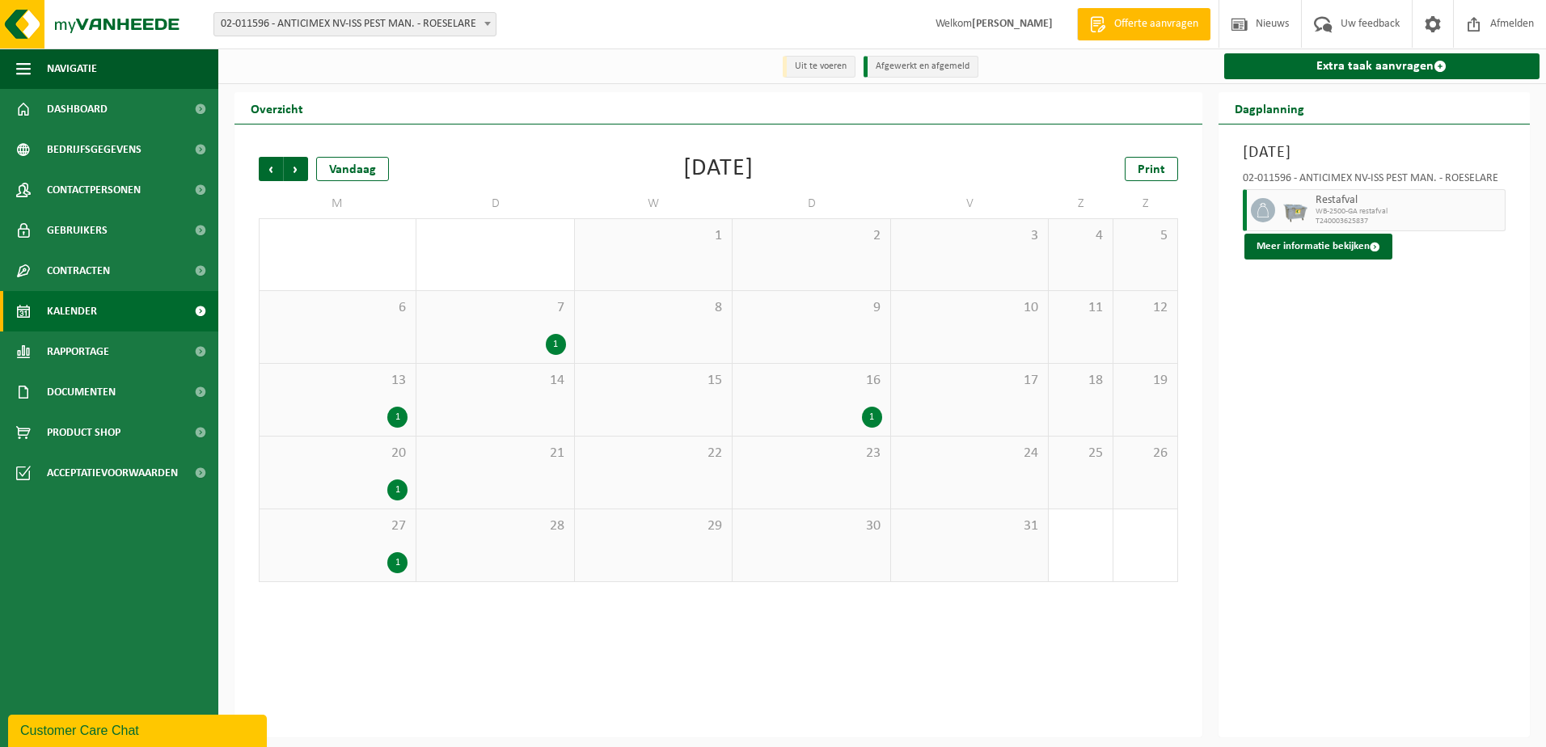
click at [512, 323] on div "7 1" at bounding box center [494, 327] width 157 height 72
click at [871, 390] on span "16" at bounding box center [810, 381] width 141 height 18
click at [317, 403] on div "13 1" at bounding box center [337, 400] width 156 height 72
click at [312, 468] on div "20 1" at bounding box center [337, 472] width 156 height 72
click at [316, 523] on span "27" at bounding box center [338, 526] width 140 height 18
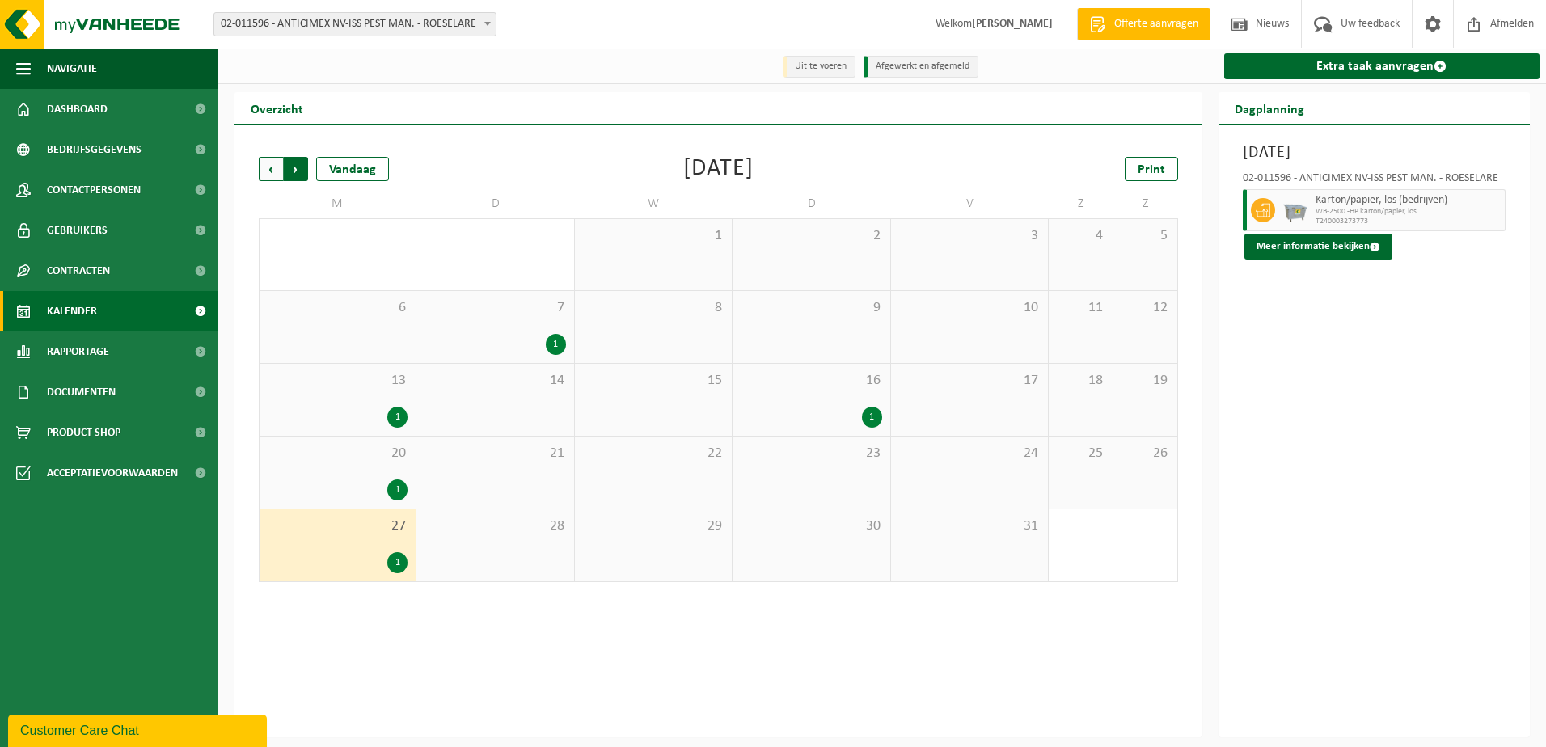
click at [270, 169] on span "Vorige" at bounding box center [271, 169] width 24 height 24
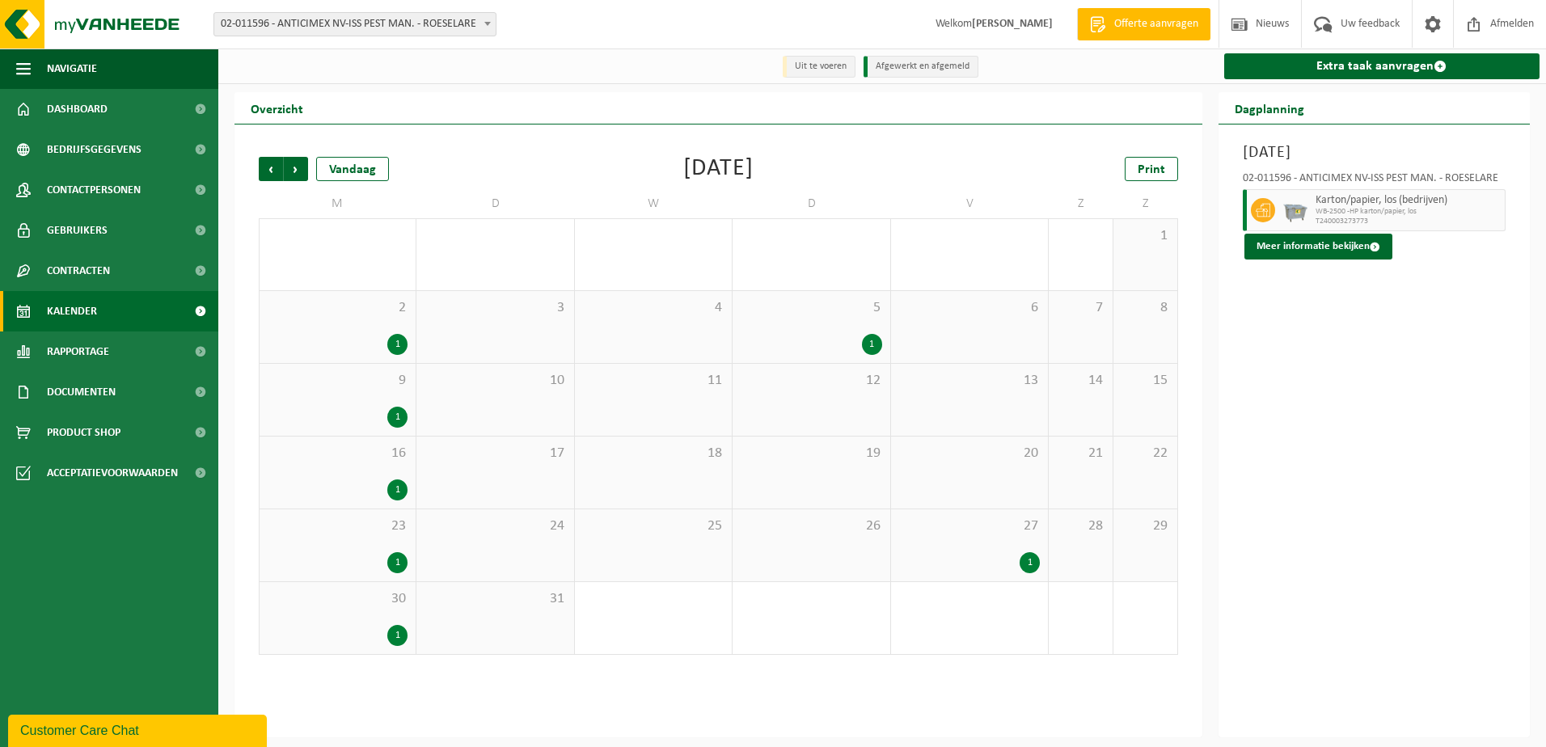
click at [318, 311] on span "2" at bounding box center [338, 308] width 140 height 18
click at [323, 413] on div "1" at bounding box center [338, 417] width 140 height 21
click at [324, 474] on div "16 1" at bounding box center [337, 472] width 156 height 72
click at [344, 564] on div "1" at bounding box center [338, 562] width 140 height 21
click at [349, 614] on div "30 1" at bounding box center [337, 618] width 156 height 72
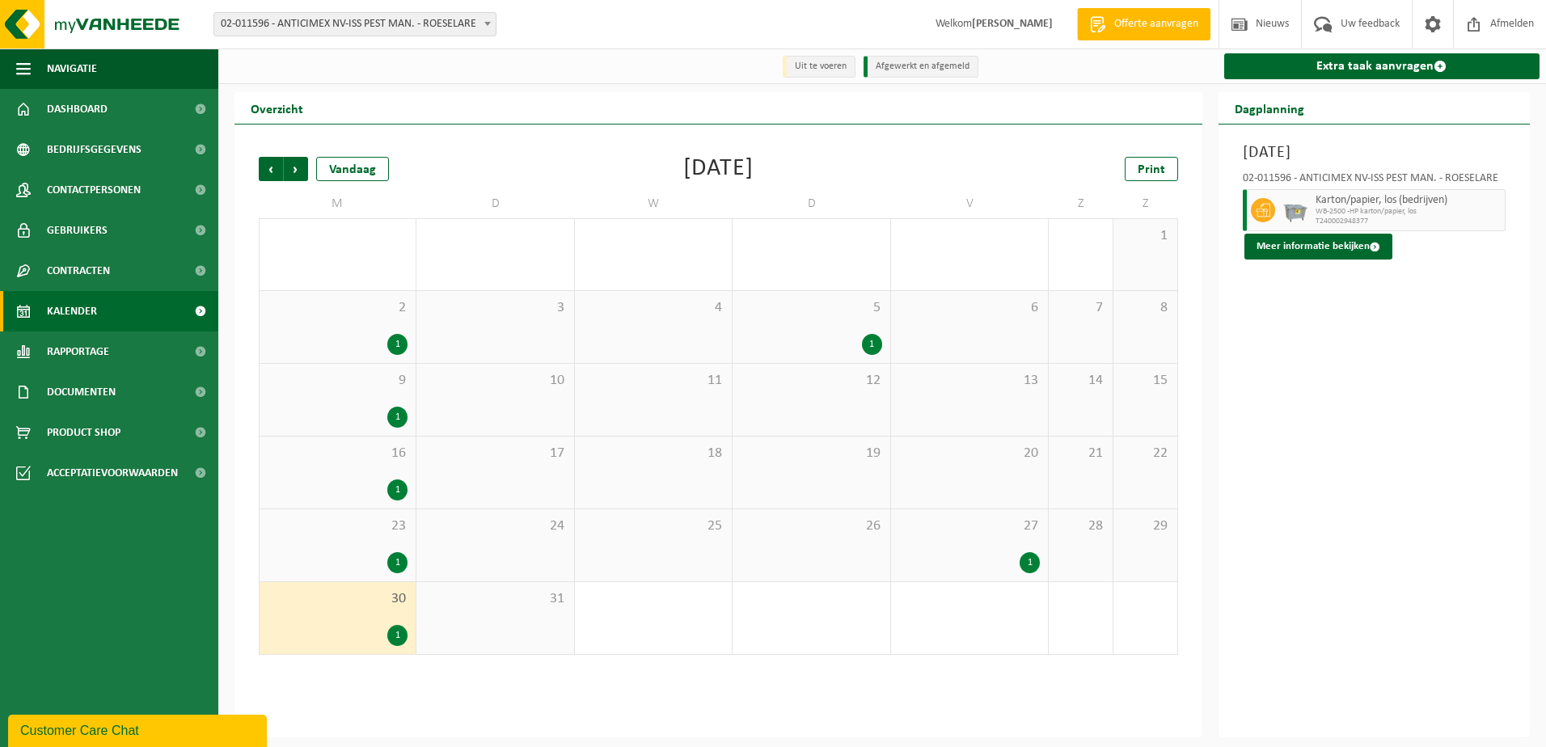
click at [823, 323] on div "5 1" at bounding box center [810, 327] width 157 height 72
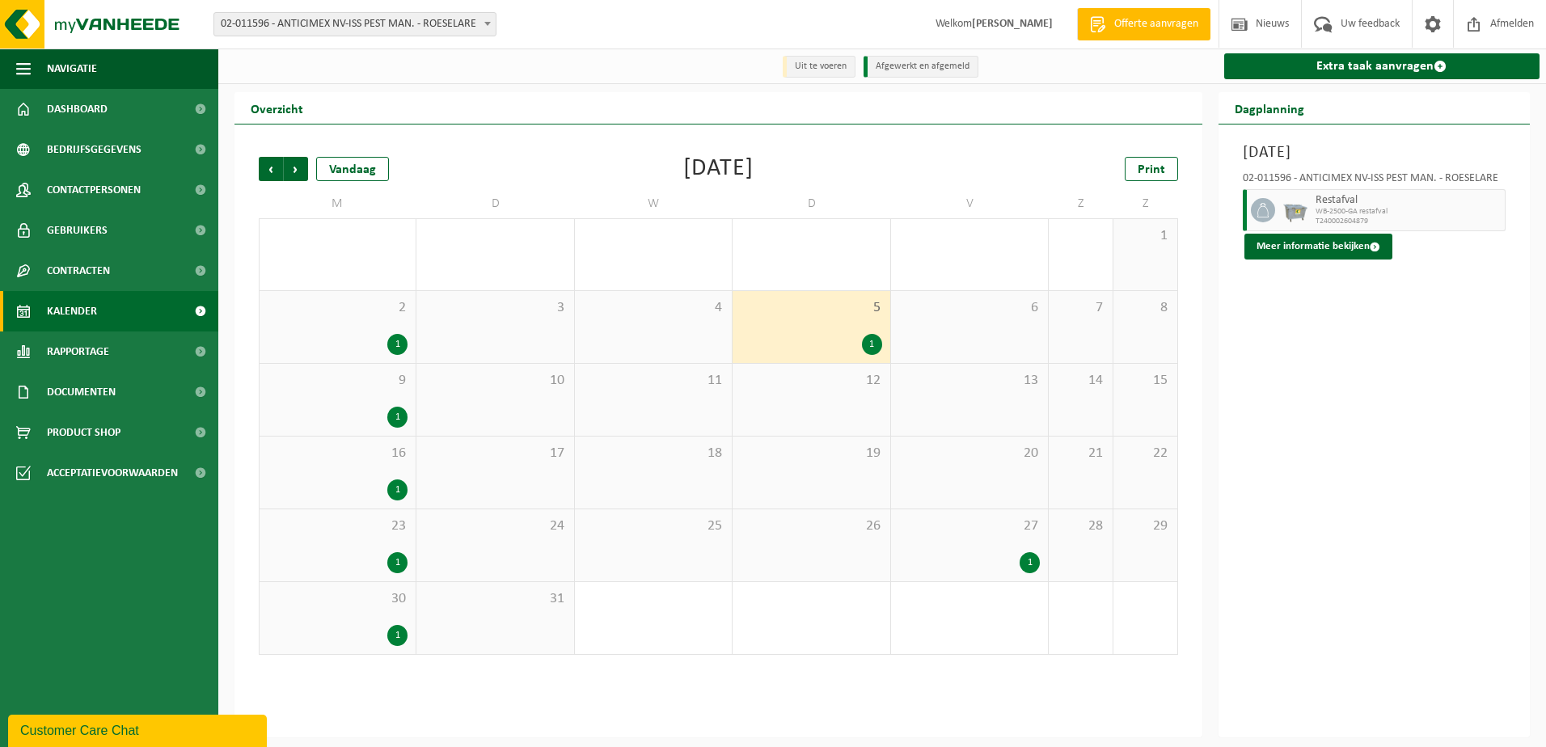
click at [954, 548] on div "27 1" at bounding box center [969, 545] width 157 height 72
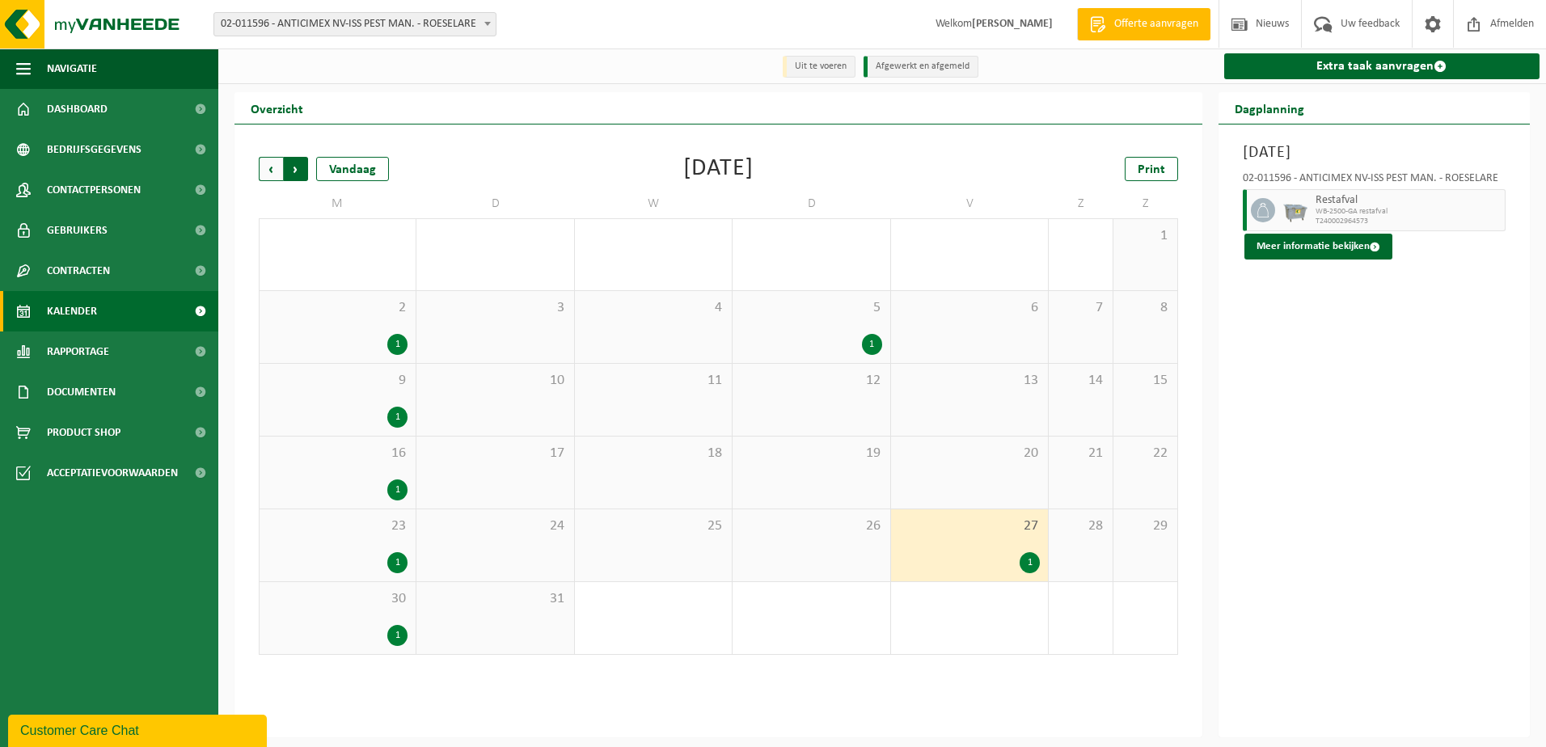
click at [271, 170] on span "Vorige" at bounding box center [271, 169] width 24 height 24
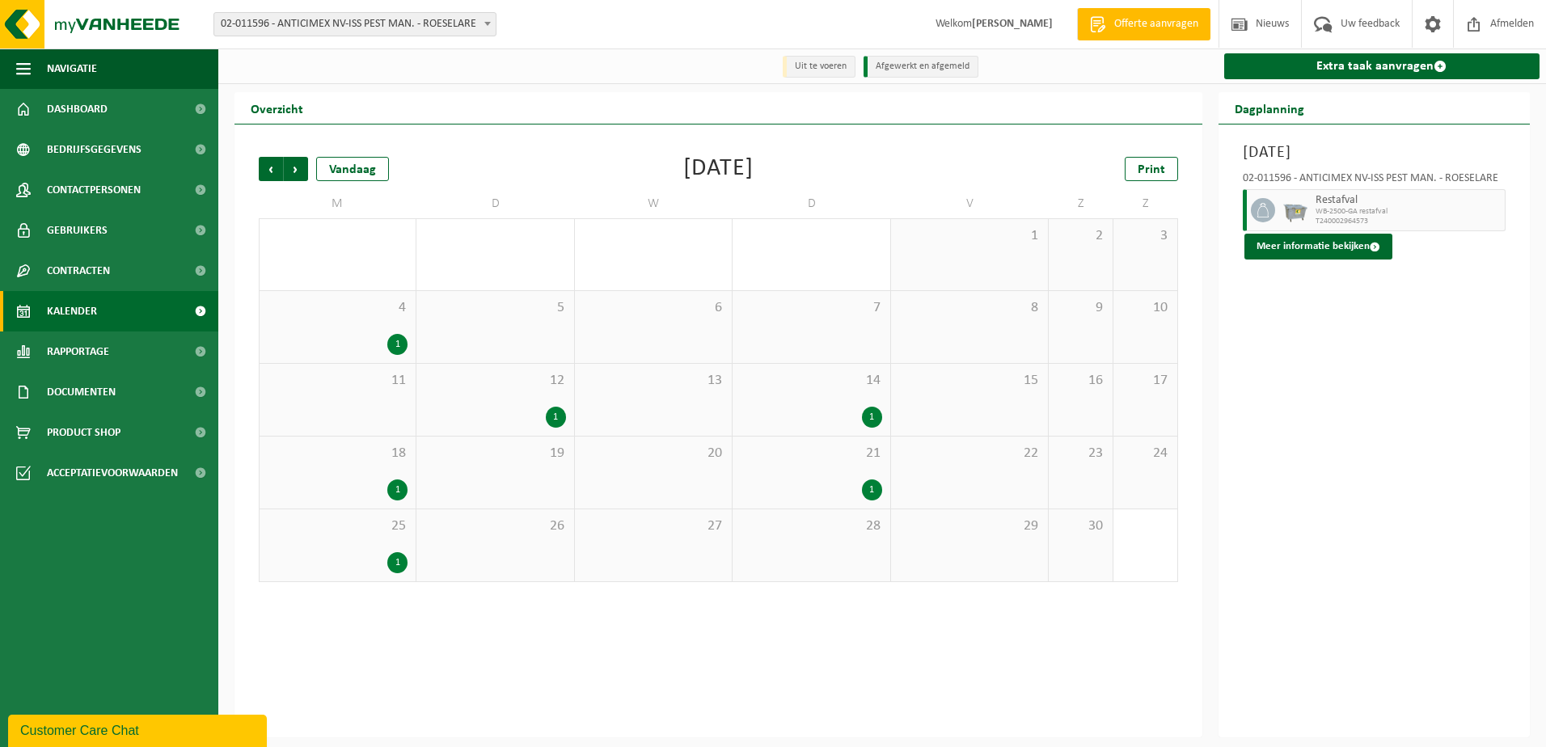
drag, startPoint x: 473, startPoint y: 397, endPoint x: 487, endPoint y: 393, distance: 15.1
click at [474, 397] on div "12 1" at bounding box center [494, 400] width 157 height 72
click at [862, 403] on div "14 1" at bounding box center [810, 400] width 157 height 72
click at [792, 496] on div "1" at bounding box center [810, 489] width 141 height 21
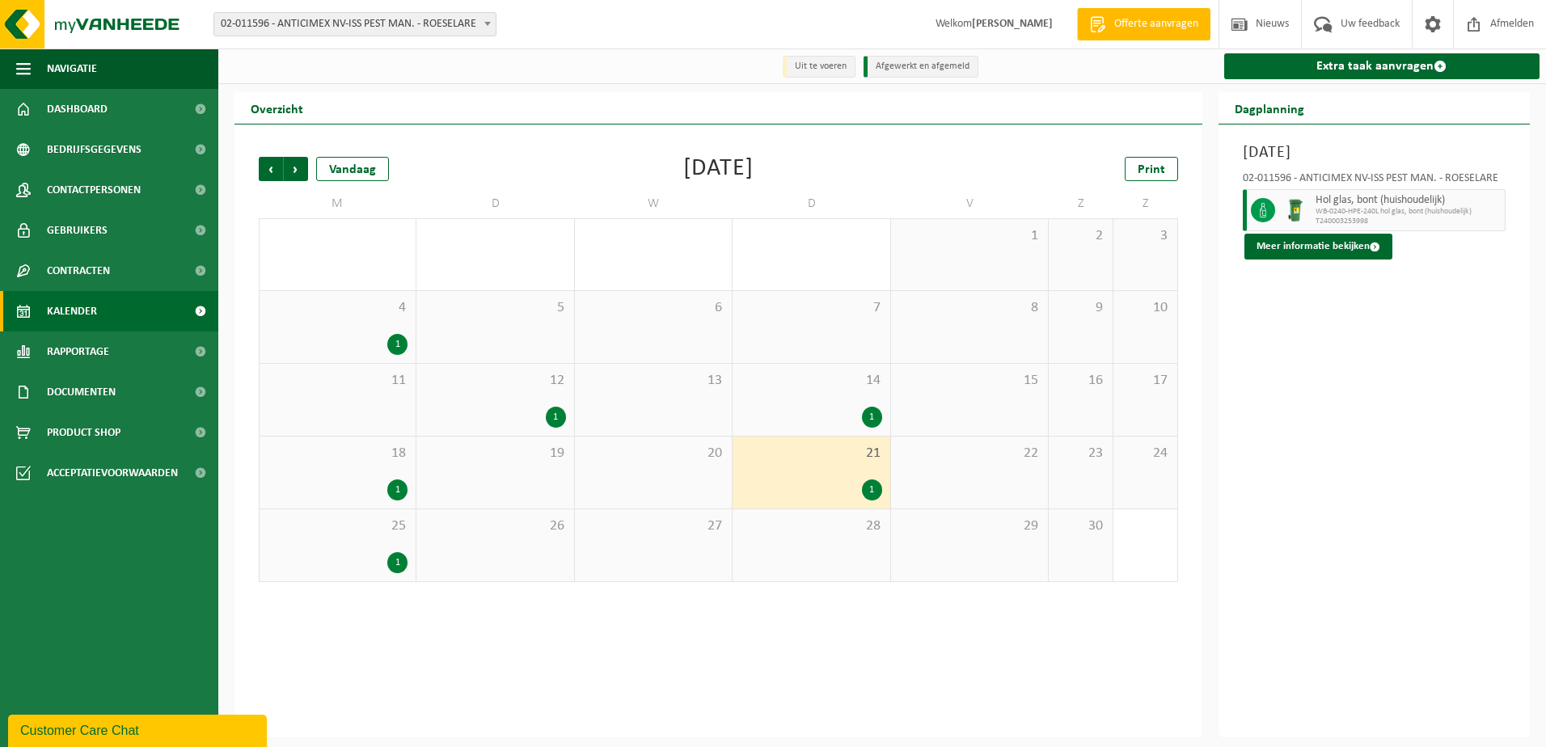
click at [359, 494] on div "1" at bounding box center [338, 489] width 140 height 21
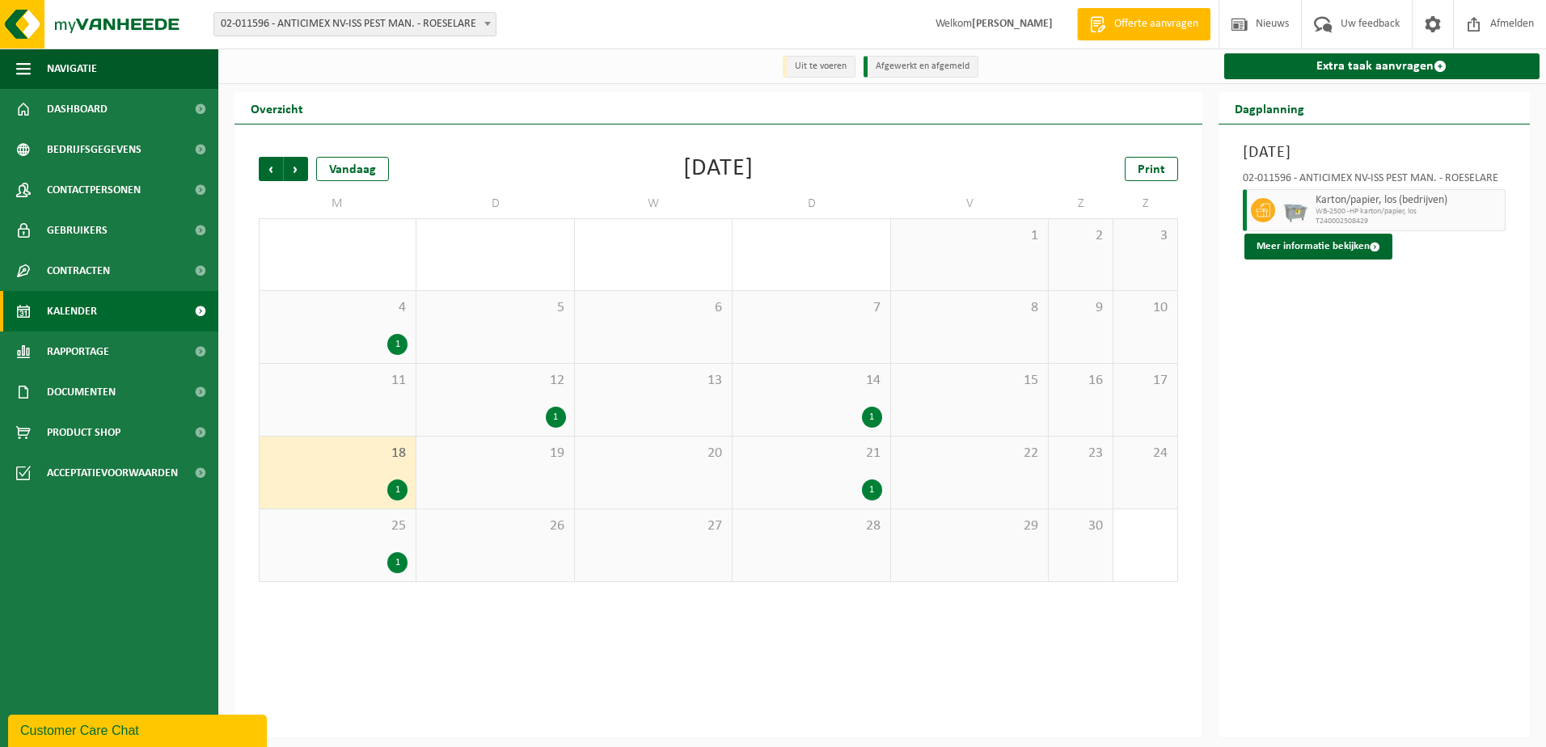
click at [339, 538] on div "25 1" at bounding box center [337, 545] width 156 height 72
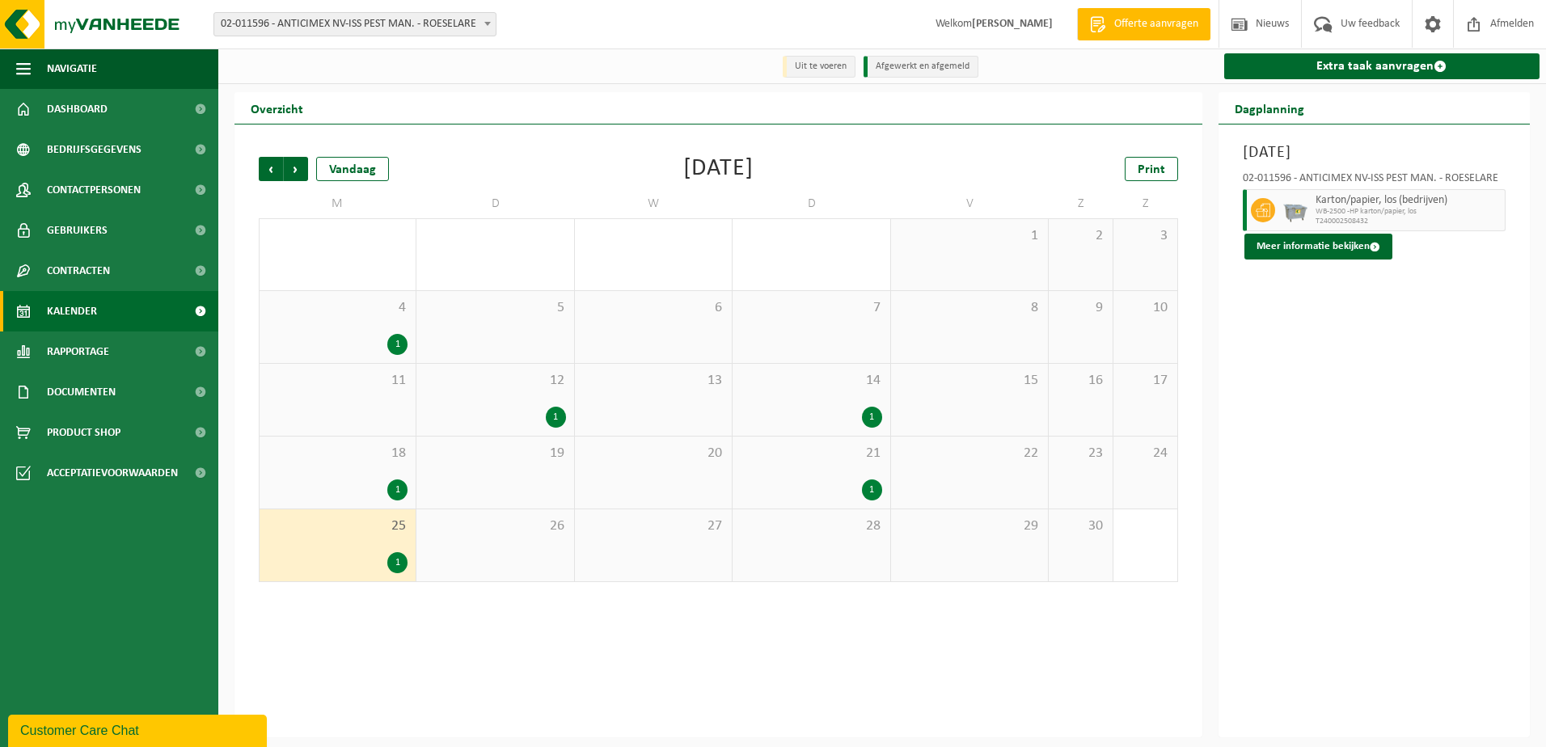
click at [309, 290] on div "28 1" at bounding box center [337, 254] width 156 height 71
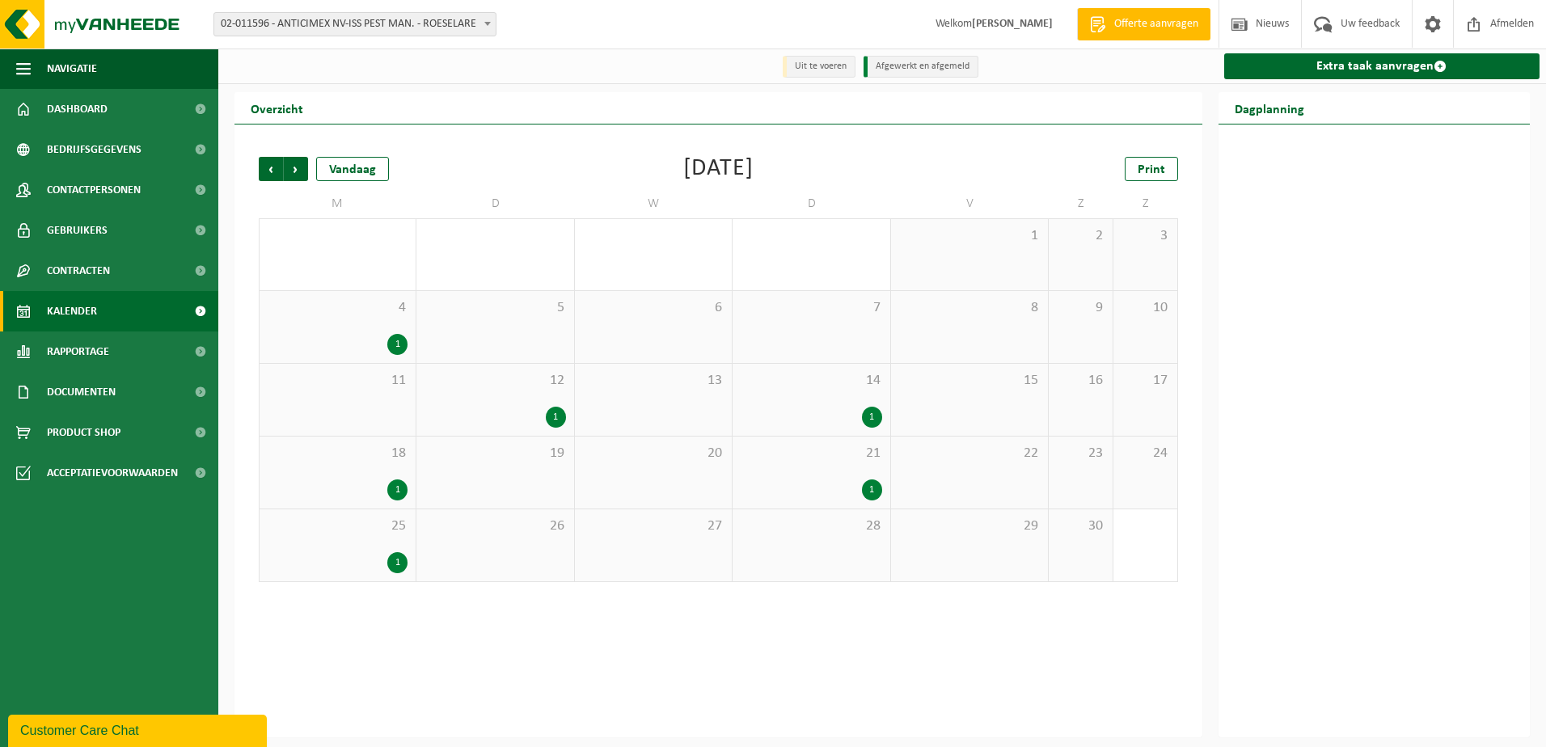
click at [334, 324] on div "4 1" at bounding box center [337, 327] width 156 height 72
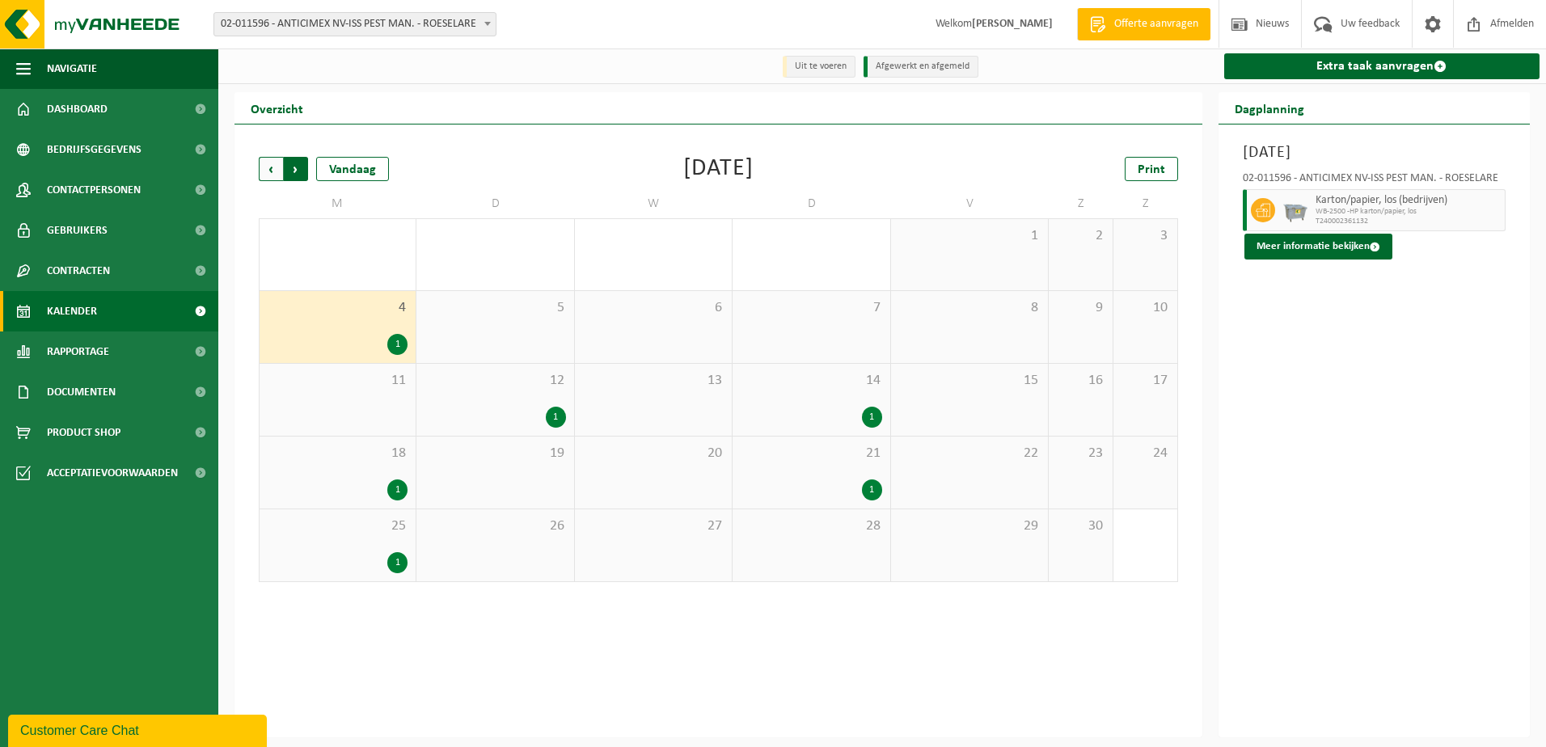
click at [259, 168] on span "Vorige" at bounding box center [271, 169] width 24 height 24
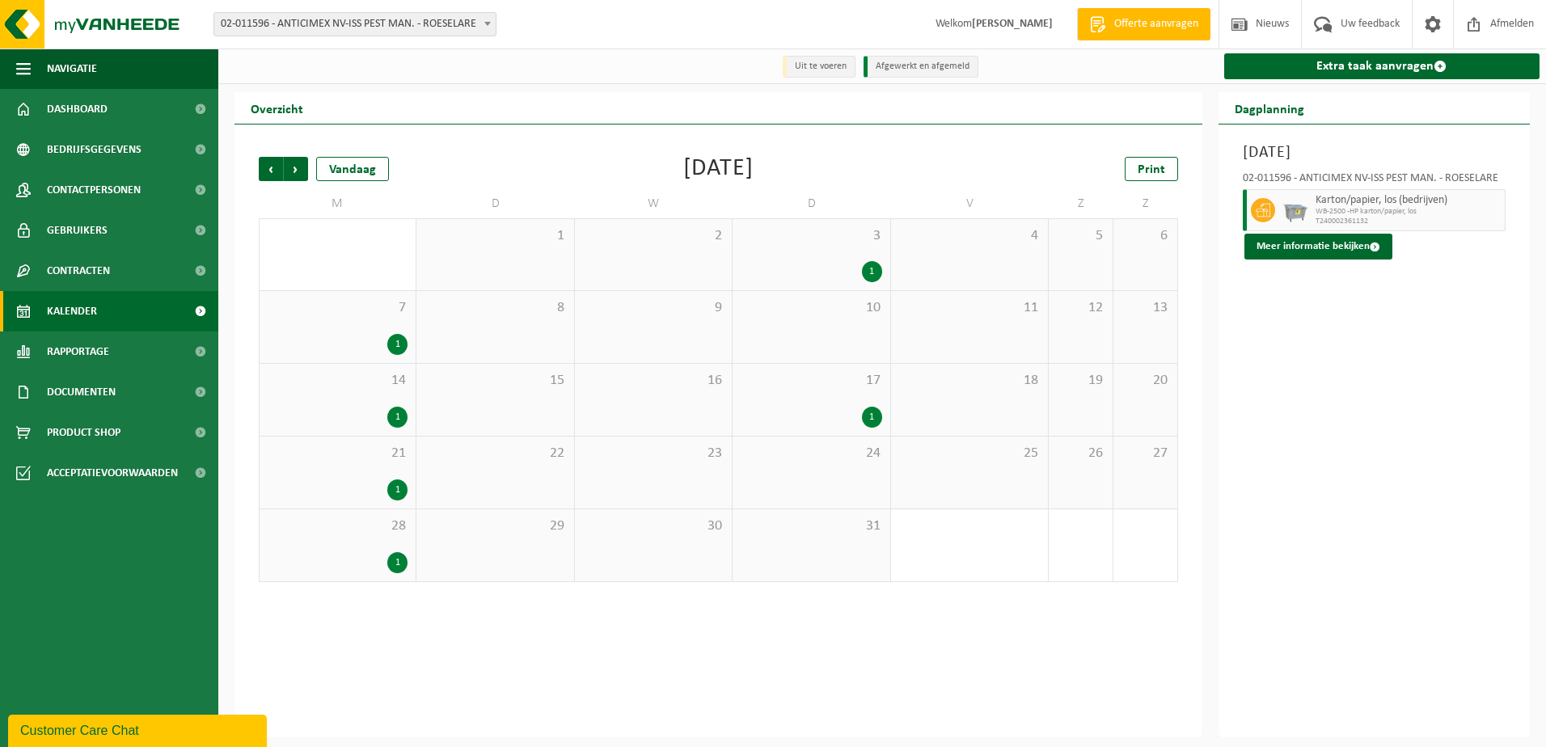
click at [724, 244] on div "2" at bounding box center [653, 254] width 157 height 71
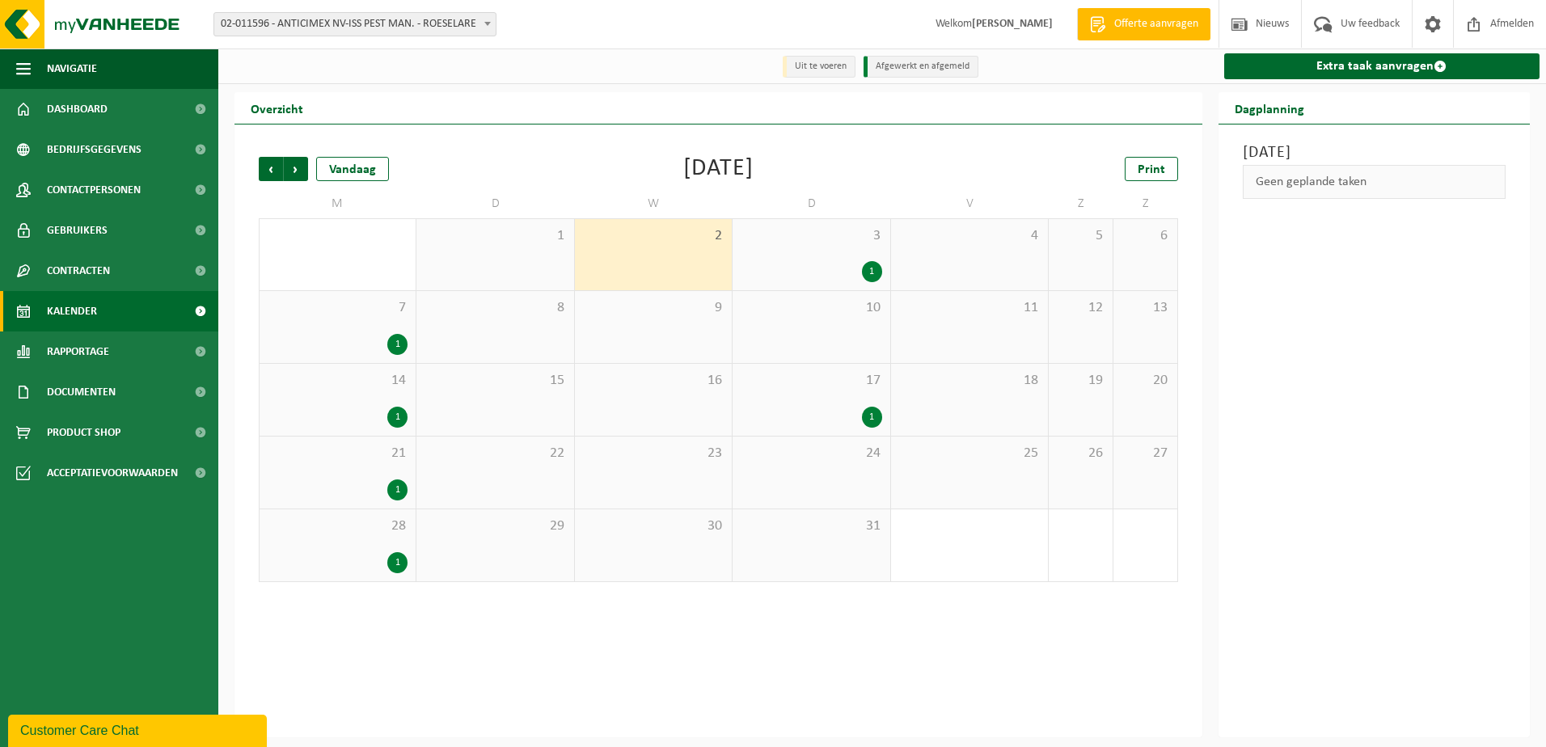
click at [753, 248] on div "3 1" at bounding box center [810, 254] width 157 height 71
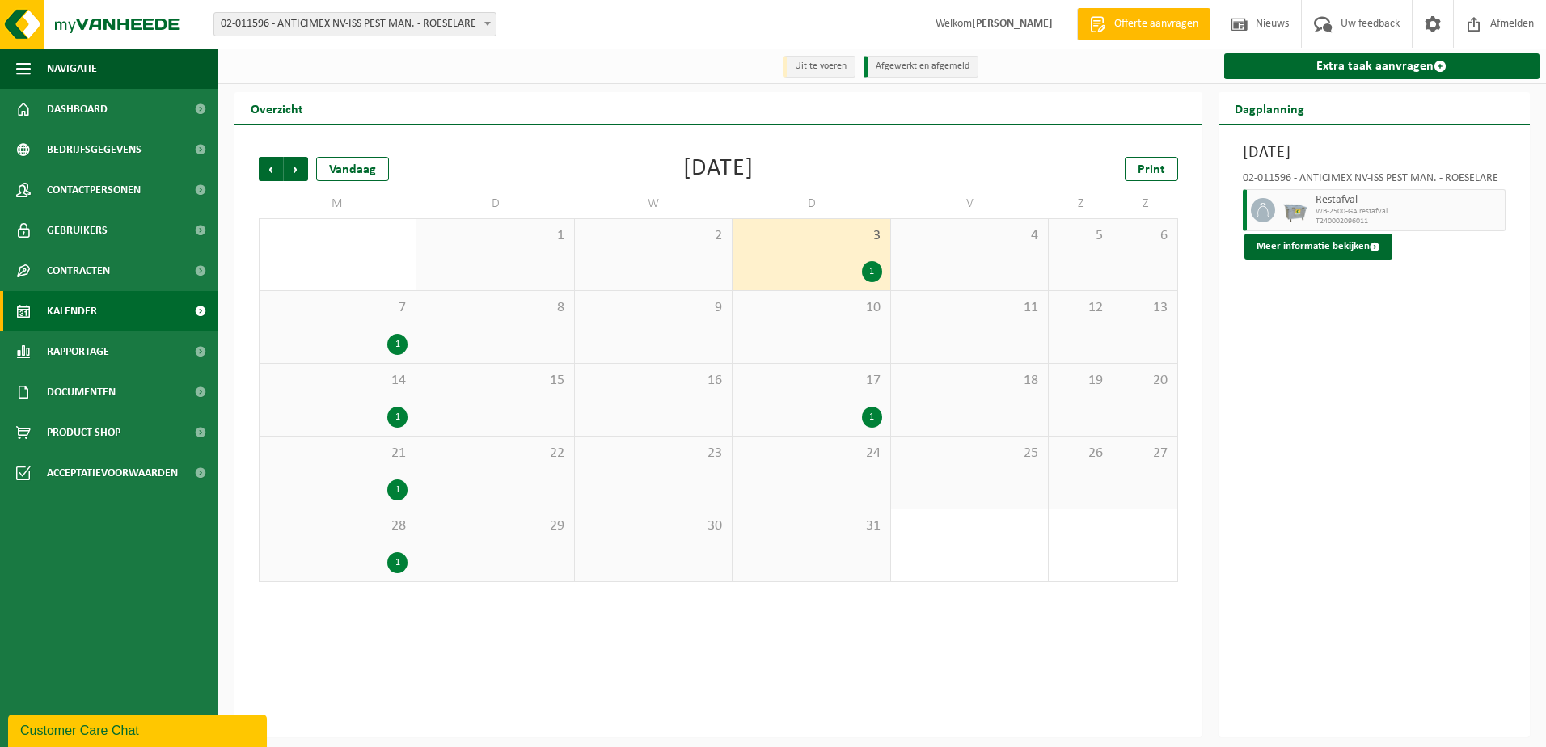
click at [784, 399] on div "17 1" at bounding box center [810, 400] width 157 height 72
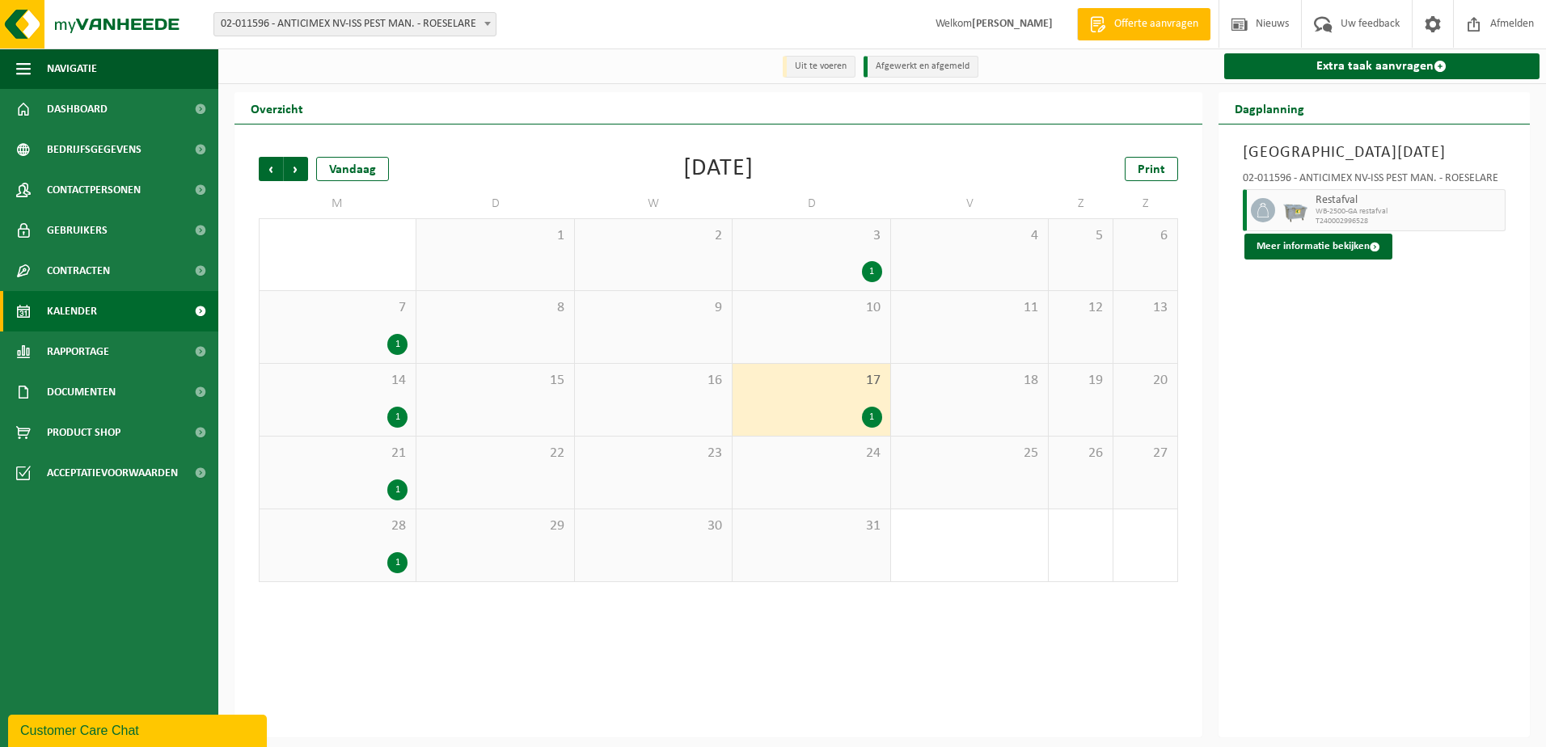
click at [331, 322] on div "7 1" at bounding box center [337, 327] width 156 height 72
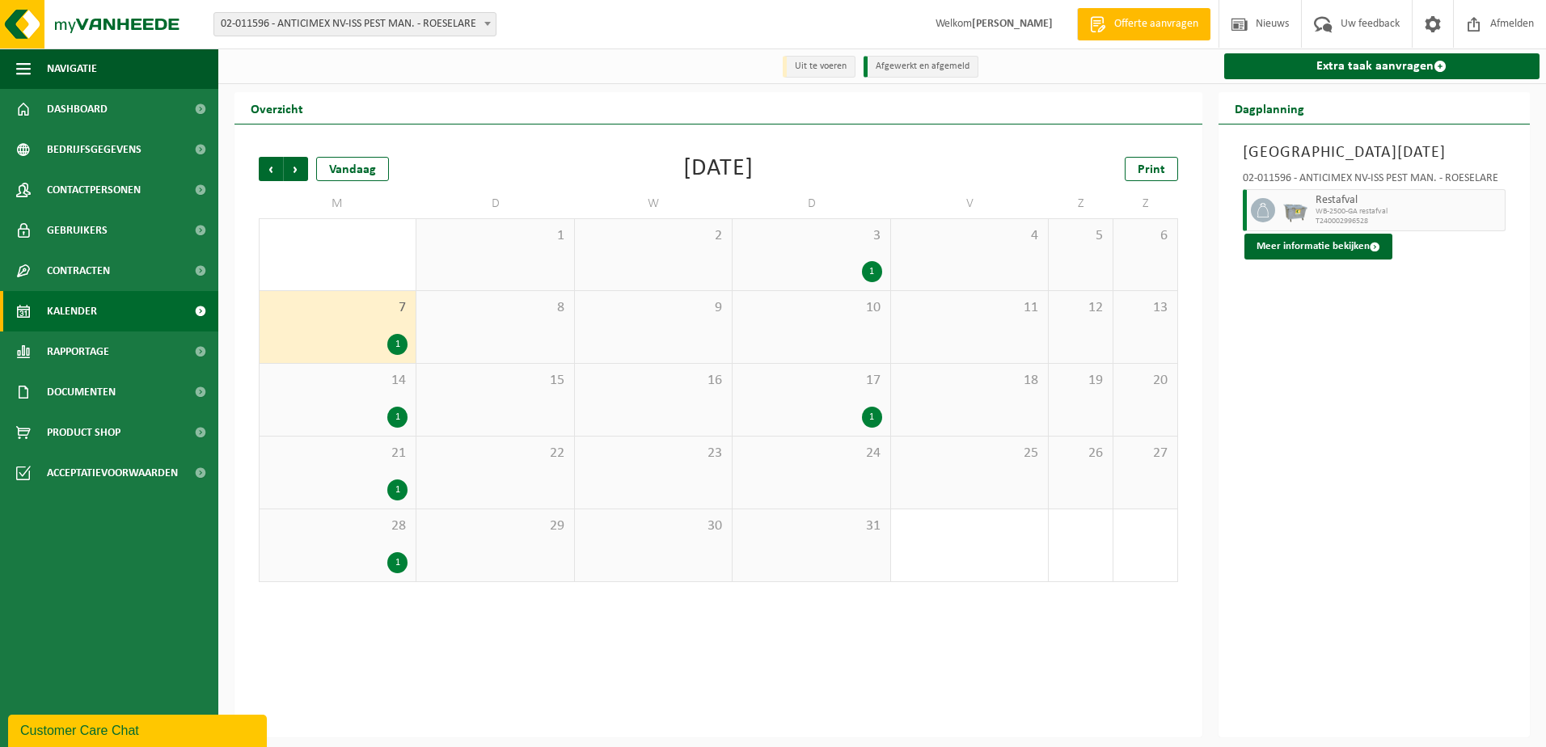
click at [281, 417] on div "1" at bounding box center [338, 417] width 140 height 21
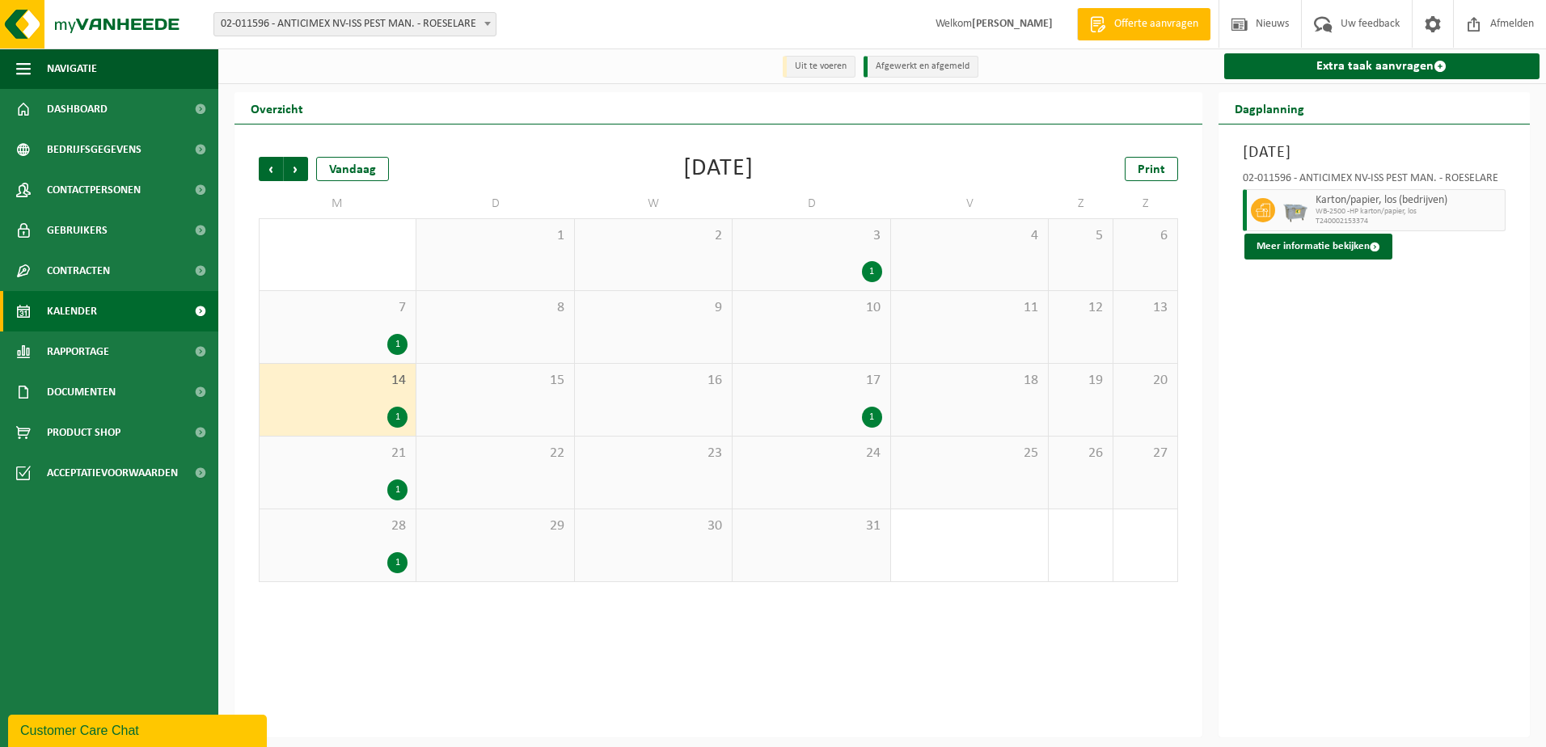
click at [291, 479] on div "21 1" at bounding box center [337, 472] width 156 height 72
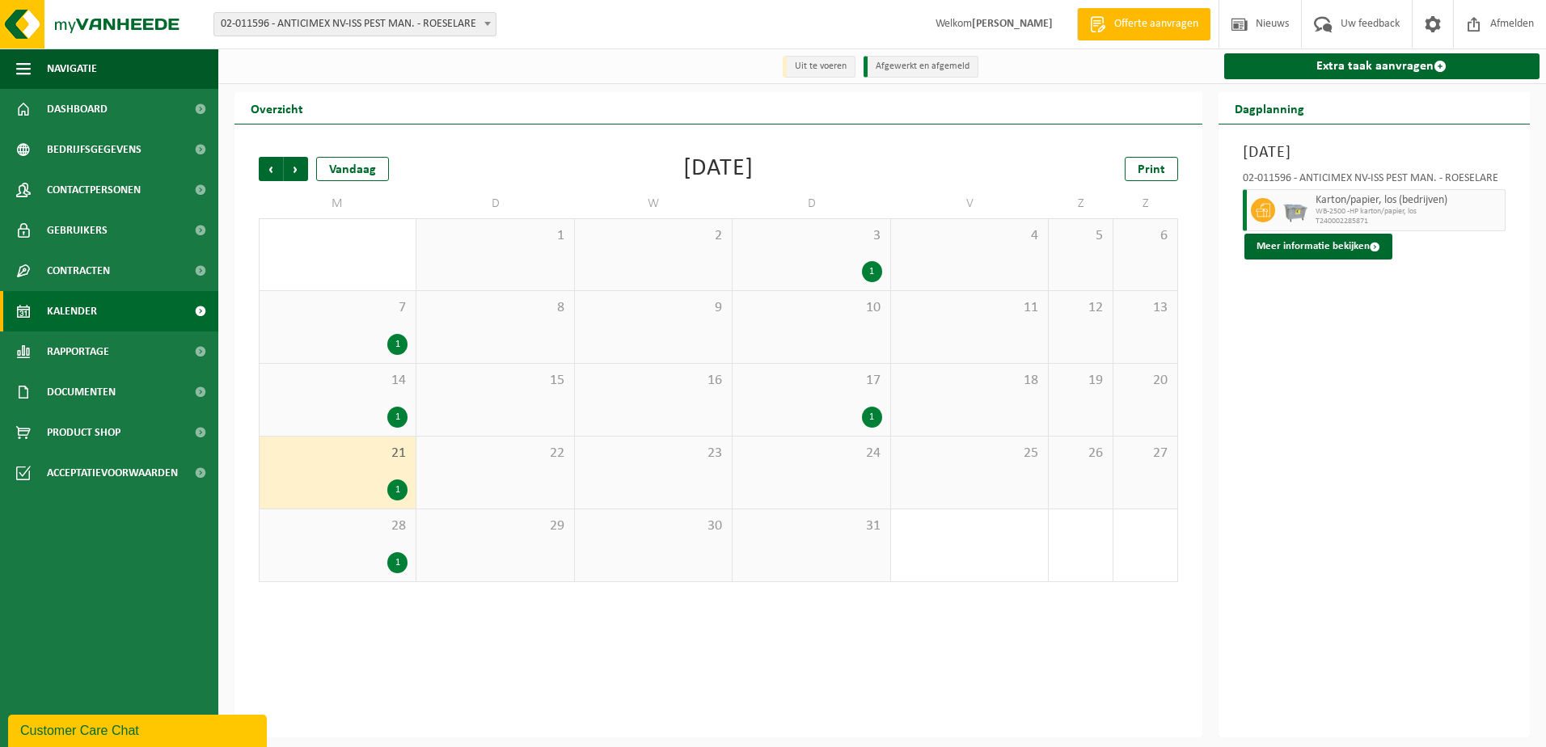
click at [295, 527] on span "28" at bounding box center [338, 526] width 140 height 18
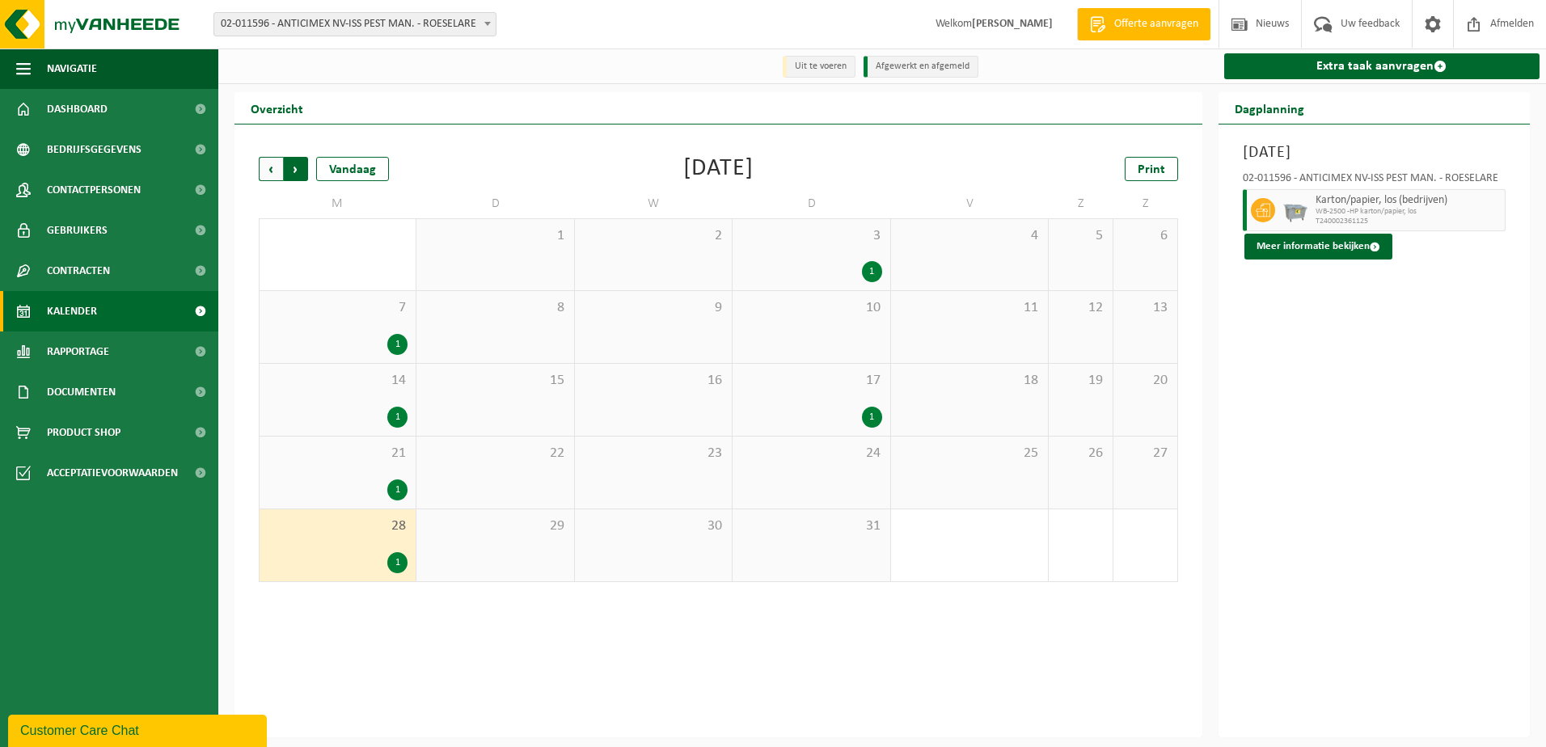
click at [269, 169] on span "Vorige" at bounding box center [271, 169] width 24 height 24
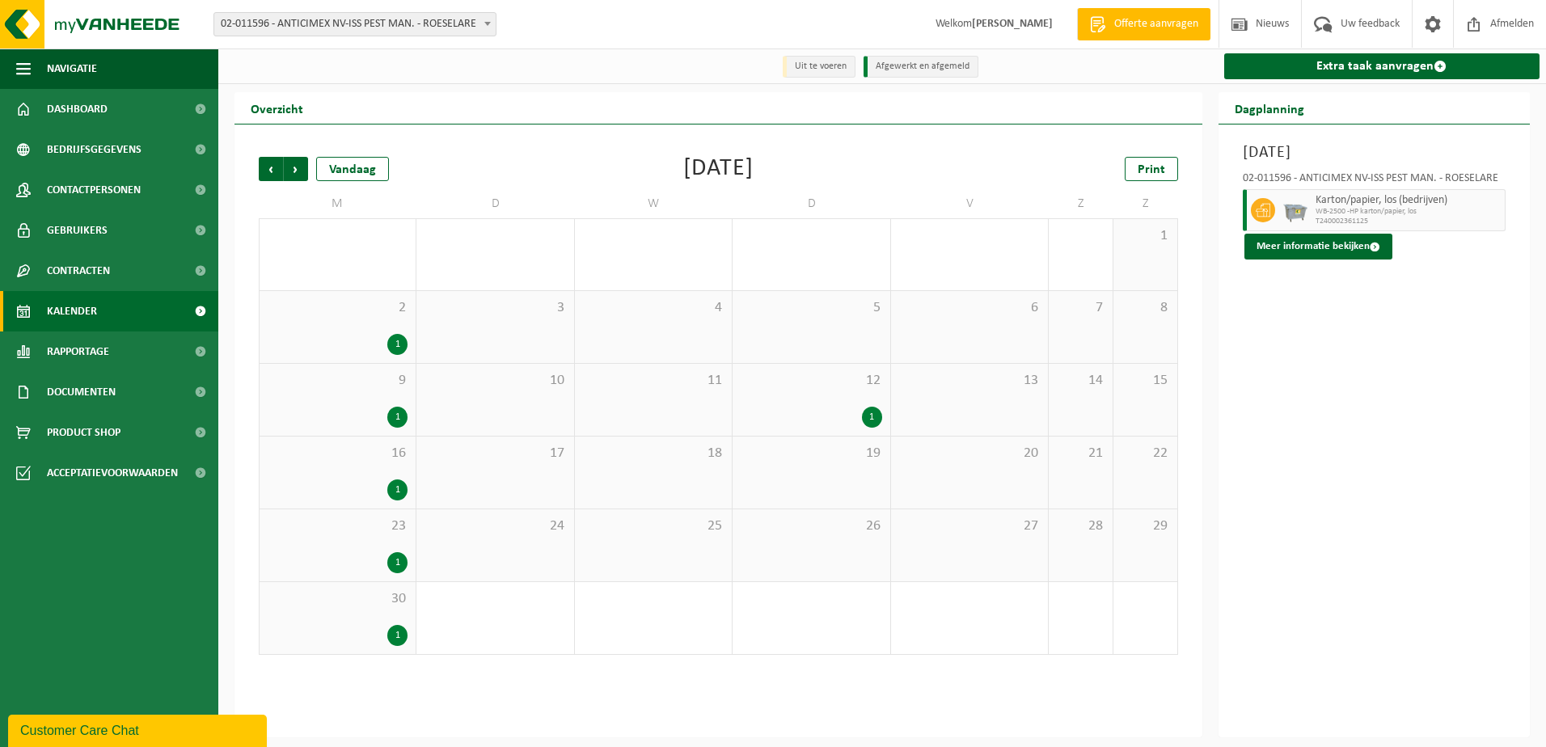
click at [313, 167] on div "Vorige Volgende Vandaag" at bounding box center [340, 169] width 162 height 24
click at [302, 169] on span "Volgende" at bounding box center [296, 169] width 24 height 24
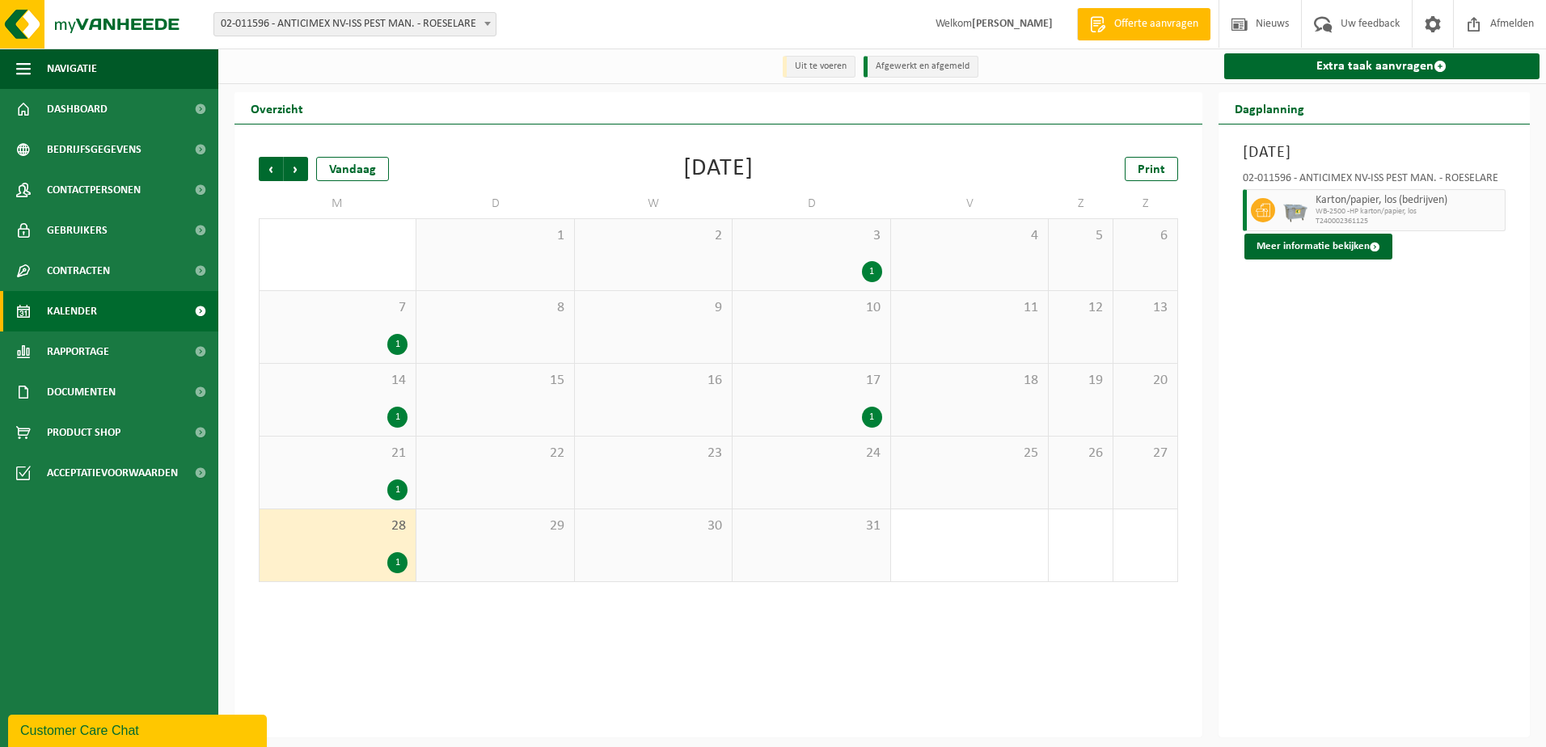
click at [302, 169] on span "Volgende" at bounding box center [296, 169] width 24 height 24
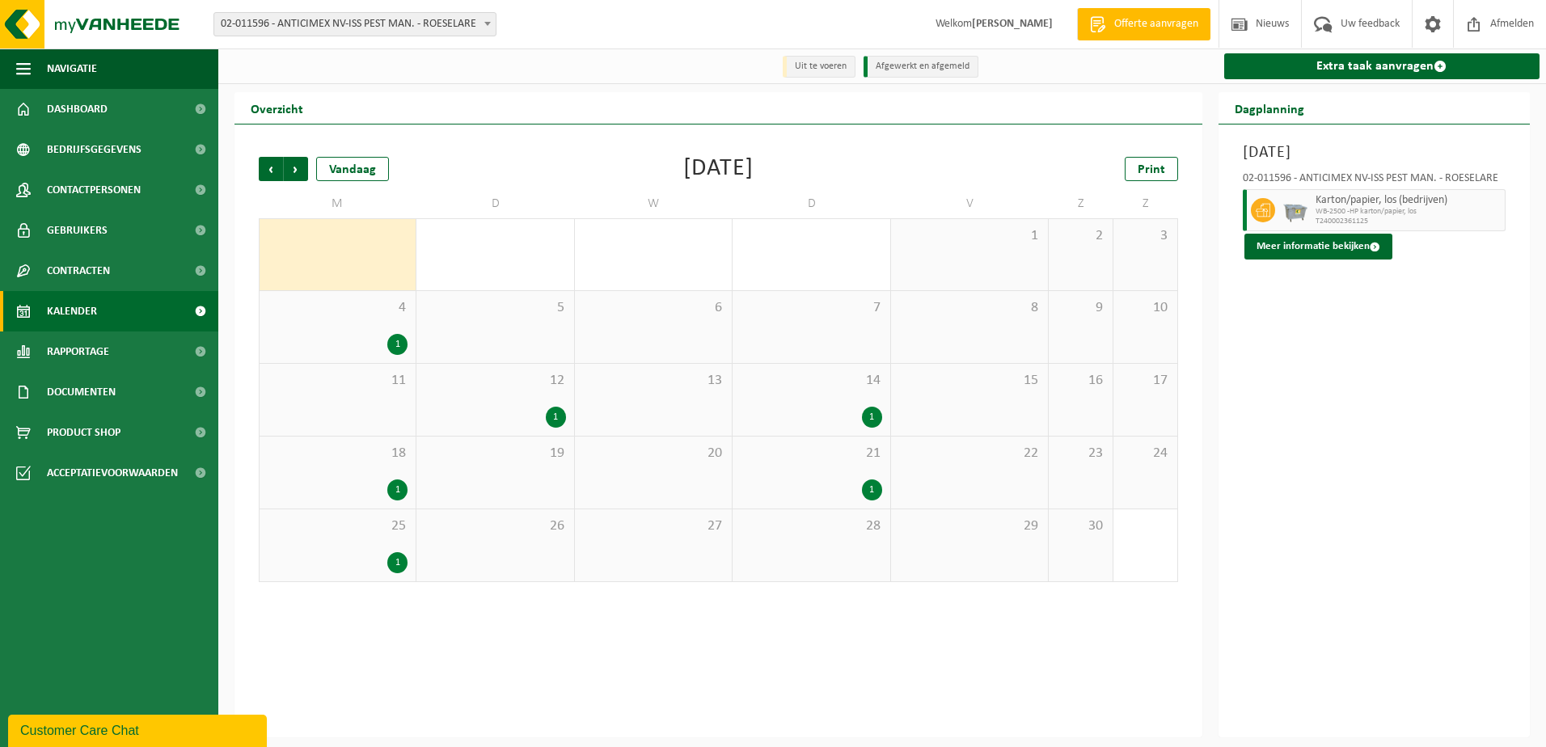
click at [302, 169] on span "Volgende" at bounding box center [296, 169] width 24 height 24
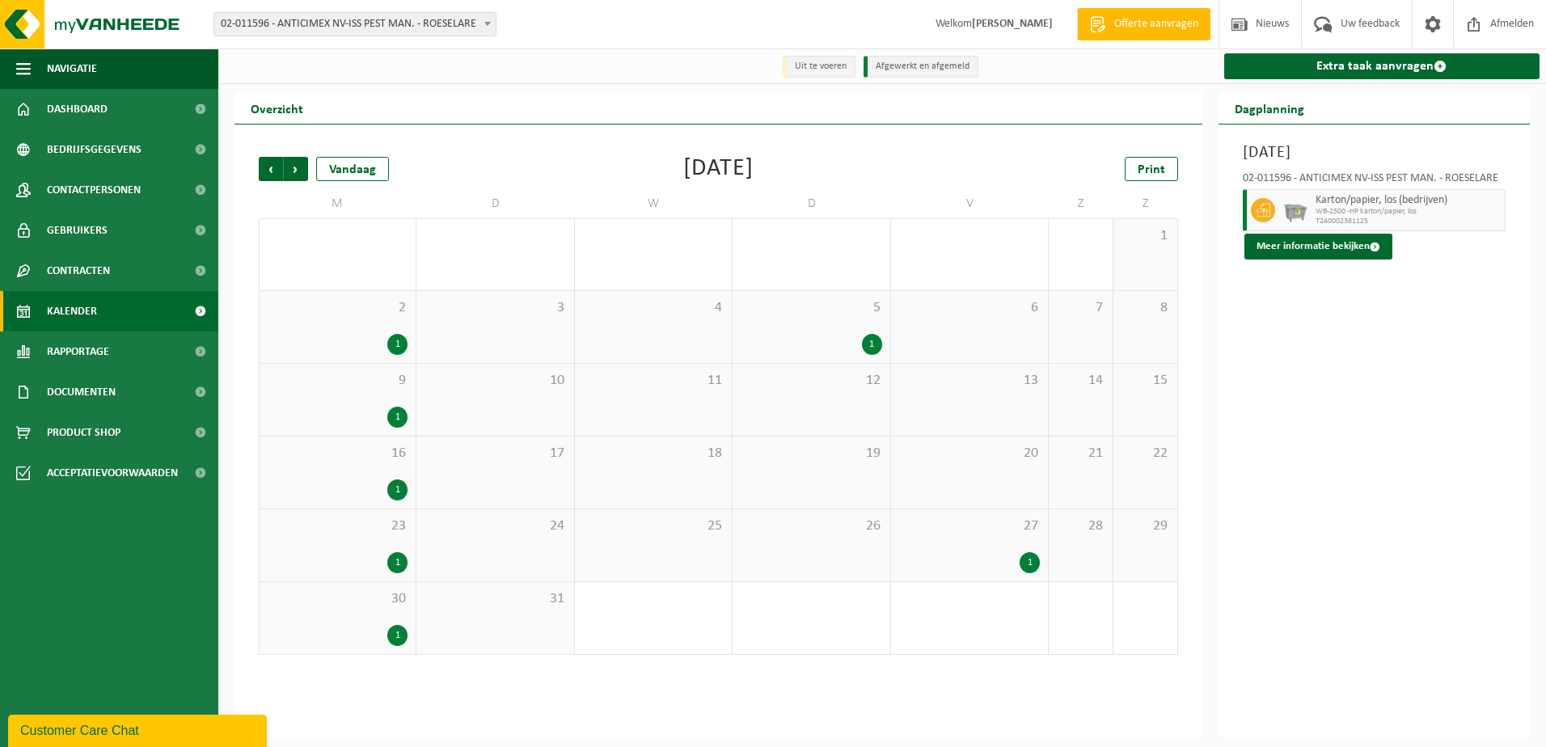
click at [302, 169] on span "Volgende" at bounding box center [296, 169] width 24 height 24
click at [300, 169] on span "Volgende" at bounding box center [296, 169] width 24 height 24
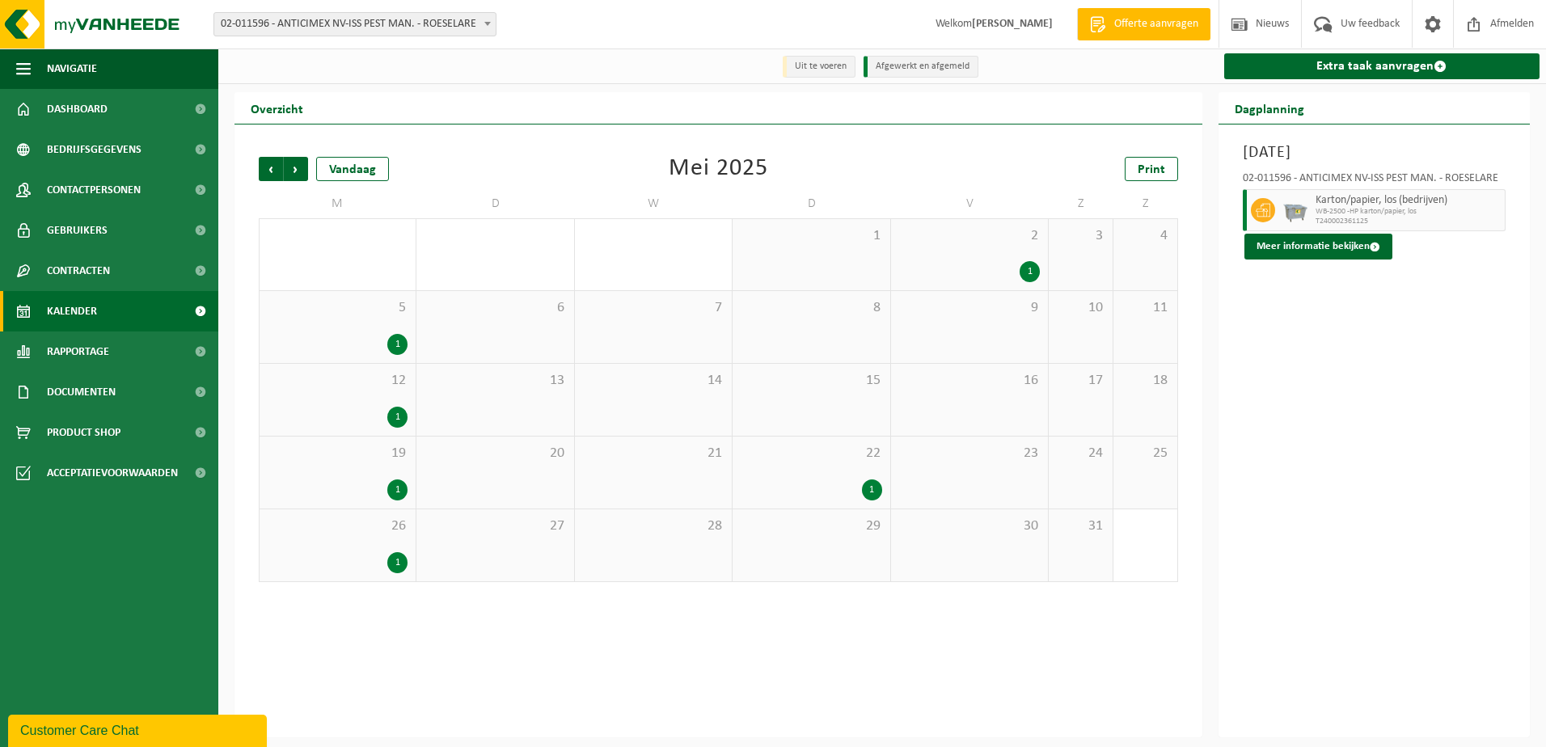
click at [300, 169] on span "Volgende" at bounding box center [296, 169] width 24 height 24
click at [377, 28] on span "02-011596 - ANTICIMEX NV-ISS PEST MAN. - ROESELARE" at bounding box center [354, 24] width 281 height 23
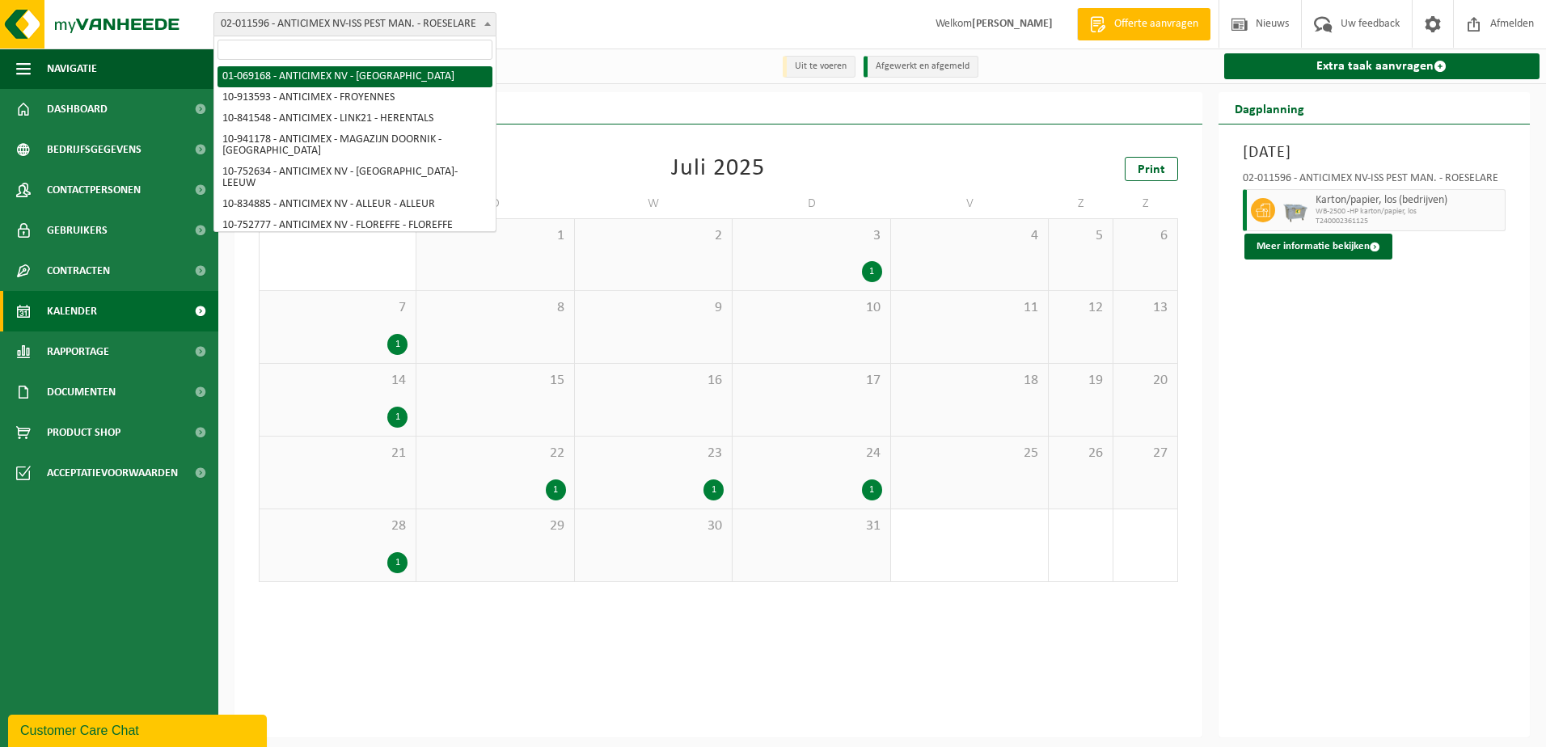
select select "7748"
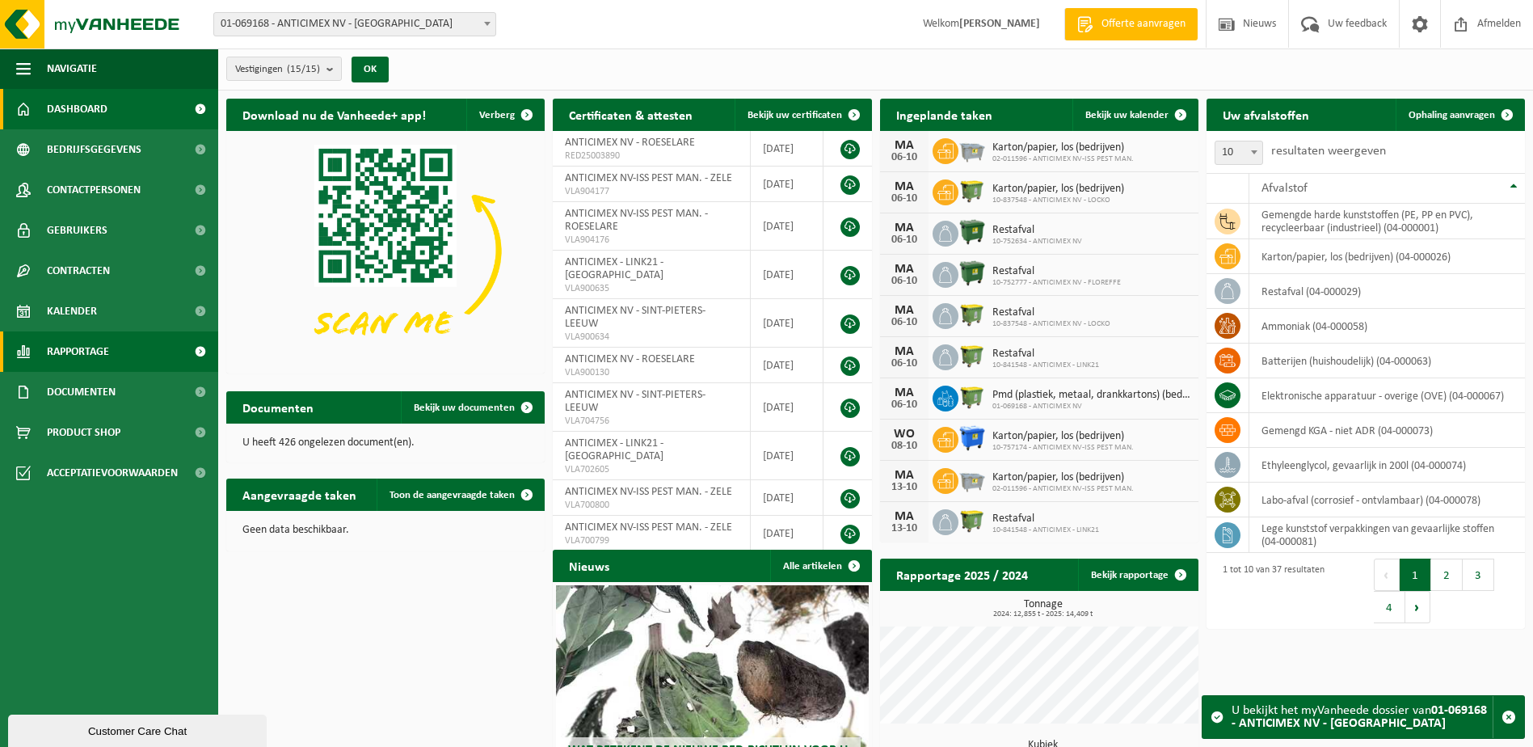
click at [102, 348] on span "Rapportage" at bounding box center [78, 351] width 62 height 40
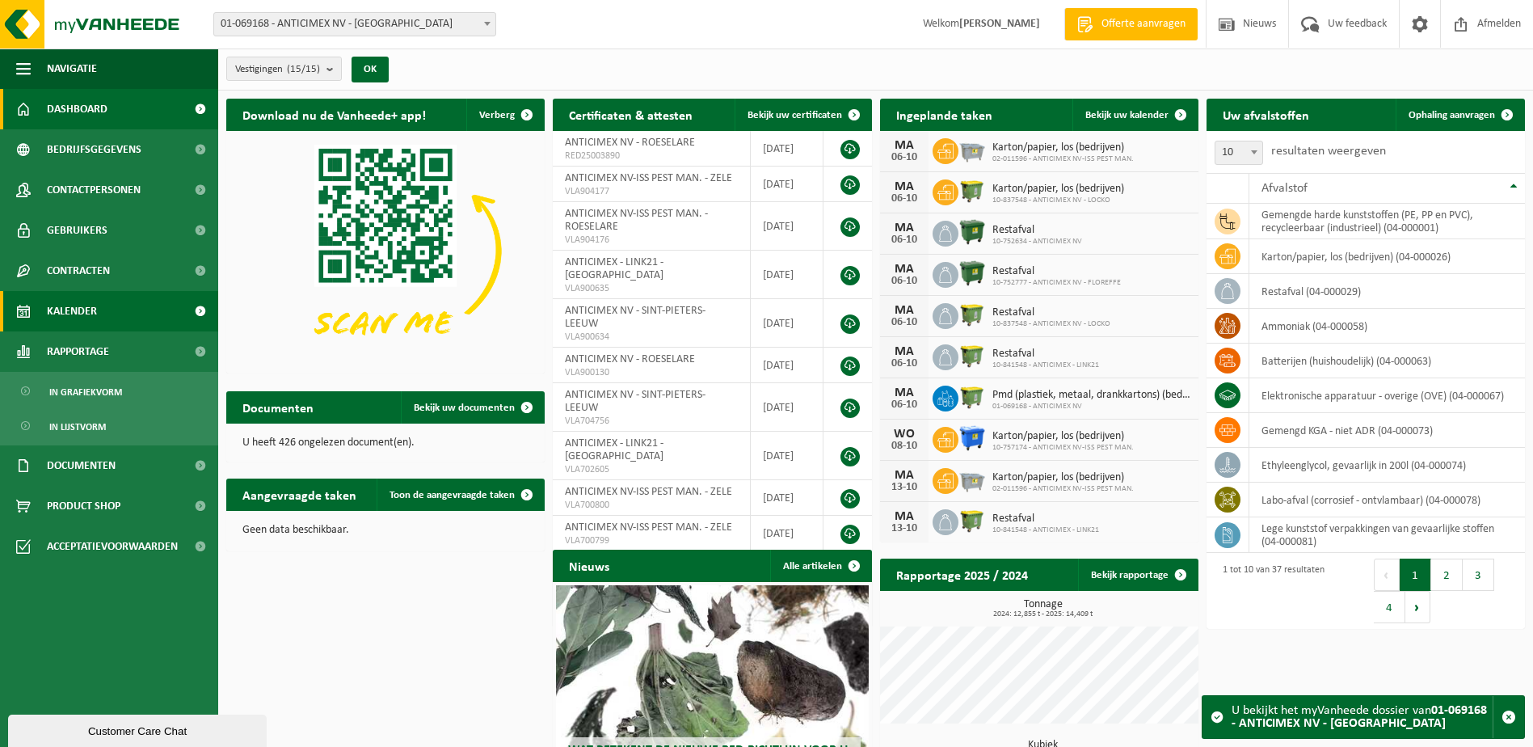
click at [106, 297] on link "Kalender" at bounding box center [109, 311] width 218 height 40
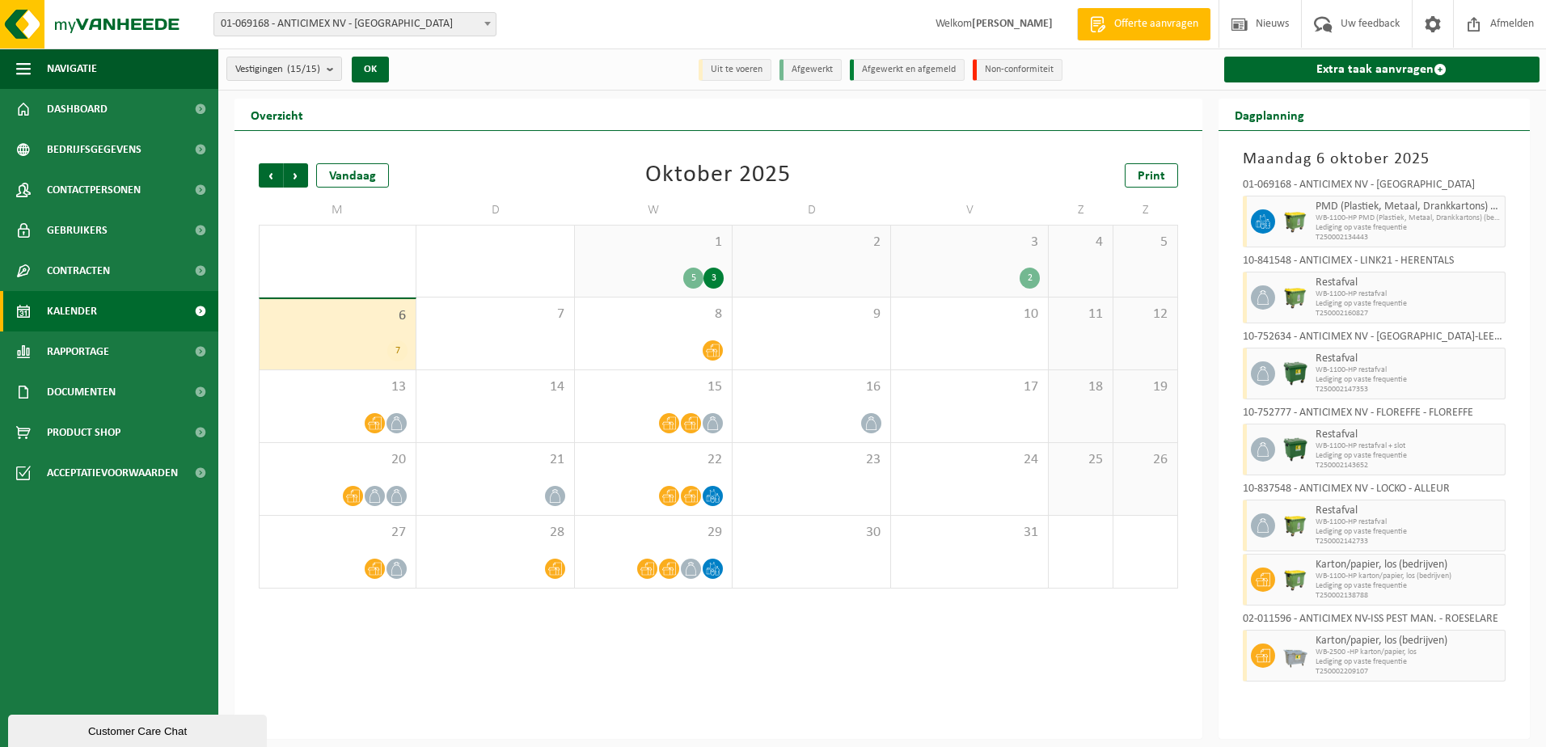
click at [623, 247] on span "1" at bounding box center [653, 243] width 141 height 18
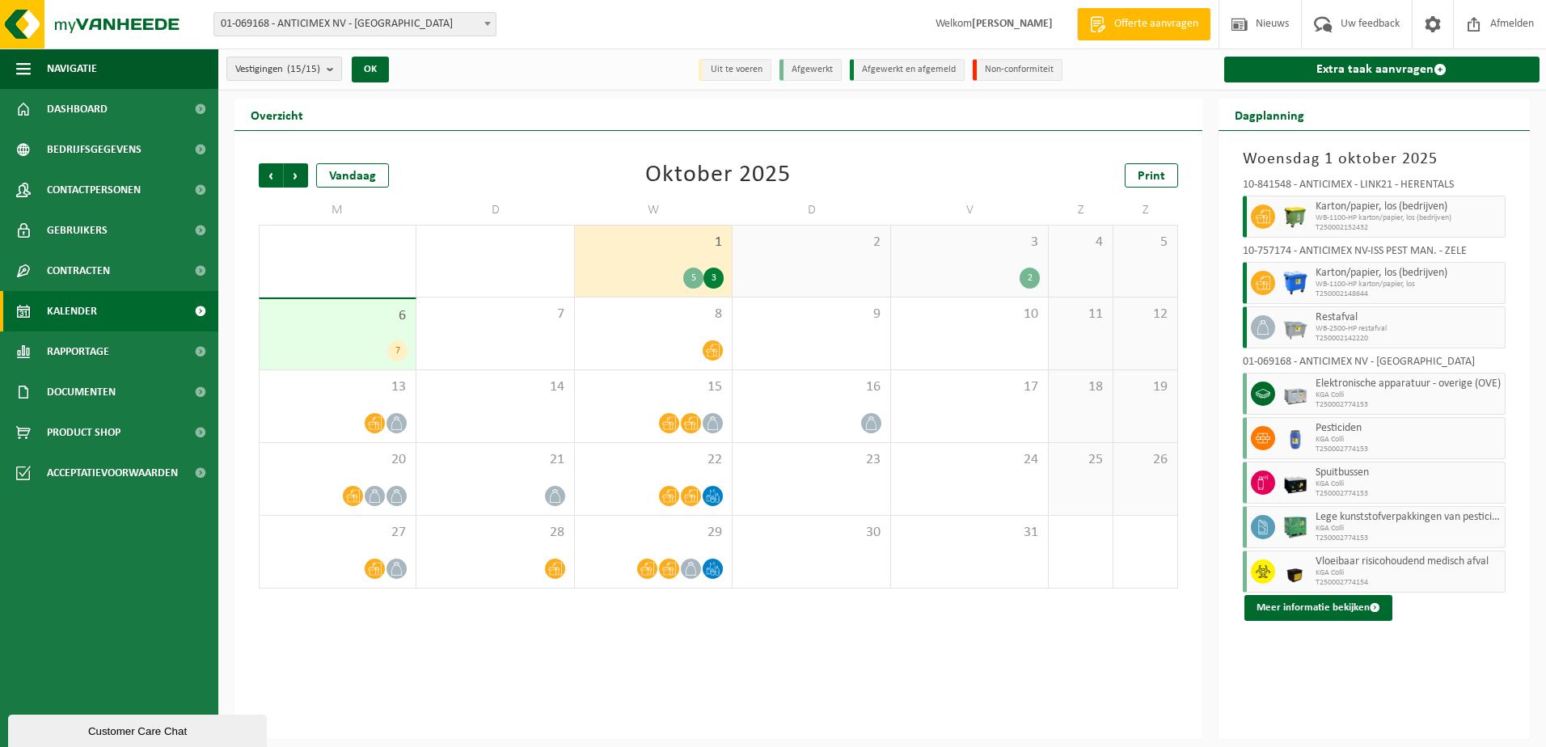
click at [486, 29] on span at bounding box center [487, 23] width 16 height 21
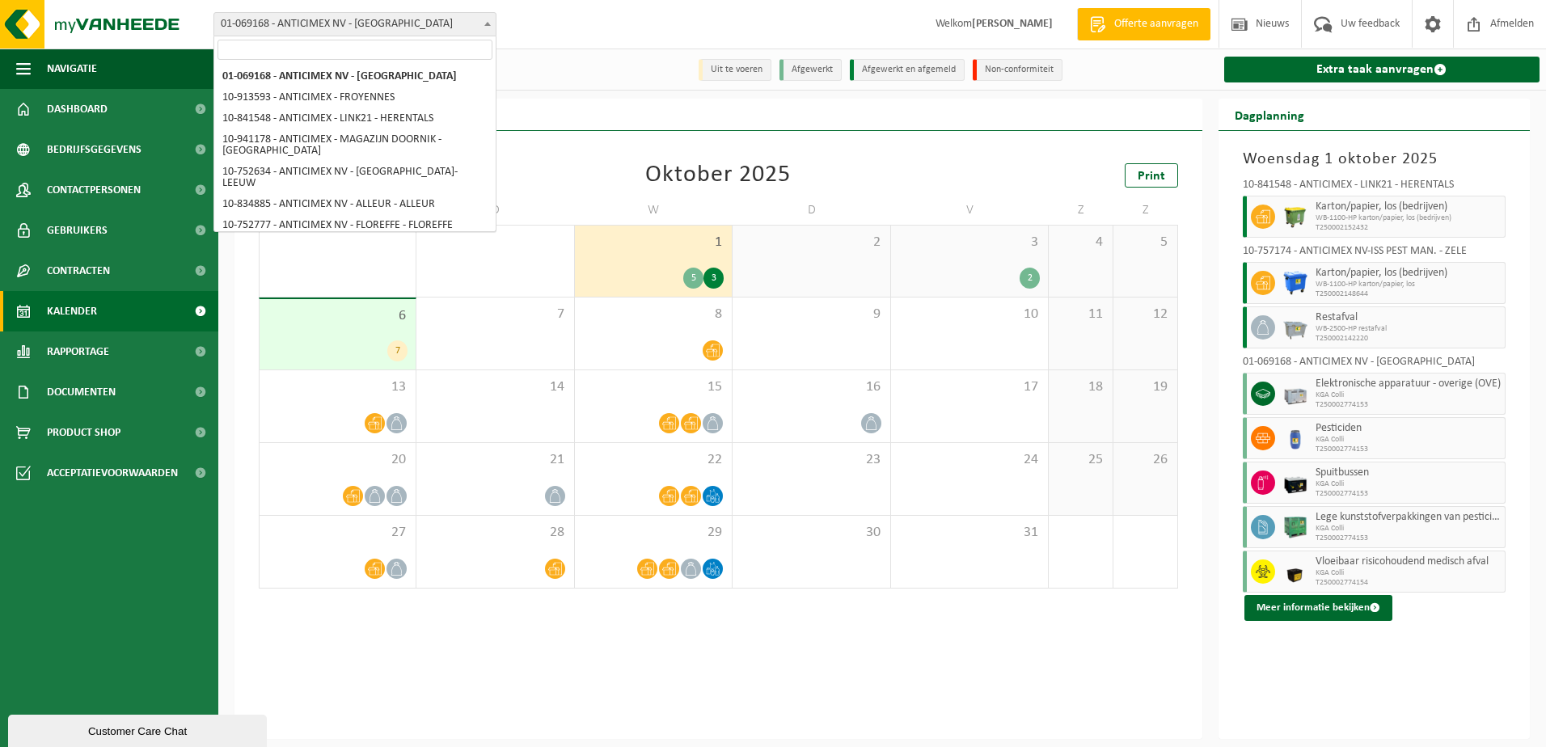
click at [595, 159] on div "Vorige Volgende Vandaag Oktober 2025 Print M D W D V Z Z 29 1 6 30 1 1 5 3 2 3 …" at bounding box center [718, 376] width 935 height 458
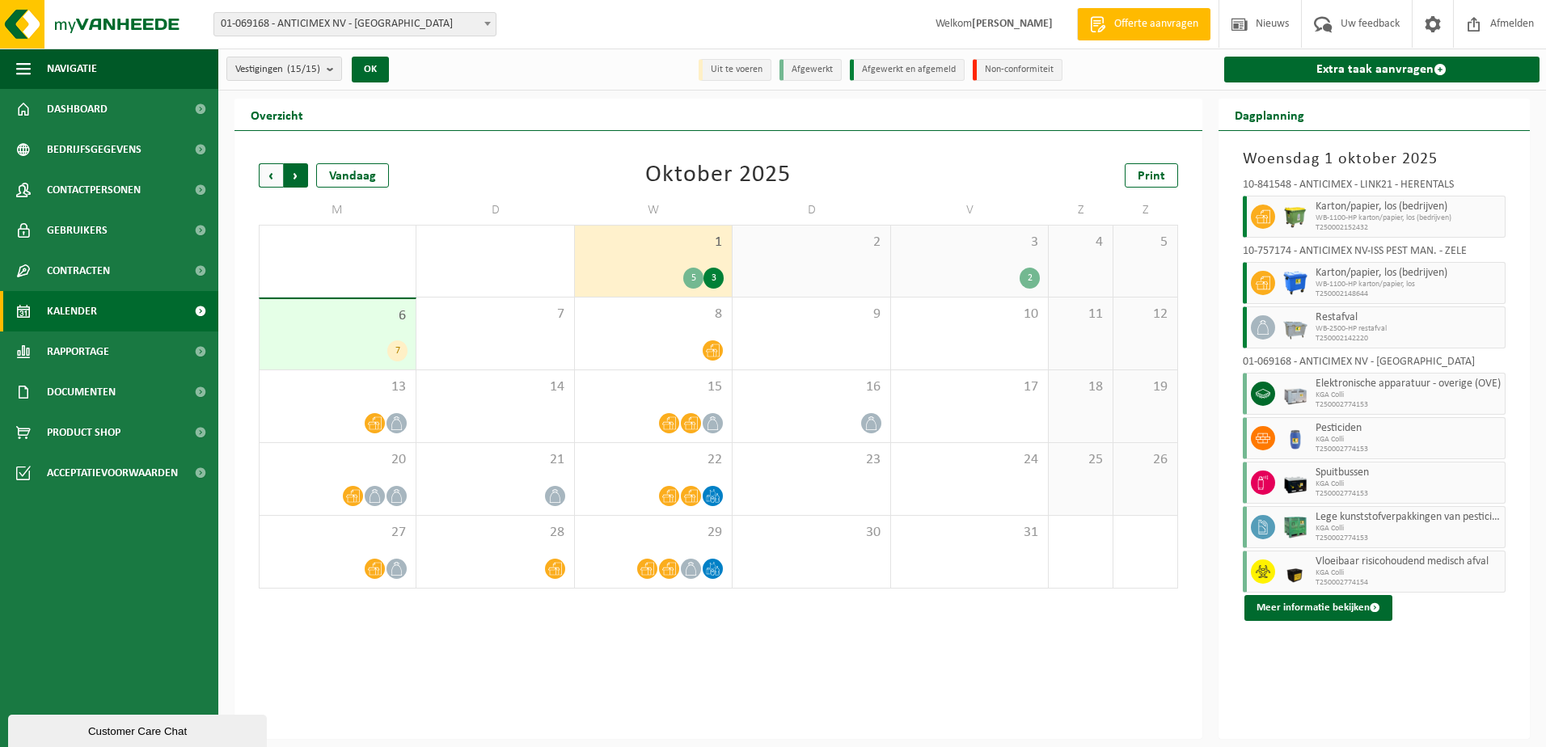
click at [276, 178] on span "Vorige" at bounding box center [271, 175] width 24 height 24
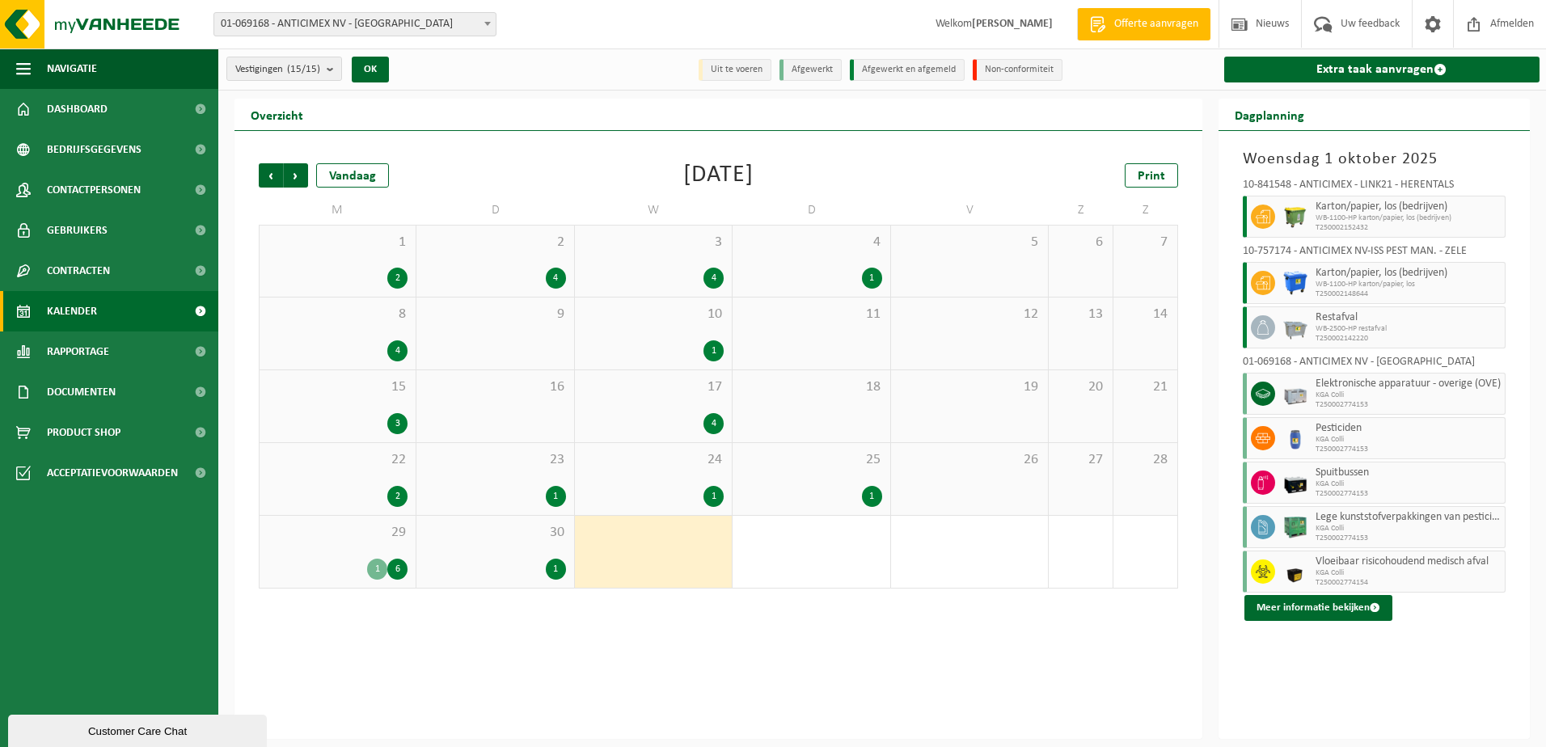
click at [299, 274] on div "2" at bounding box center [338, 278] width 140 height 21
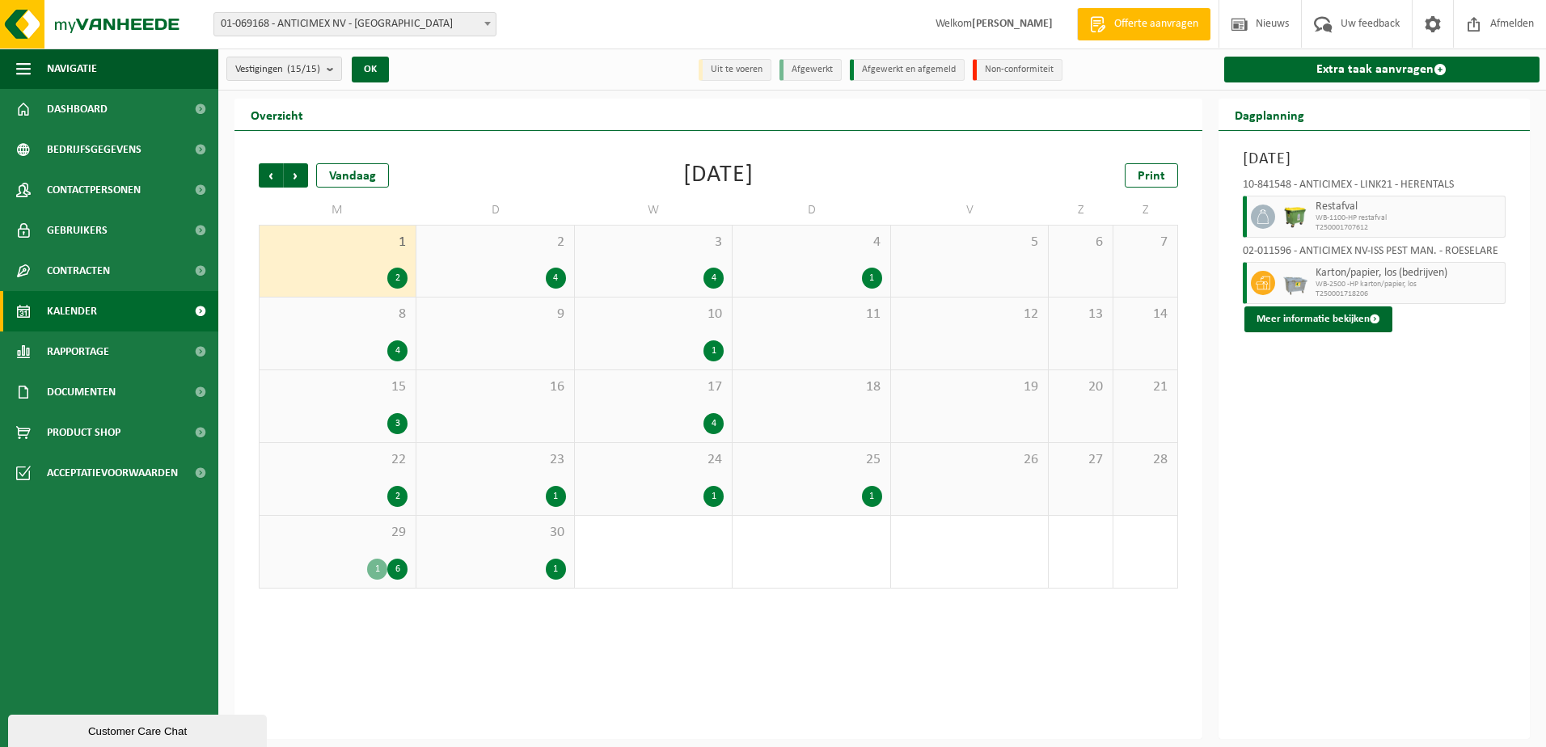
click at [314, 335] on div "8 4" at bounding box center [337, 333] width 156 height 72
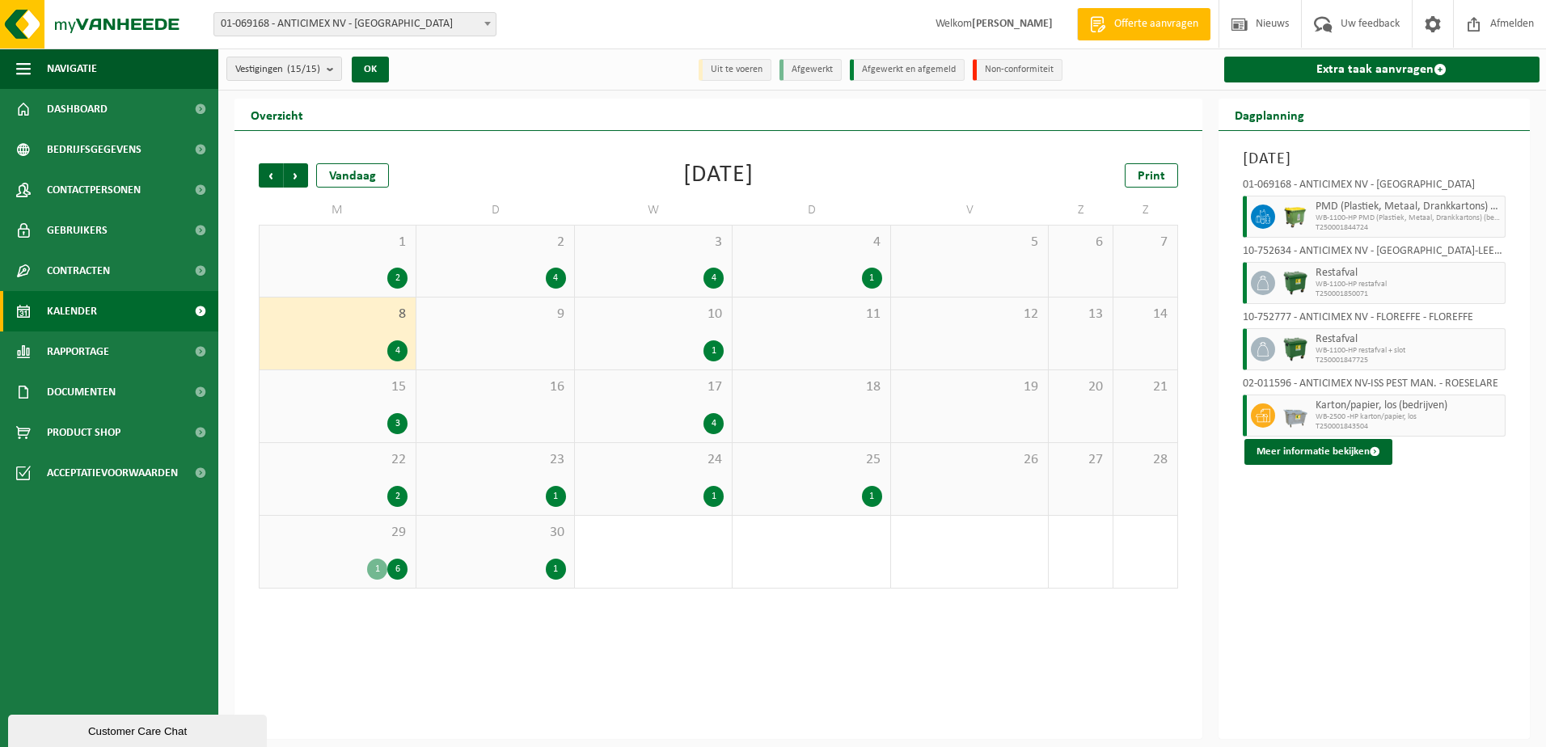
click at [308, 386] on span "15" at bounding box center [338, 387] width 140 height 18
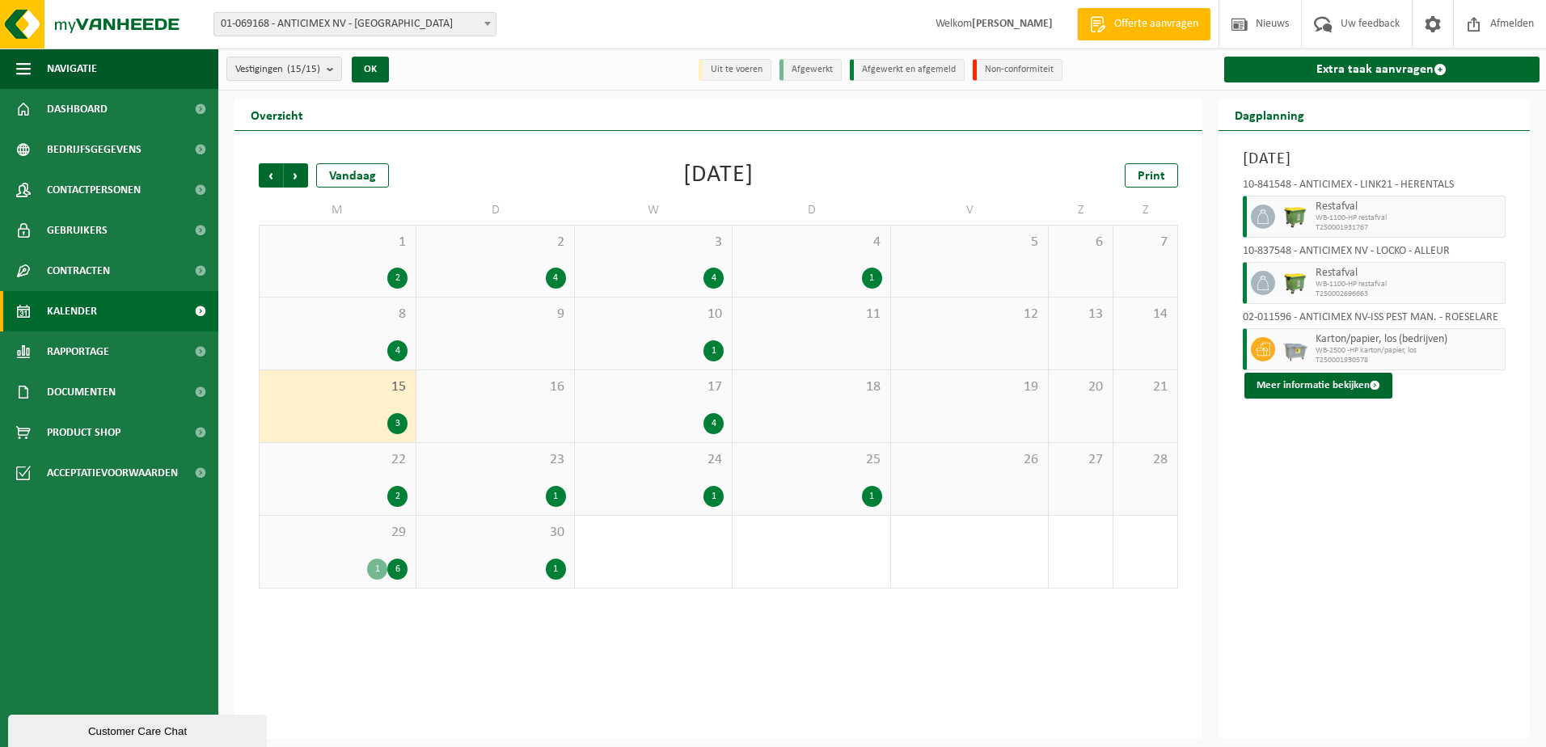
click at [306, 453] on span "22" at bounding box center [338, 460] width 140 height 18
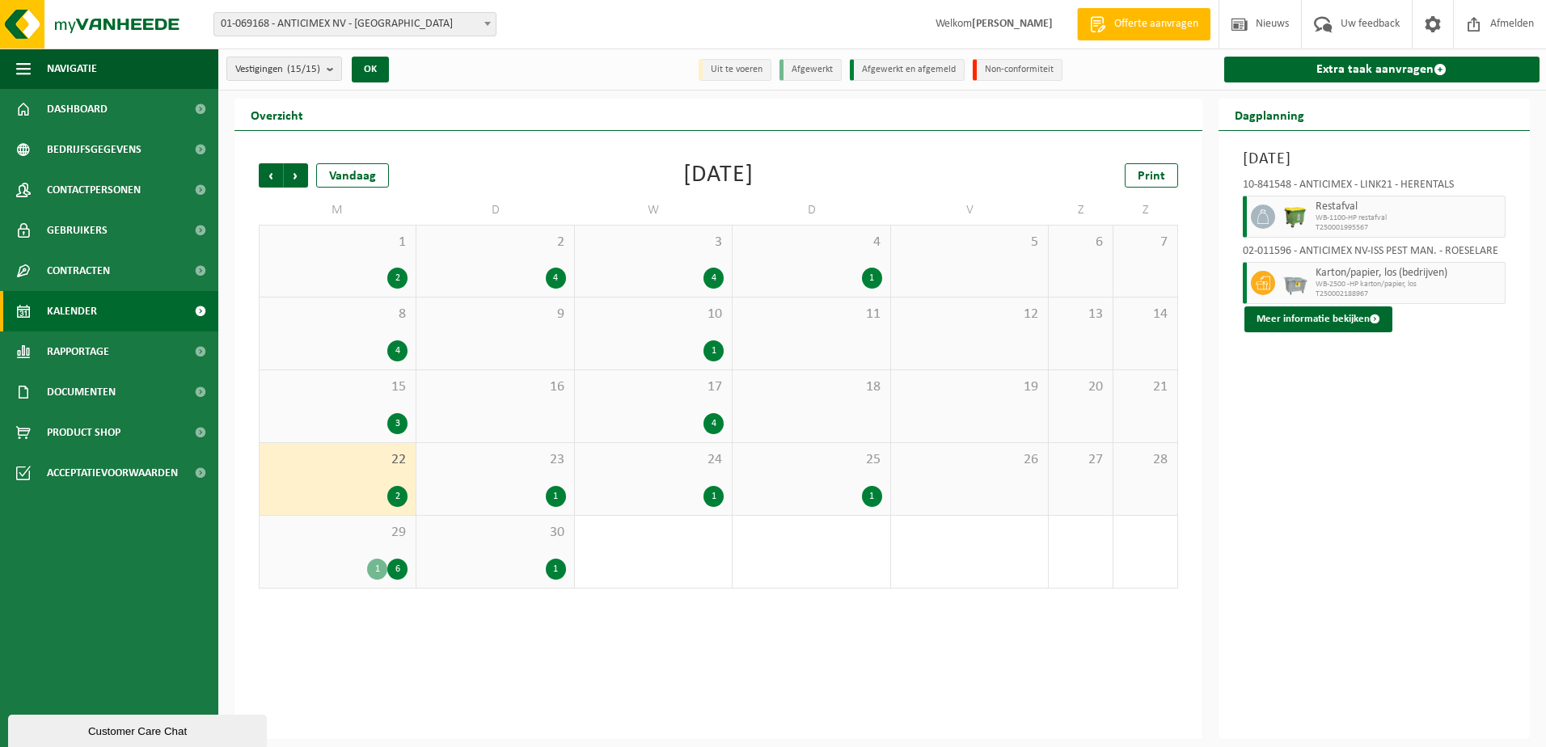
click at [312, 512] on div "22 2" at bounding box center [337, 479] width 156 height 72
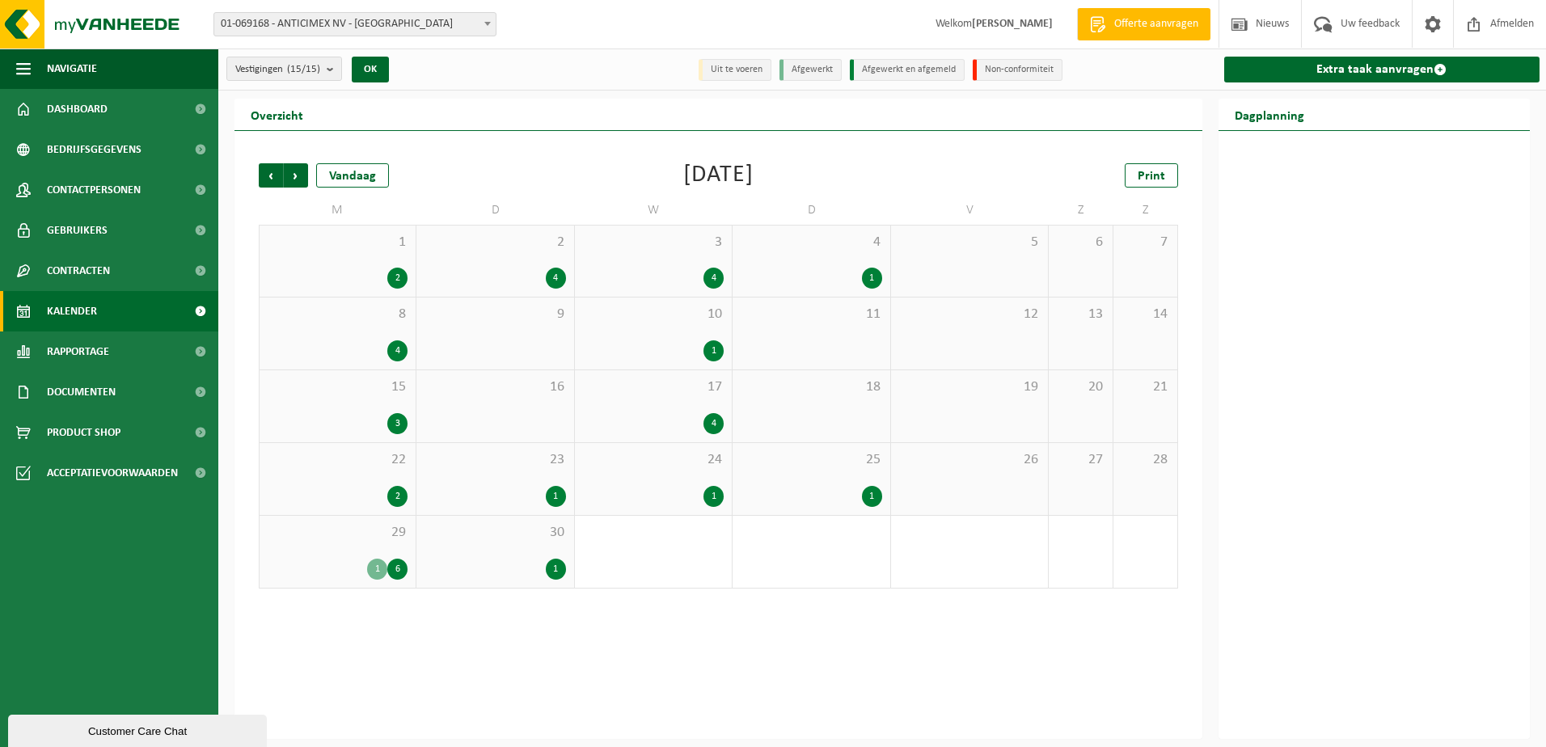
click at [313, 544] on div "29 1 6" at bounding box center [337, 552] width 156 height 72
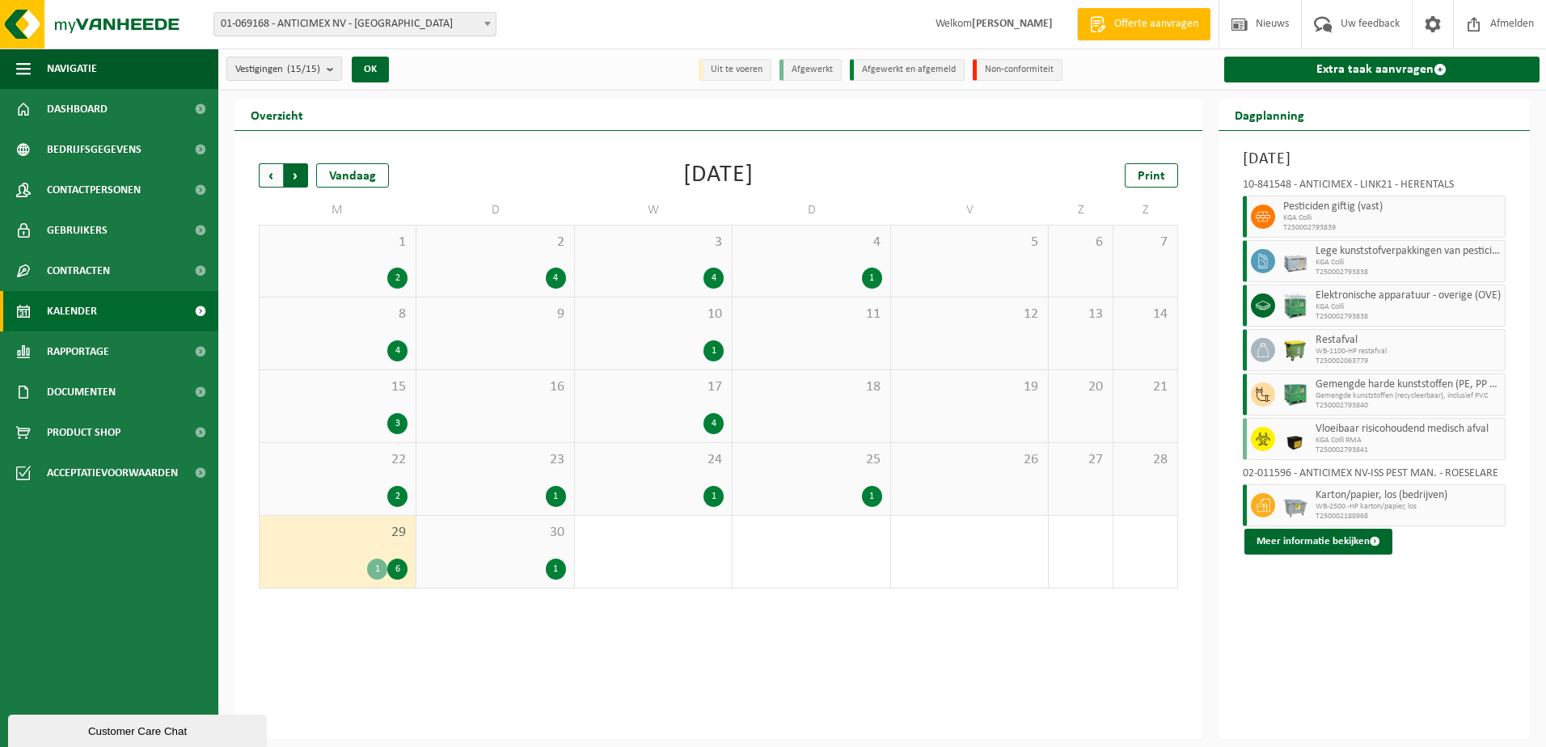
click at [264, 175] on span "Vorige" at bounding box center [271, 175] width 24 height 24
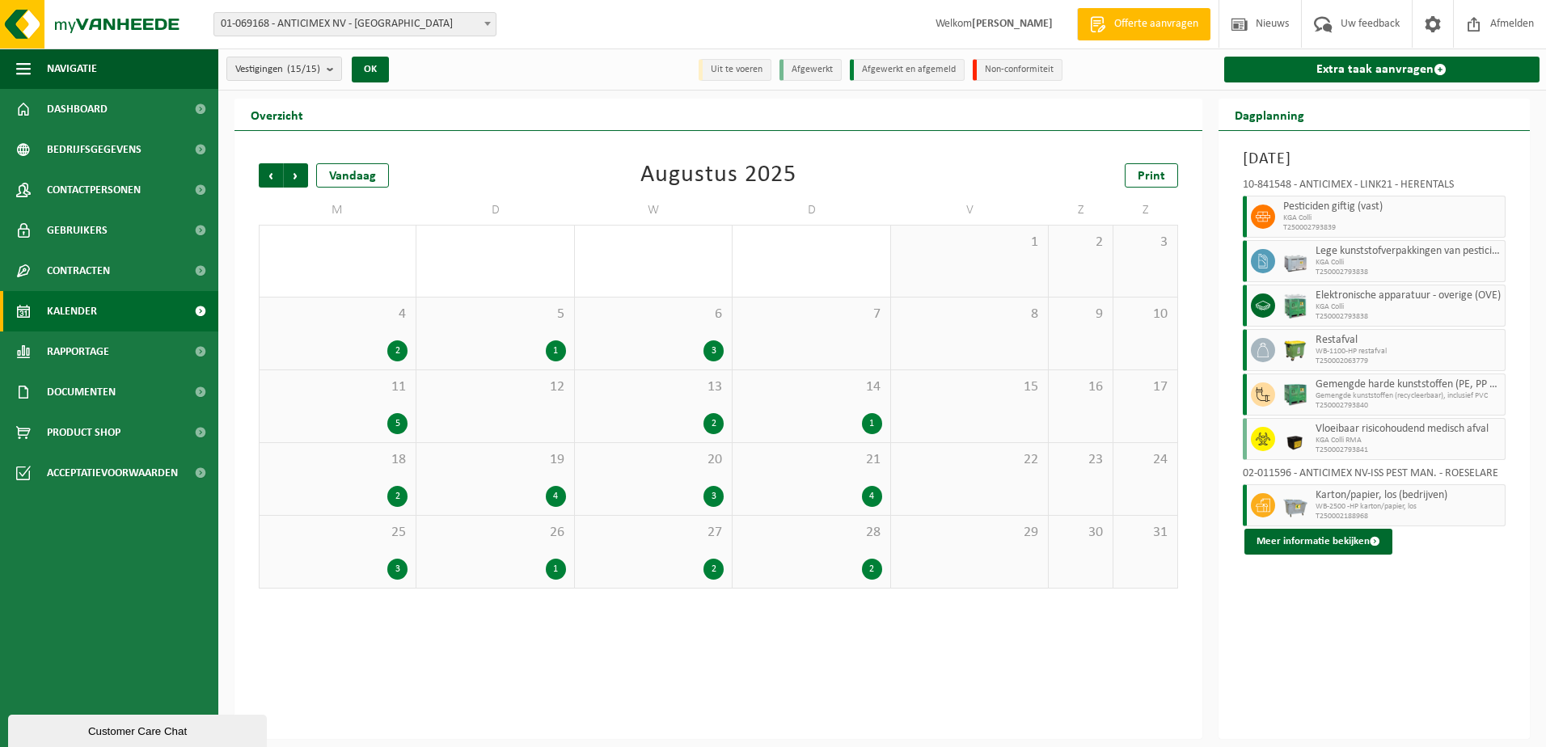
click at [325, 549] on div "25 3" at bounding box center [337, 552] width 156 height 72
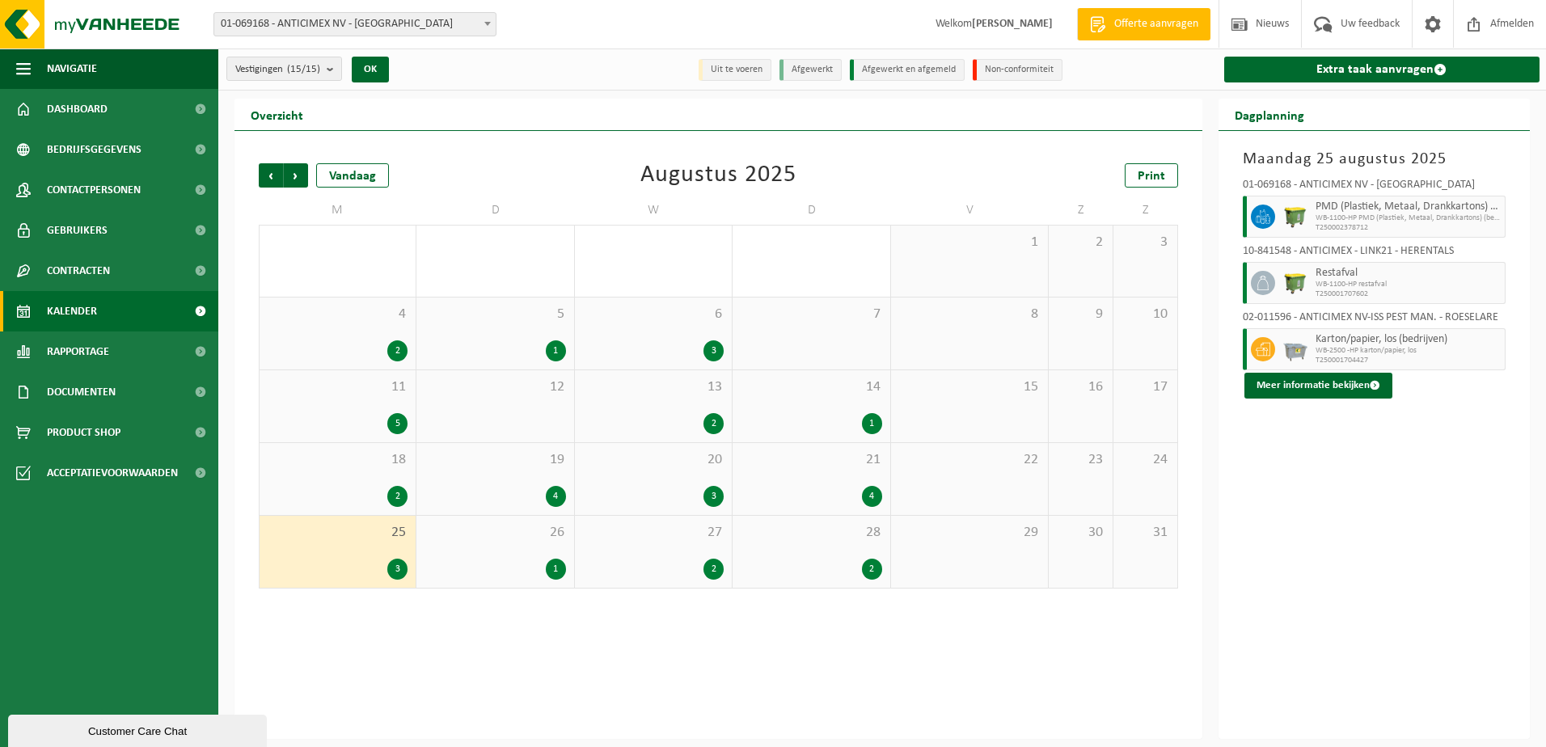
click at [305, 473] on div "18 2" at bounding box center [337, 479] width 156 height 72
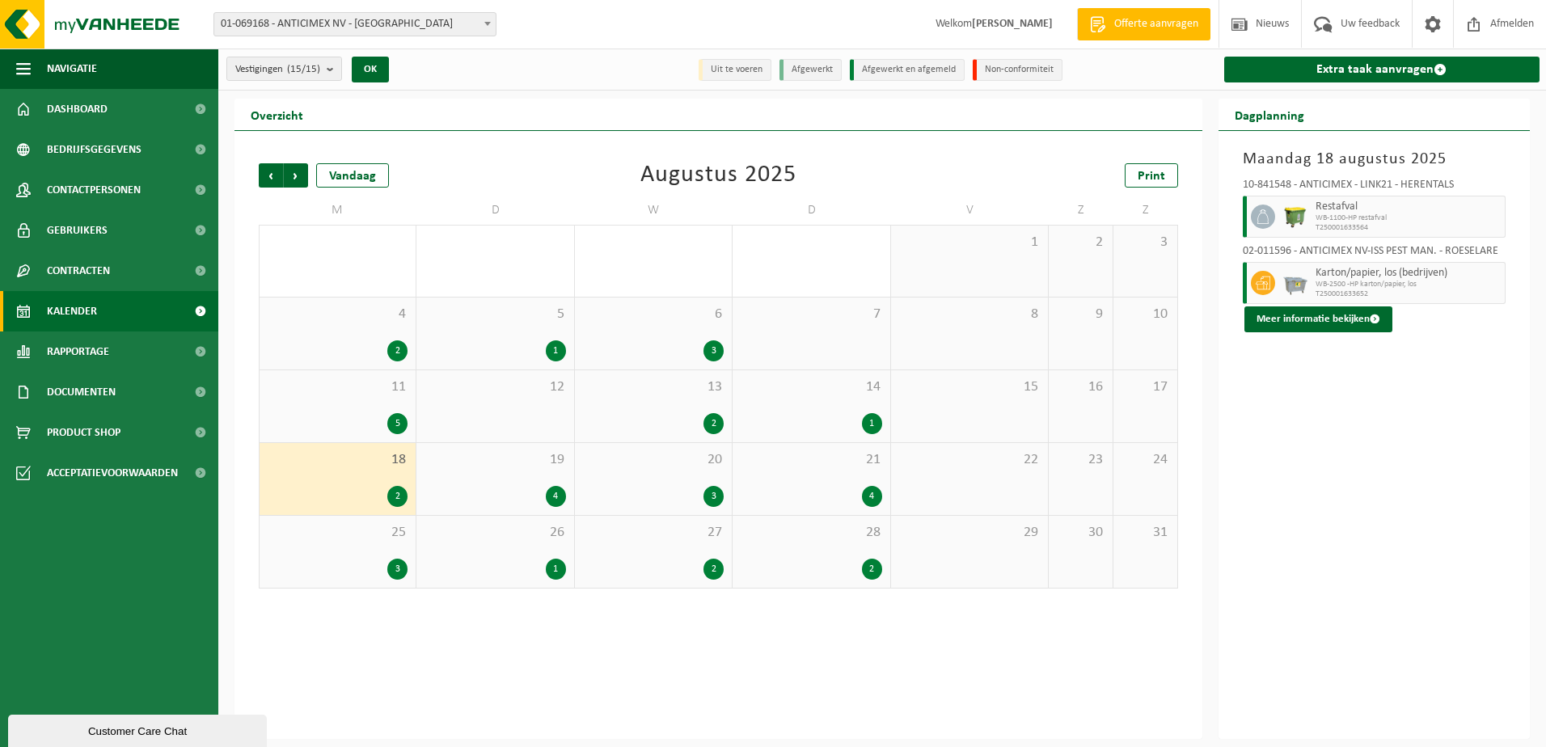
click at [304, 426] on div "5" at bounding box center [338, 423] width 140 height 21
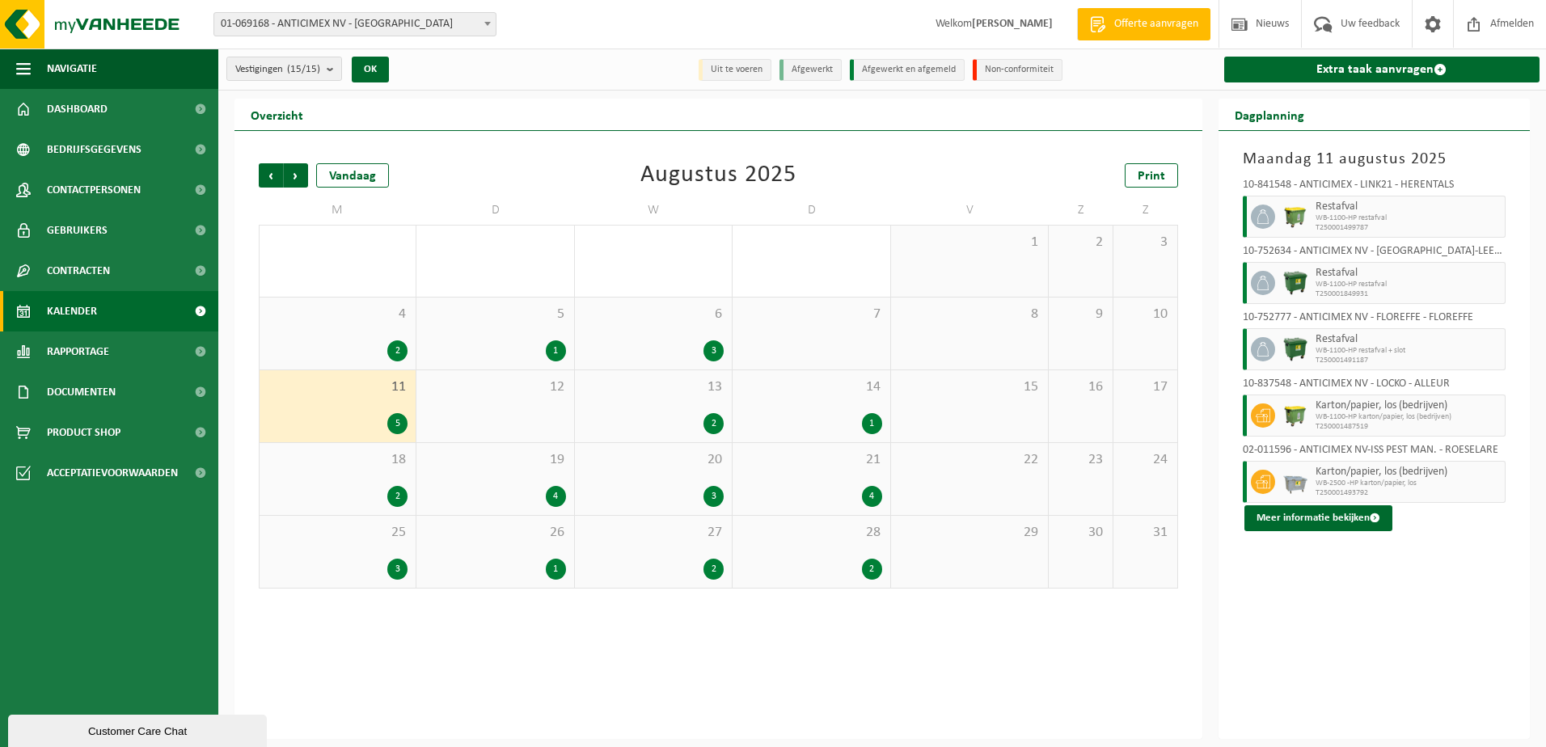
click at [314, 333] on div "4 2" at bounding box center [337, 333] width 156 height 72
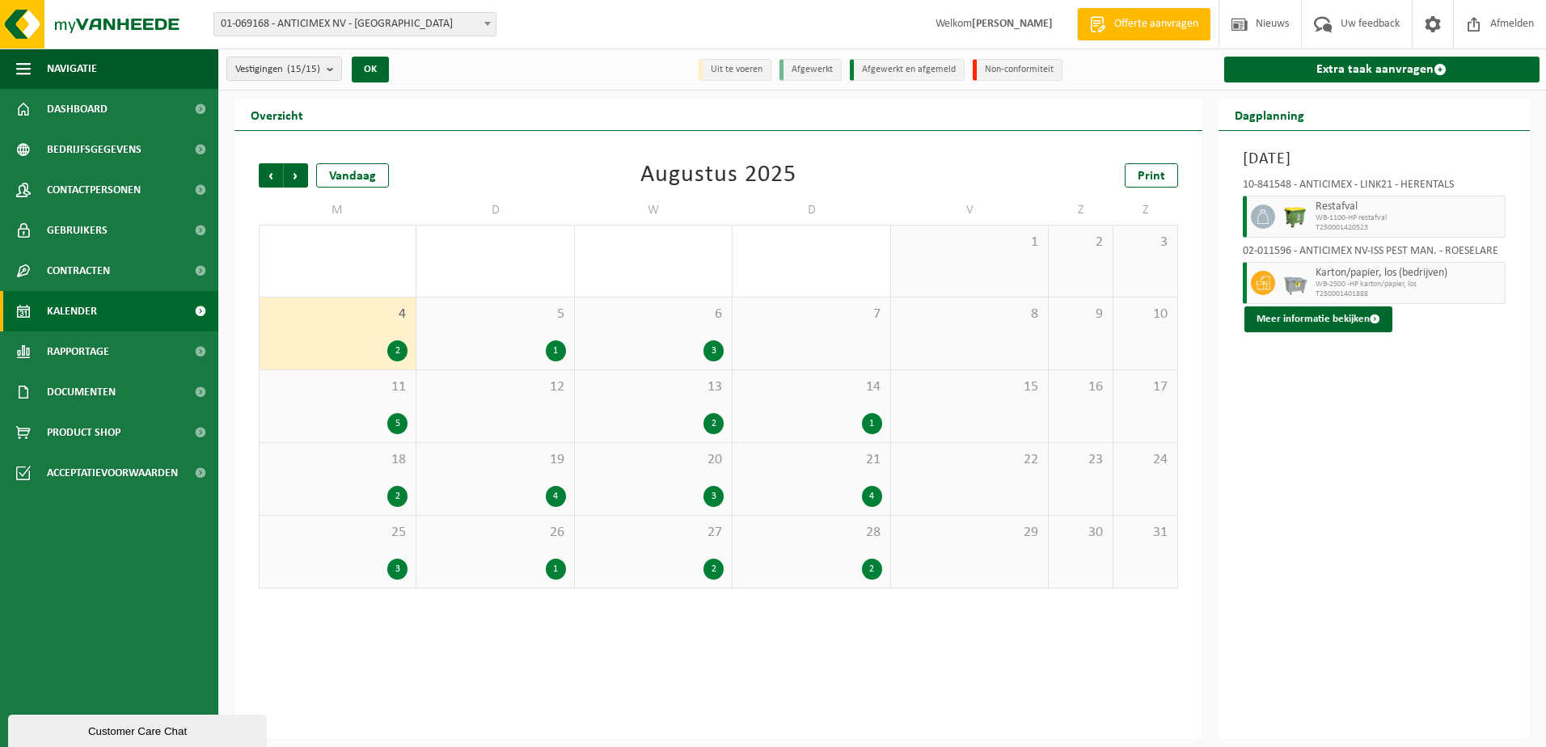
click at [449, 331] on div "5 1" at bounding box center [494, 333] width 157 height 72
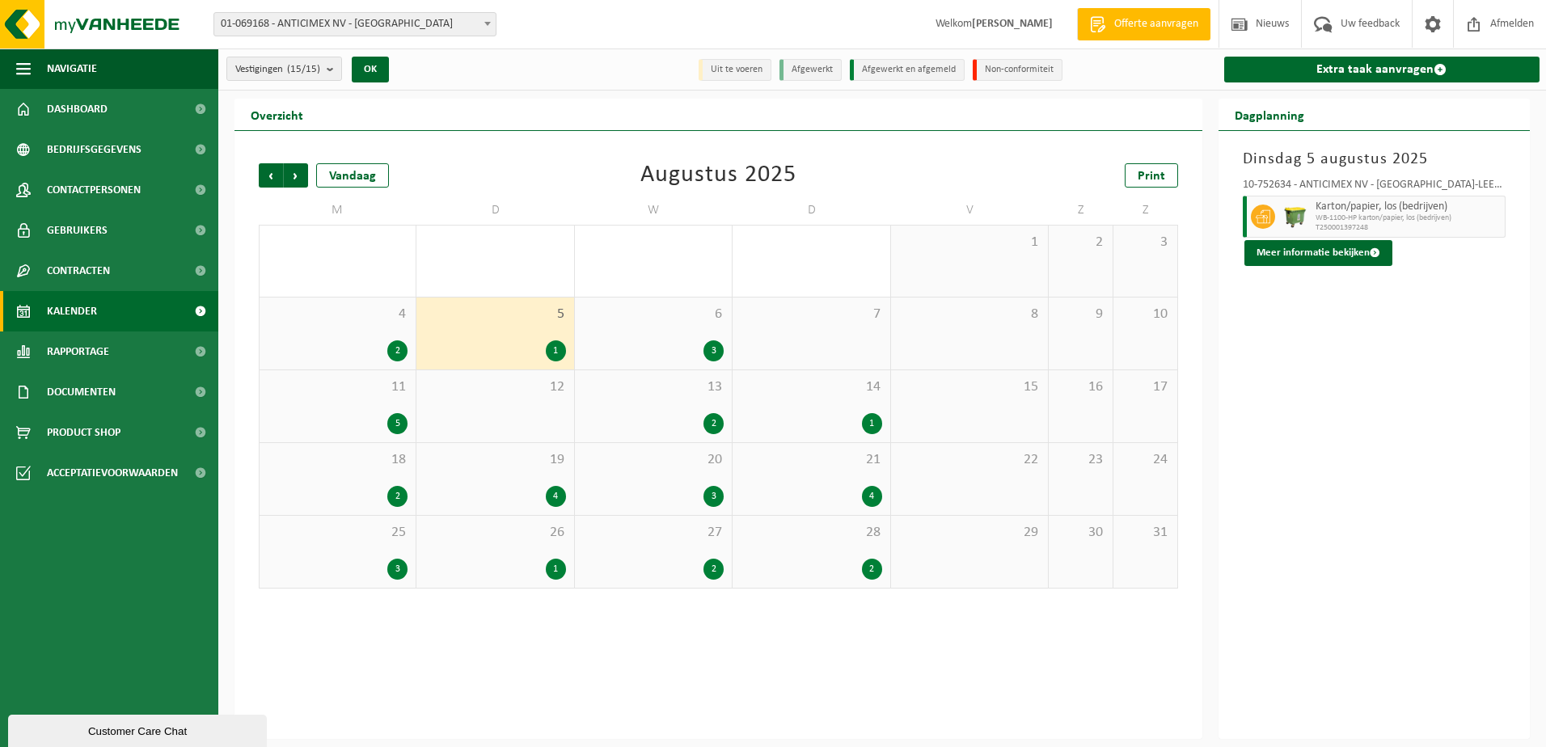
click at [476, 550] on div "26 1" at bounding box center [494, 552] width 157 height 72
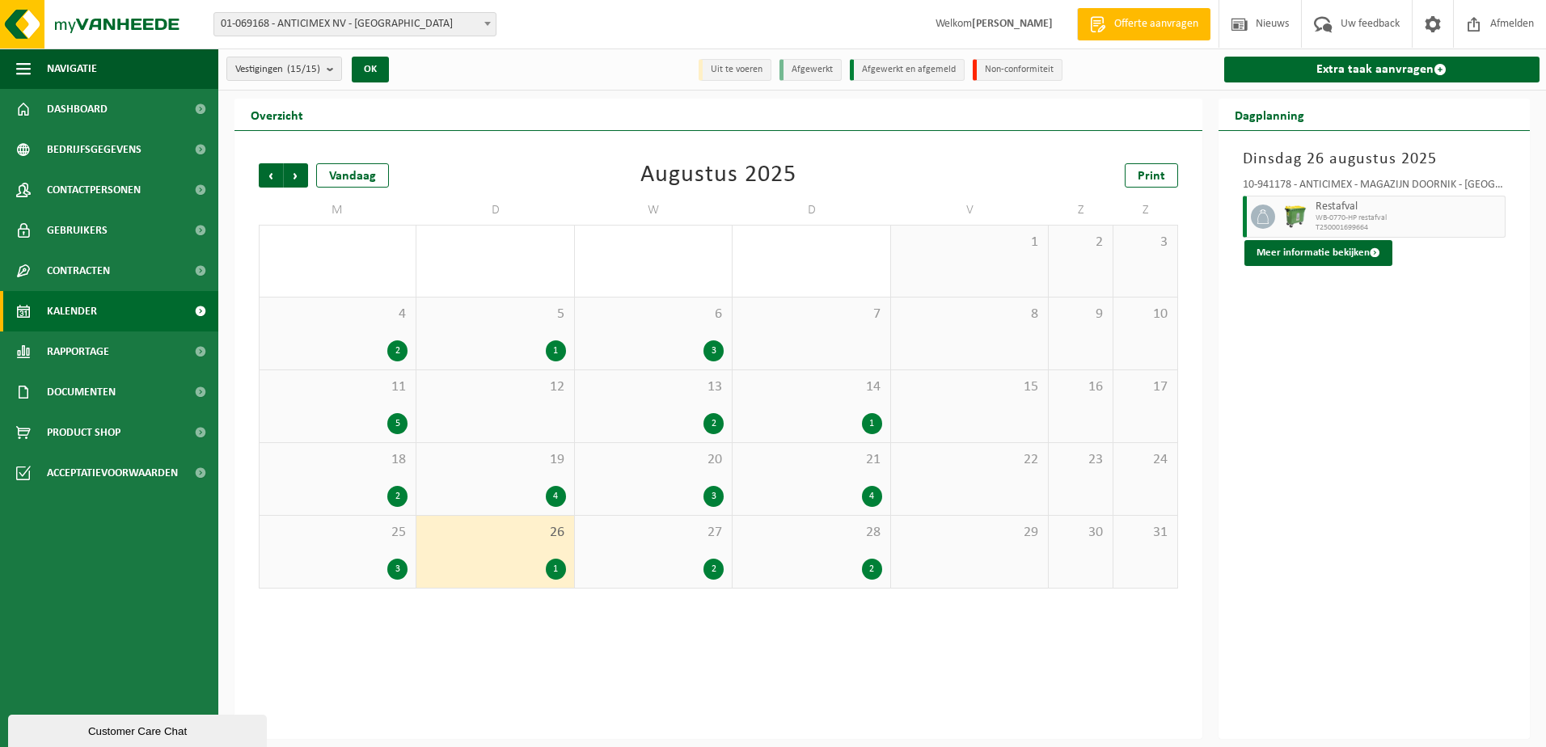
click at [475, 493] on div "4" at bounding box center [494, 496] width 141 height 21
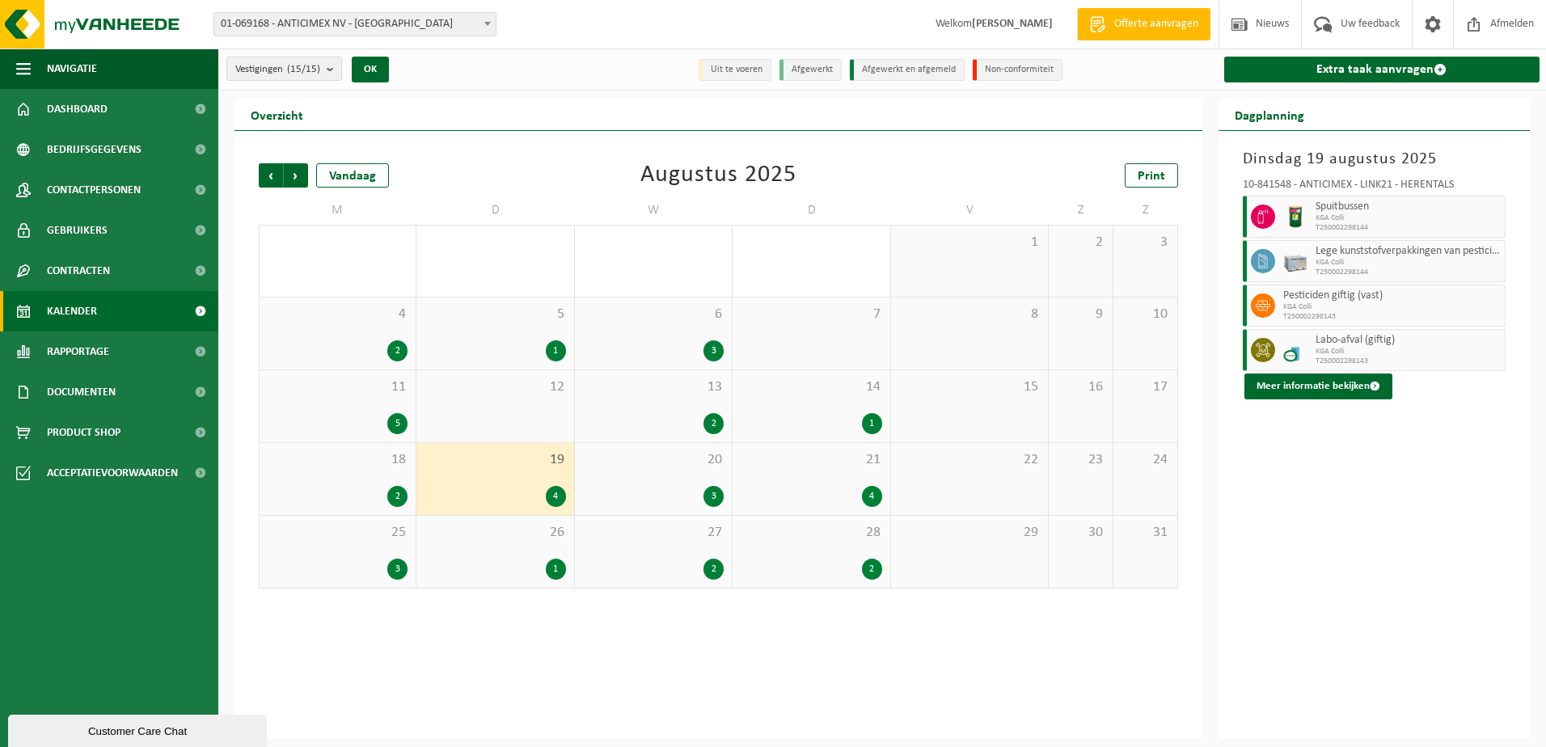
click at [656, 393] on span "13" at bounding box center [653, 387] width 141 height 18
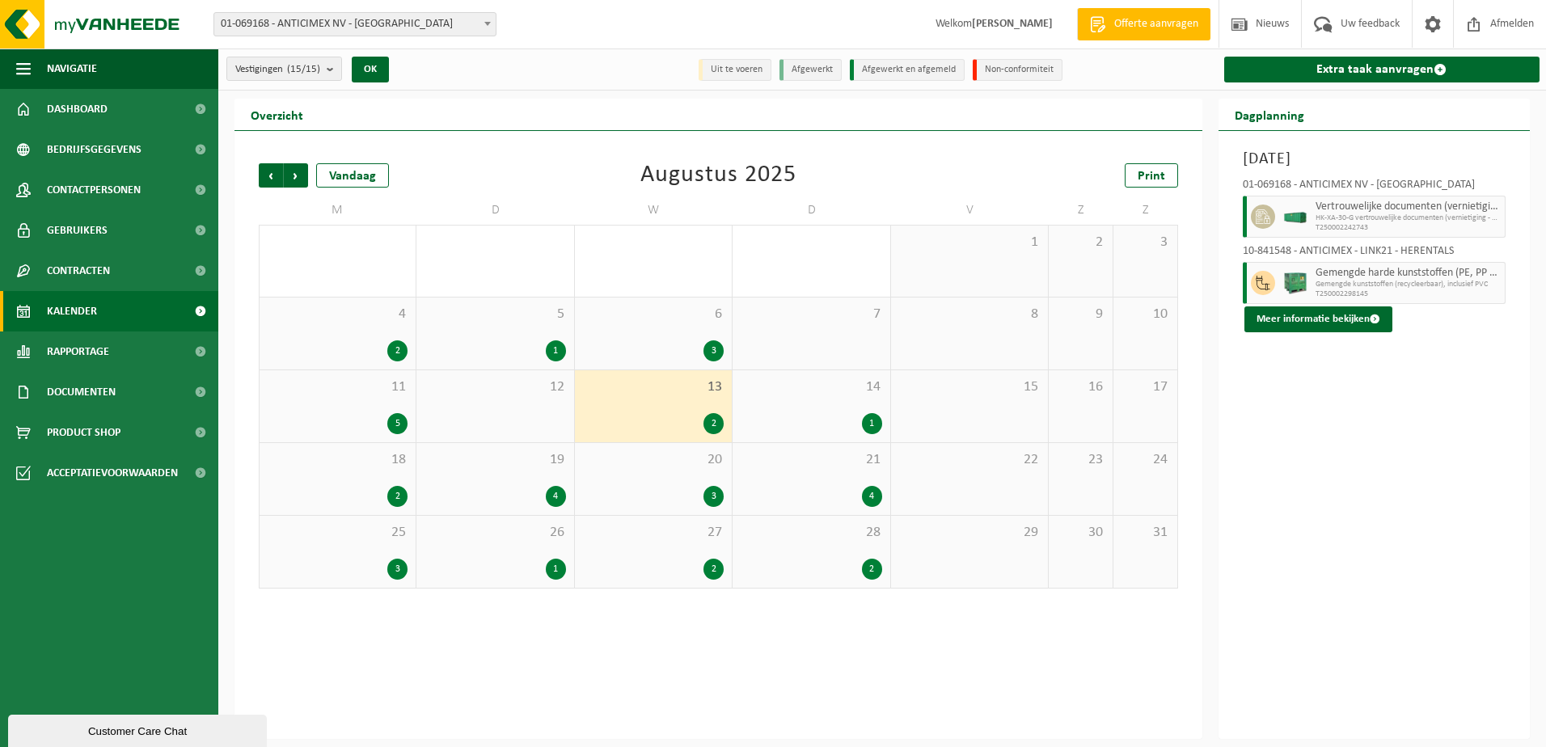
click at [648, 341] on div "3" at bounding box center [653, 350] width 141 height 21
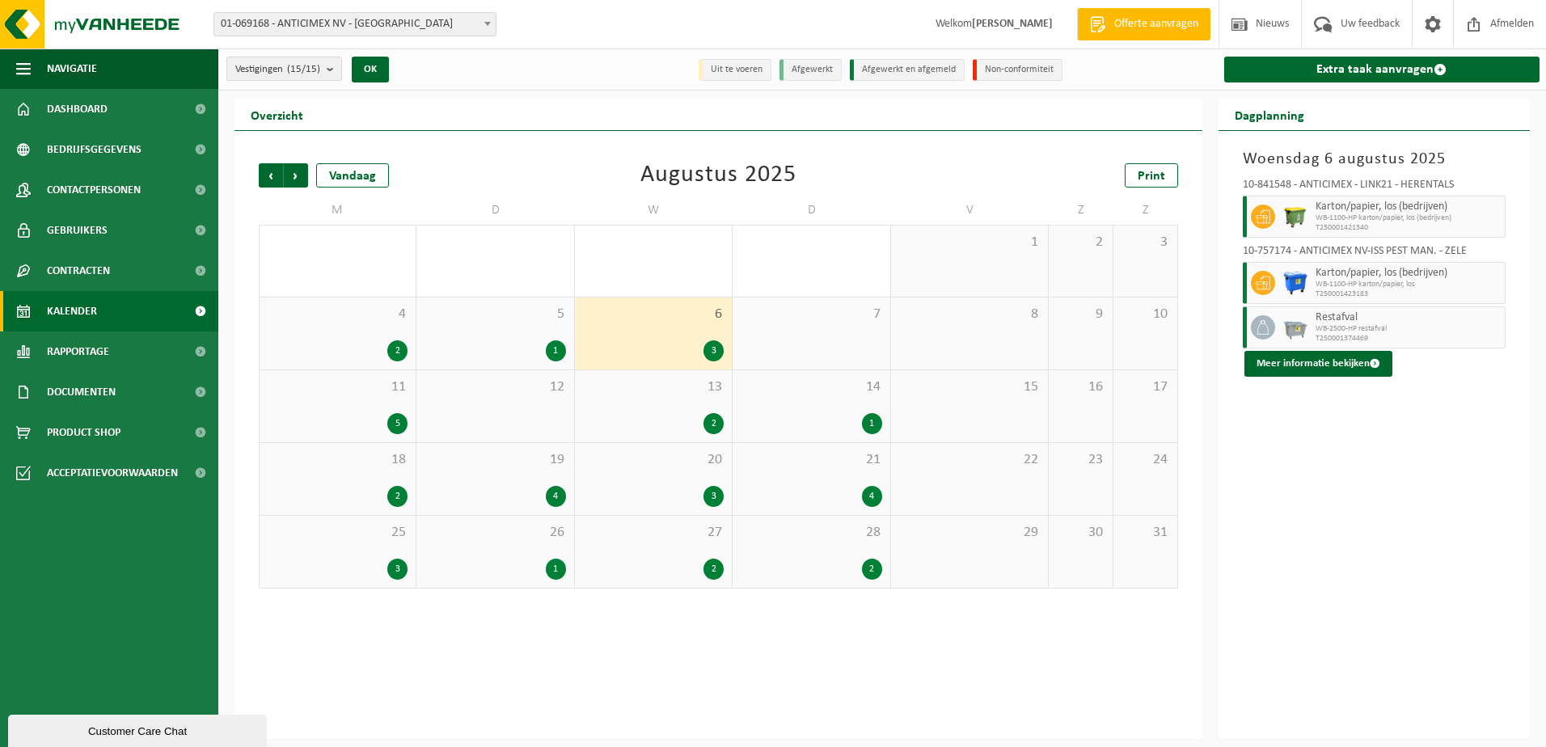
click at [664, 483] on div "20 3" at bounding box center [653, 479] width 157 height 72
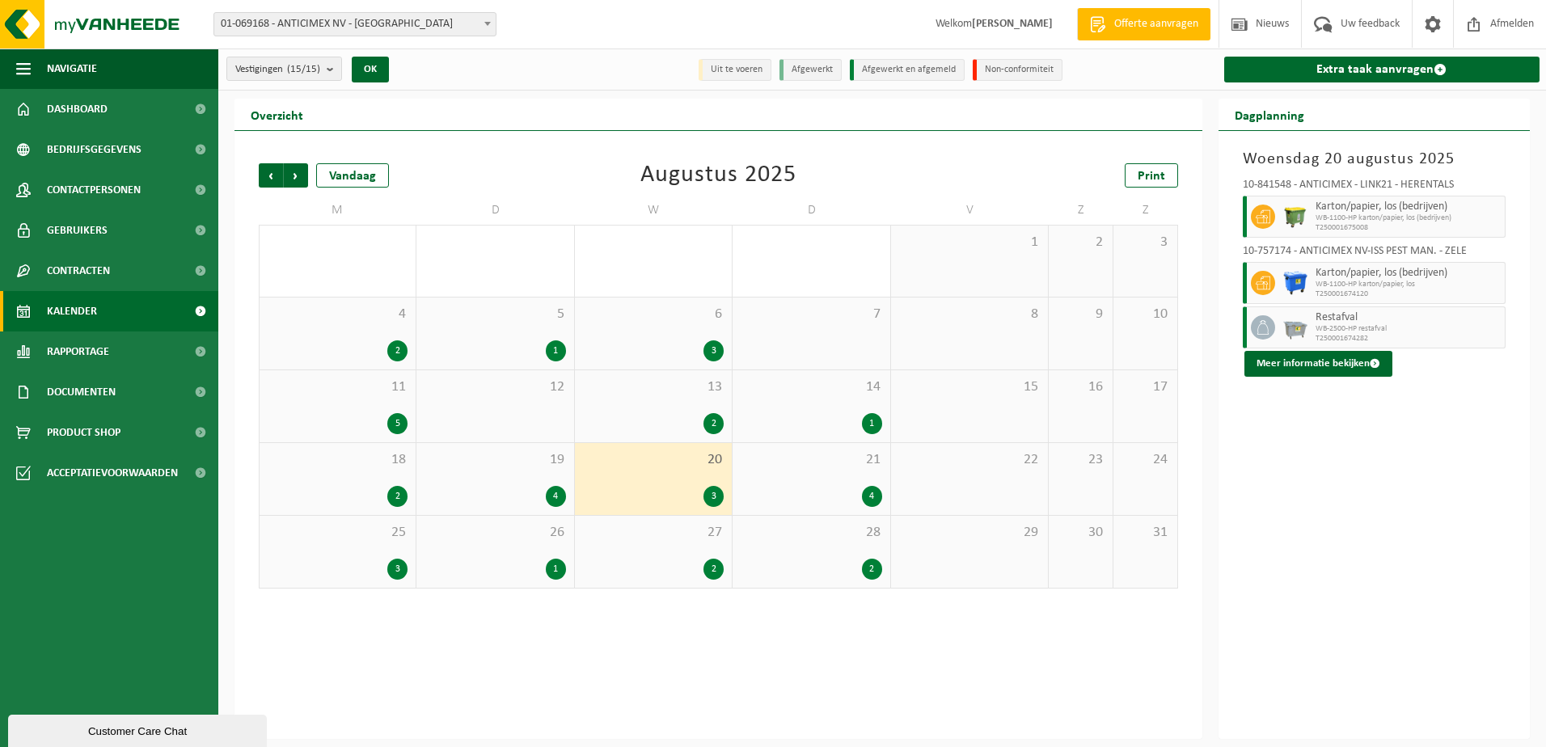
click at [664, 551] on div "27 2" at bounding box center [653, 552] width 157 height 72
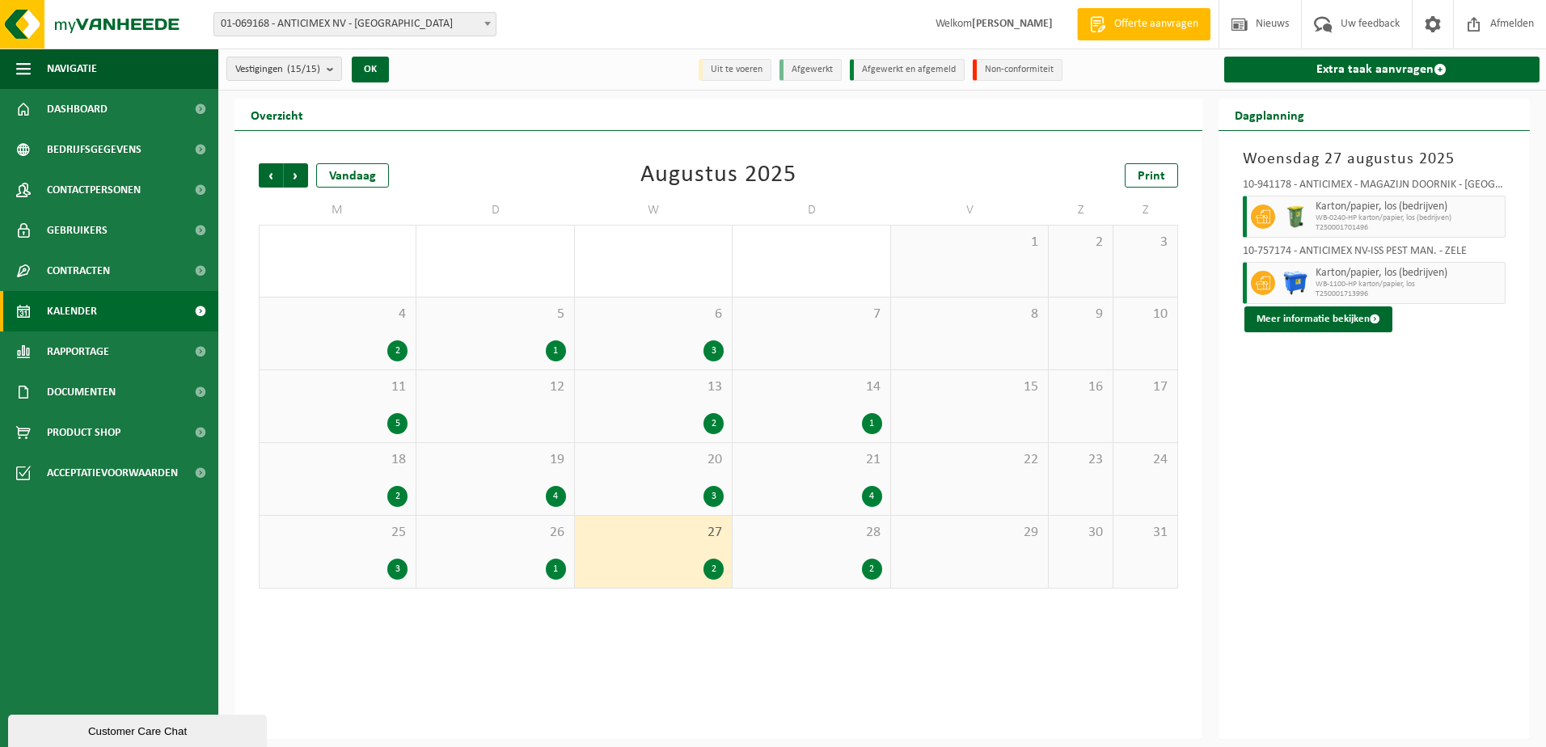
click at [774, 543] on div "28 2" at bounding box center [810, 552] width 157 height 72
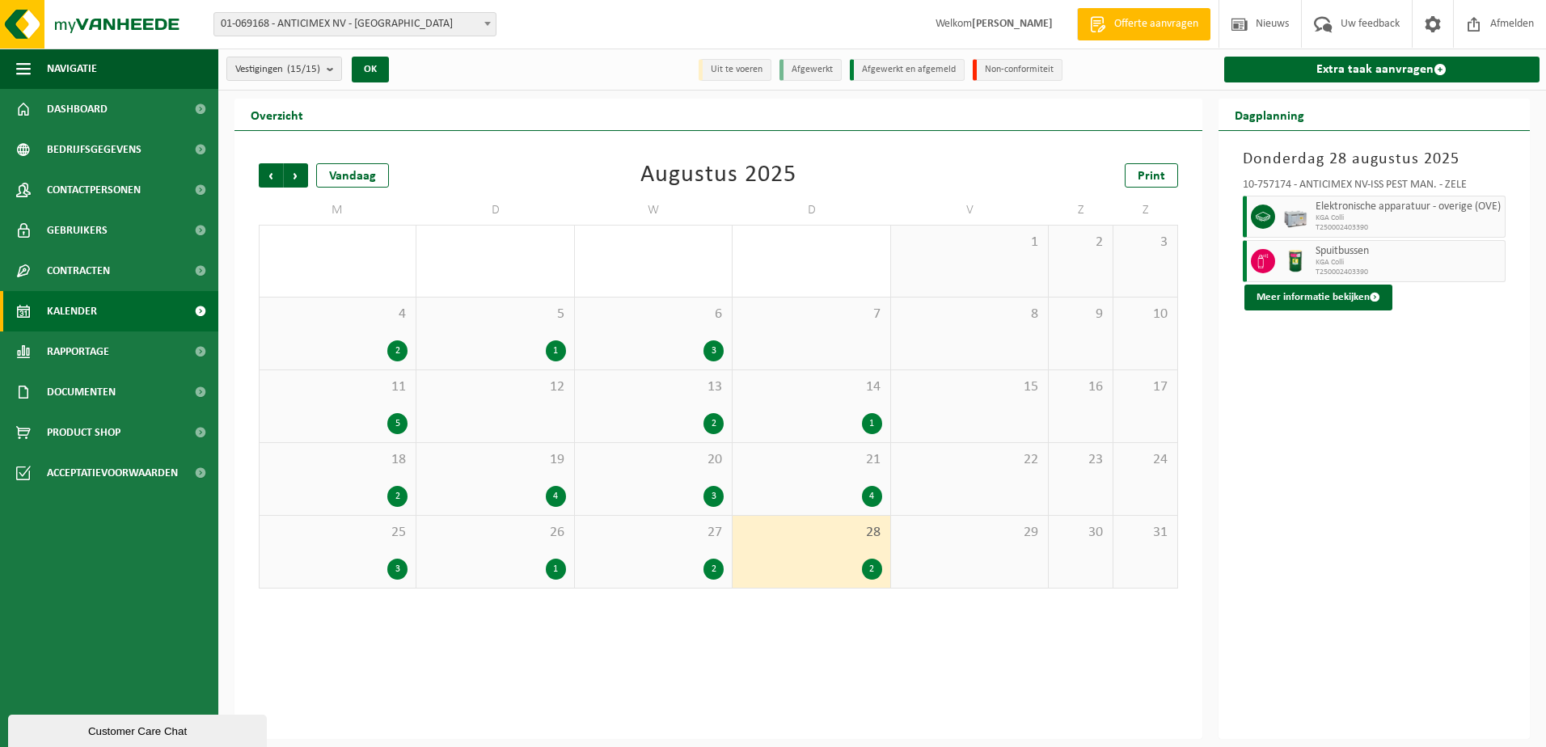
click at [786, 463] on span "21" at bounding box center [810, 460] width 141 height 18
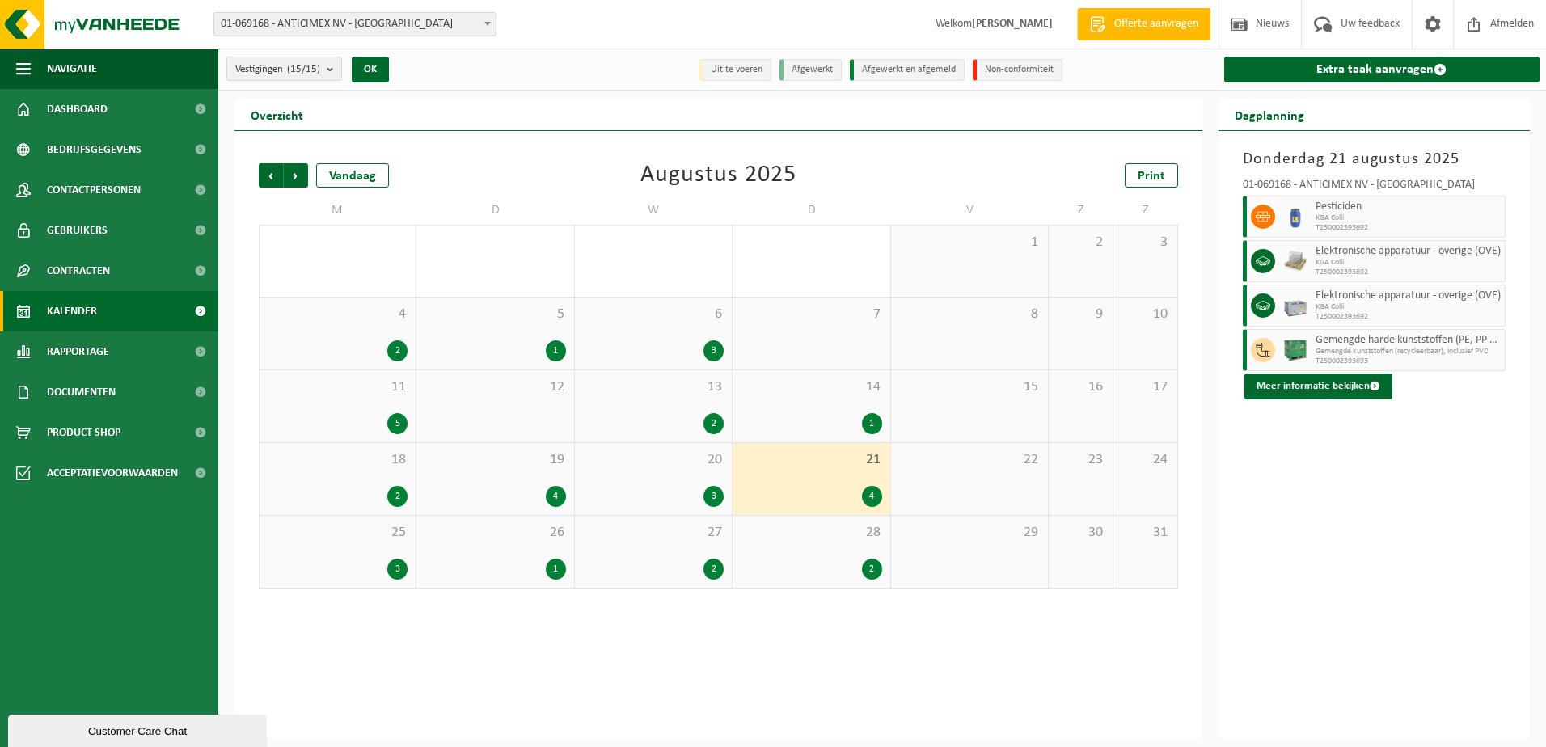
click at [792, 529] on span "28" at bounding box center [810, 533] width 141 height 18
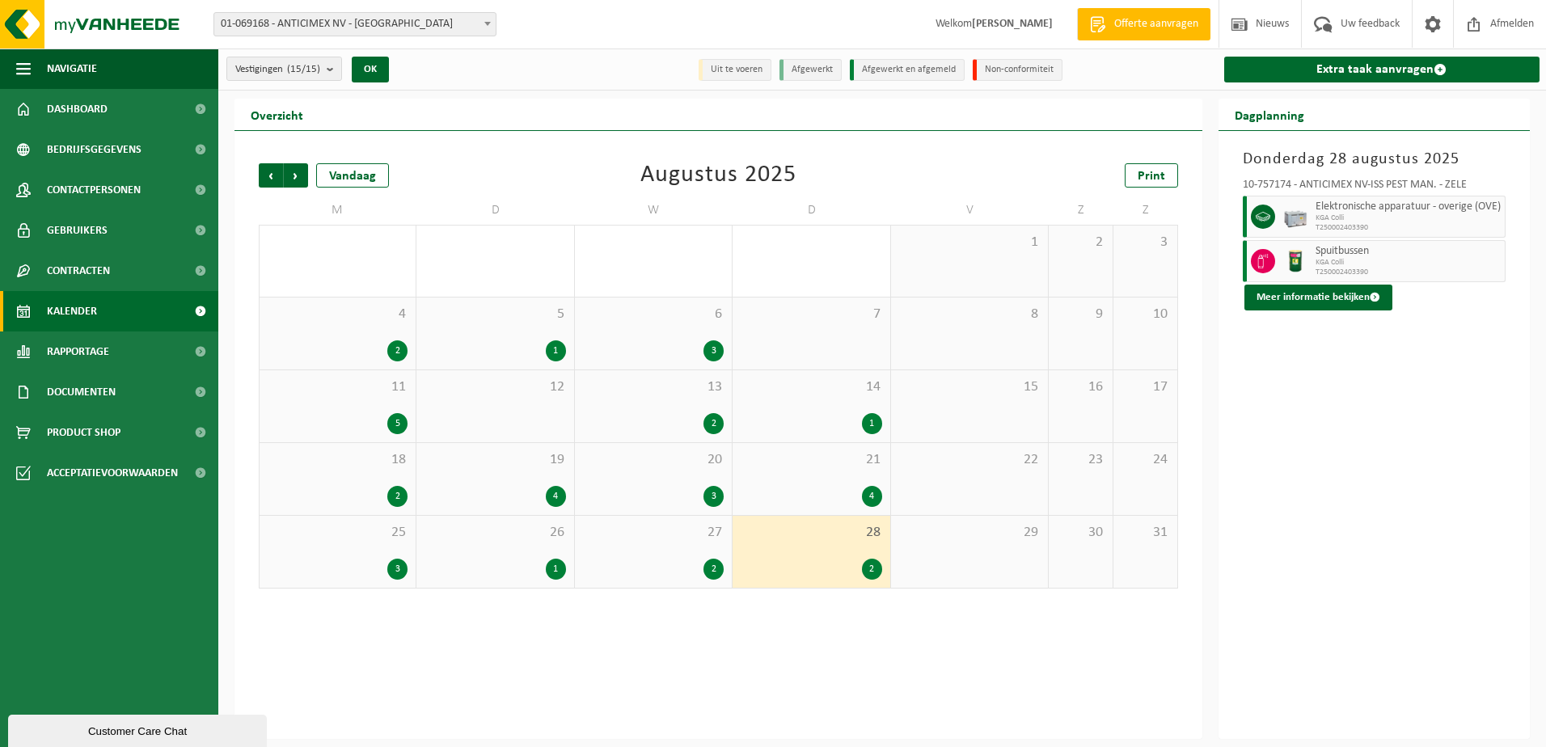
click at [783, 474] on div "21 4" at bounding box center [810, 479] width 157 height 72
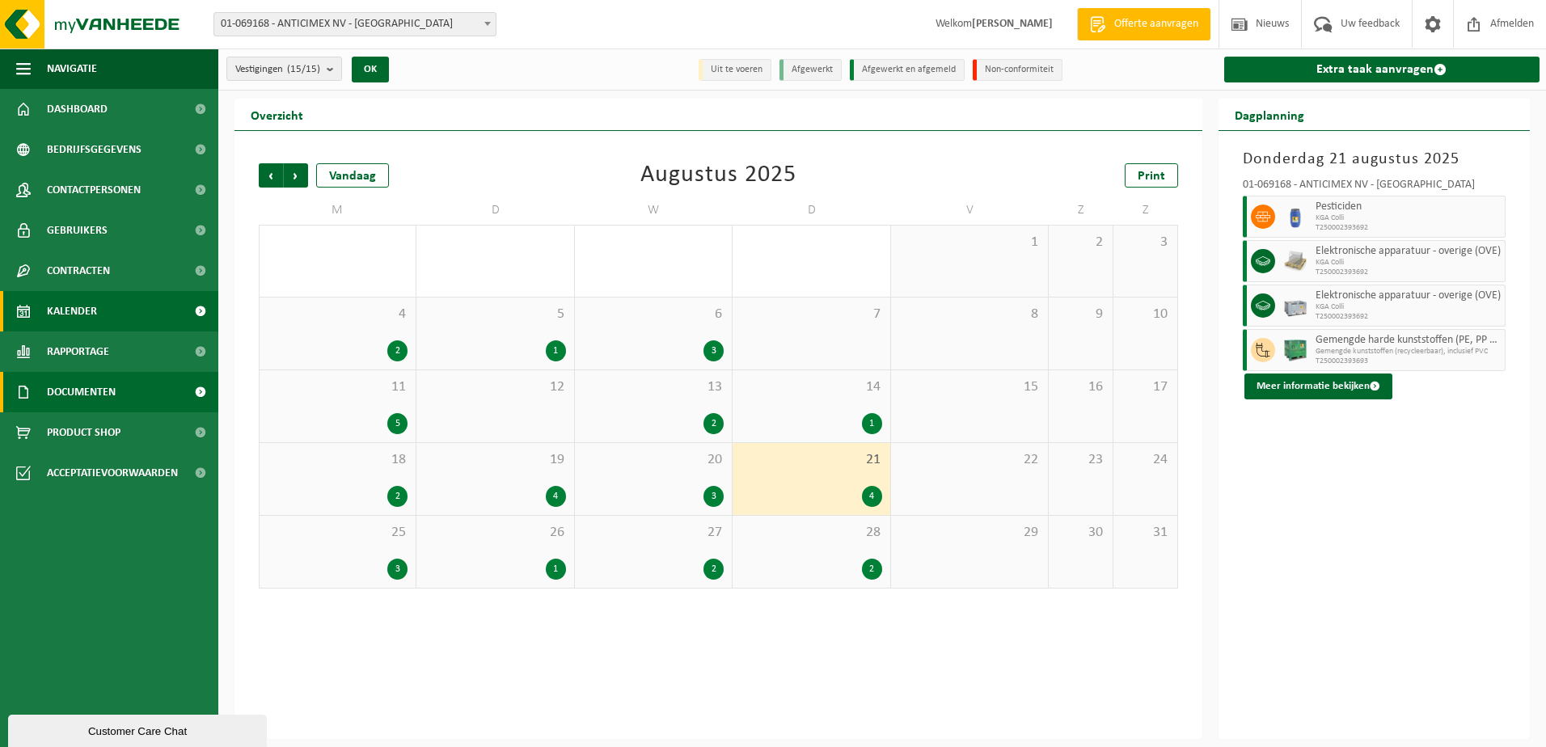
click at [72, 386] on span "Documenten" at bounding box center [81, 392] width 69 height 40
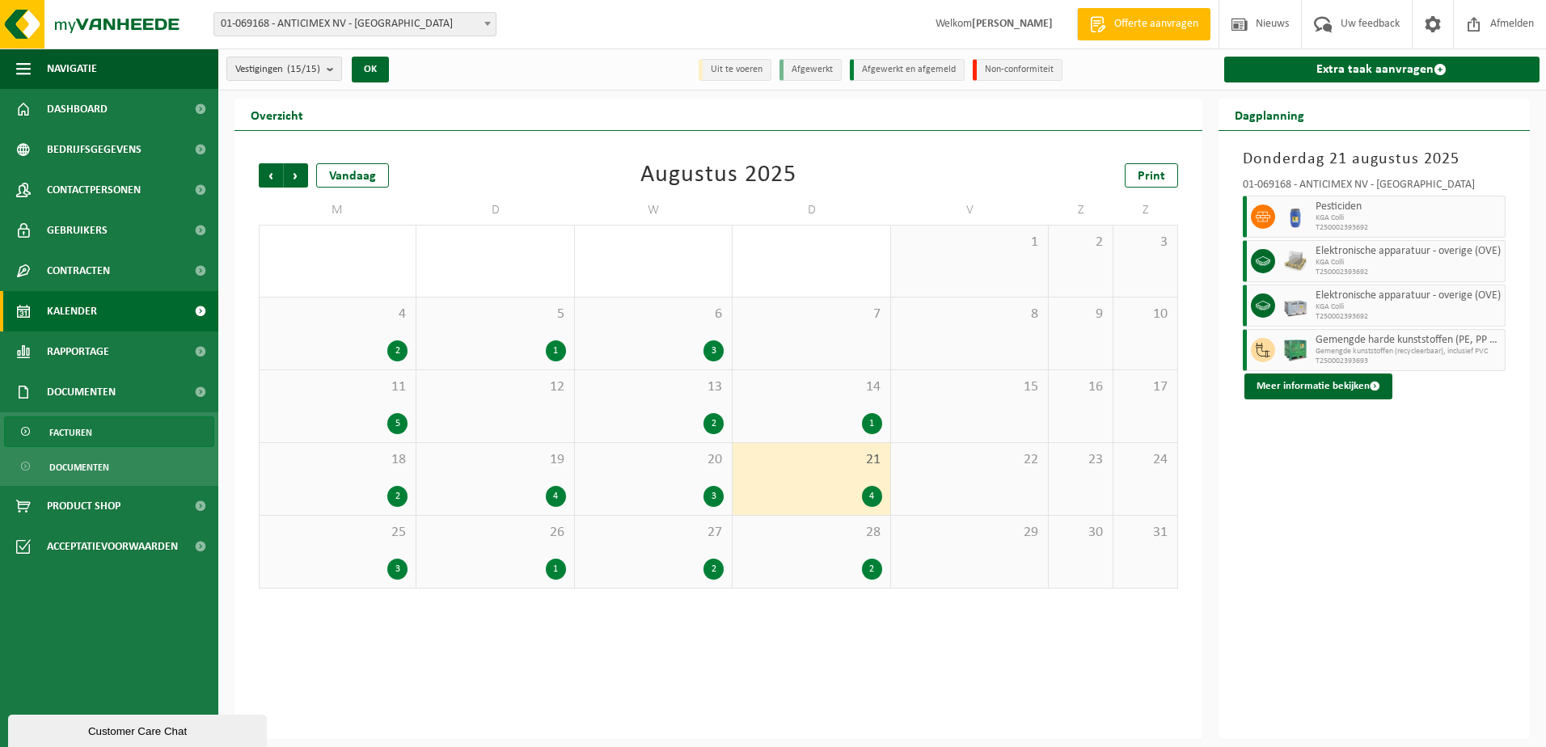
click at [125, 433] on link "Facturen" at bounding box center [109, 431] width 210 height 31
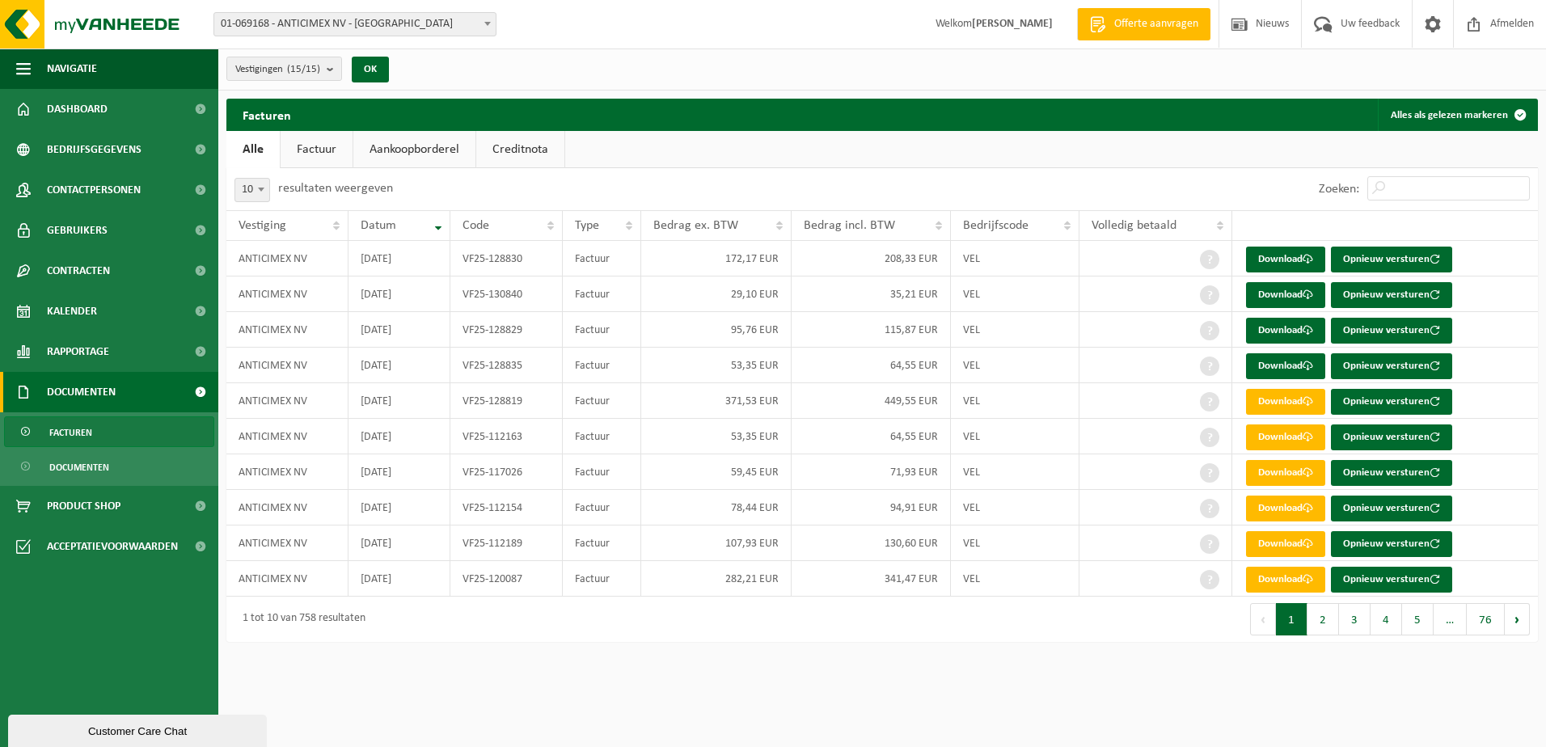
click at [689, 672] on html "Vestiging: 01-069168 - ANTICIMEX [GEOGRAPHIC_DATA] - [GEOGRAPHIC_DATA] 10-91359…" at bounding box center [773, 373] width 1546 height 747
